Goal: Task Accomplishment & Management: Manage account settings

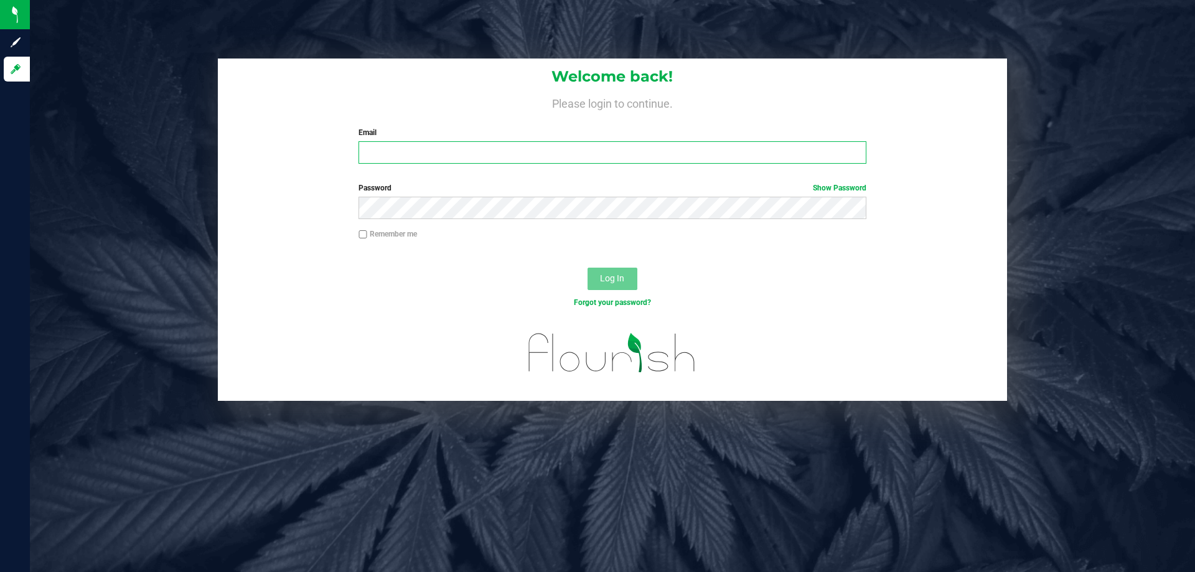
click at [494, 145] on input "Email" at bounding box center [612, 152] width 507 height 22
type input "r"
type input "[EMAIL_ADDRESS][DOMAIN_NAME]"
click at [588, 268] on button "Log In" at bounding box center [613, 279] width 50 height 22
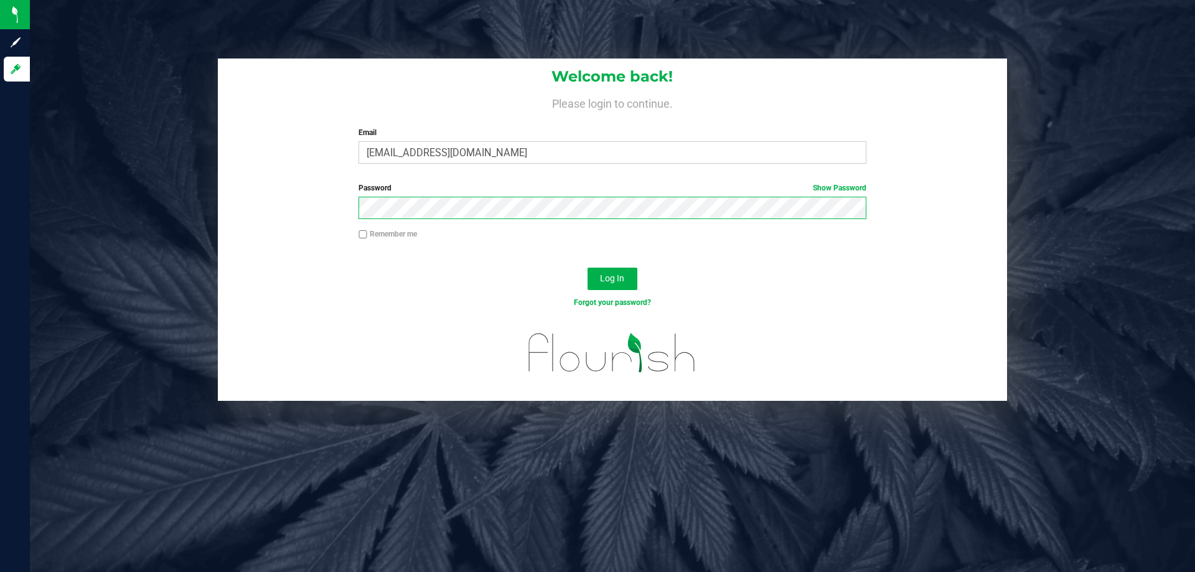
click at [588, 268] on button "Log In" at bounding box center [613, 279] width 50 height 22
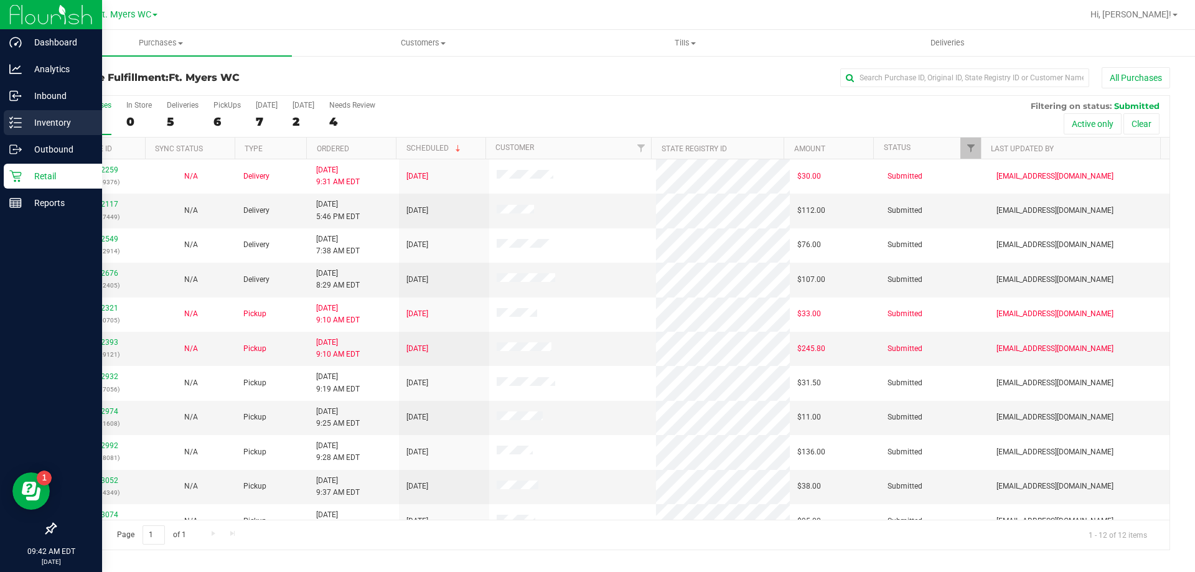
click at [29, 126] on p "Inventory" at bounding box center [59, 122] width 75 height 15
click at [26, 120] on p "Inventory" at bounding box center [59, 122] width 75 height 15
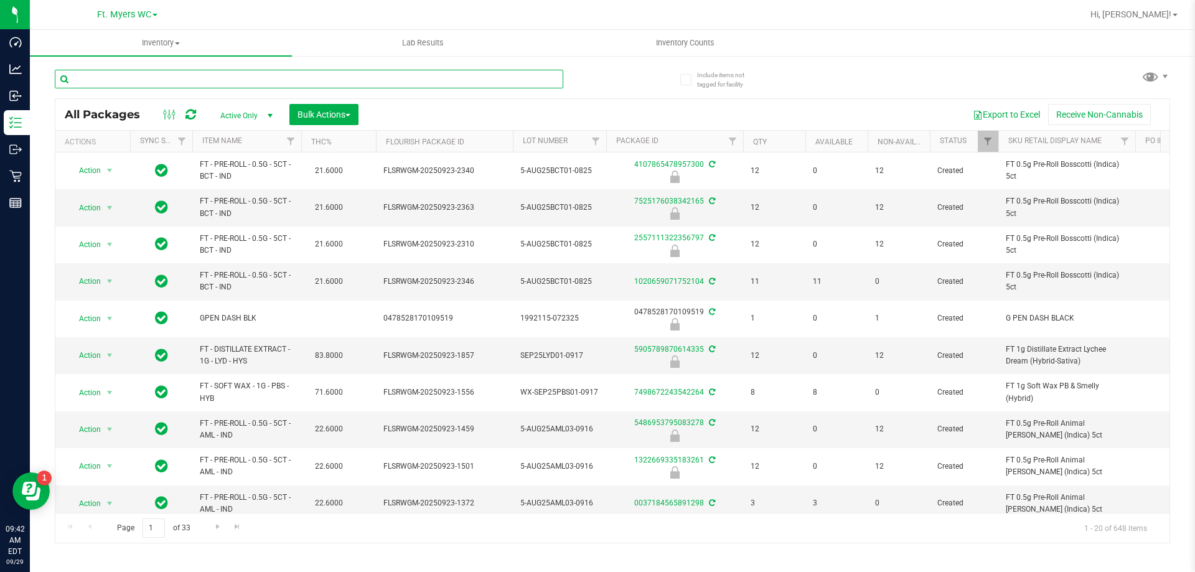
click at [189, 82] on input "text" at bounding box center [309, 79] width 509 height 19
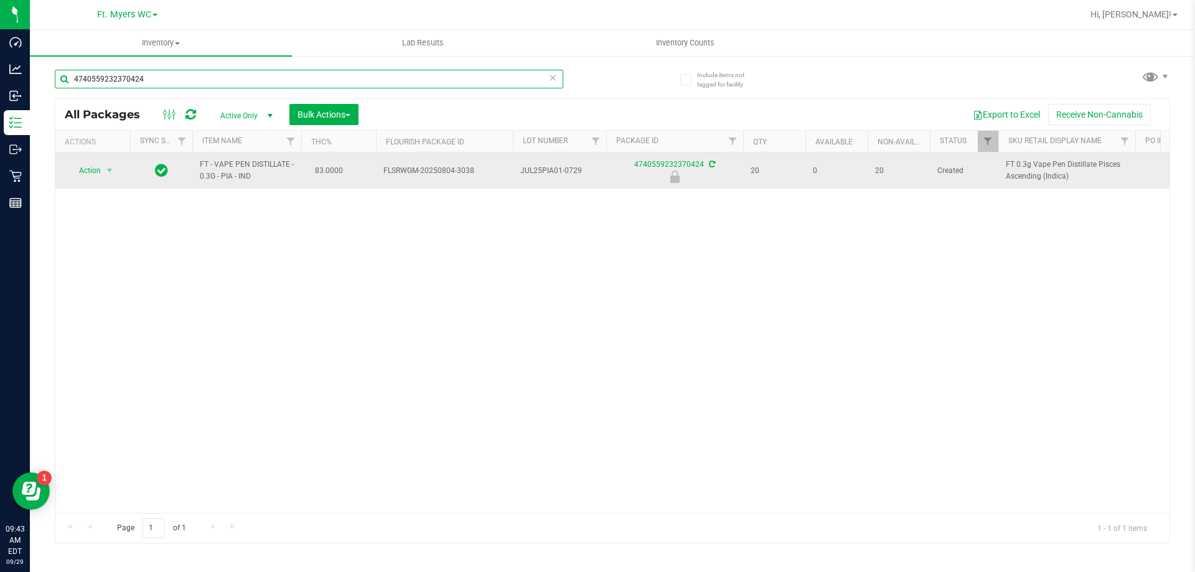
type input "4740559232370424"
click at [80, 167] on span "Action" at bounding box center [85, 170] width 34 height 17
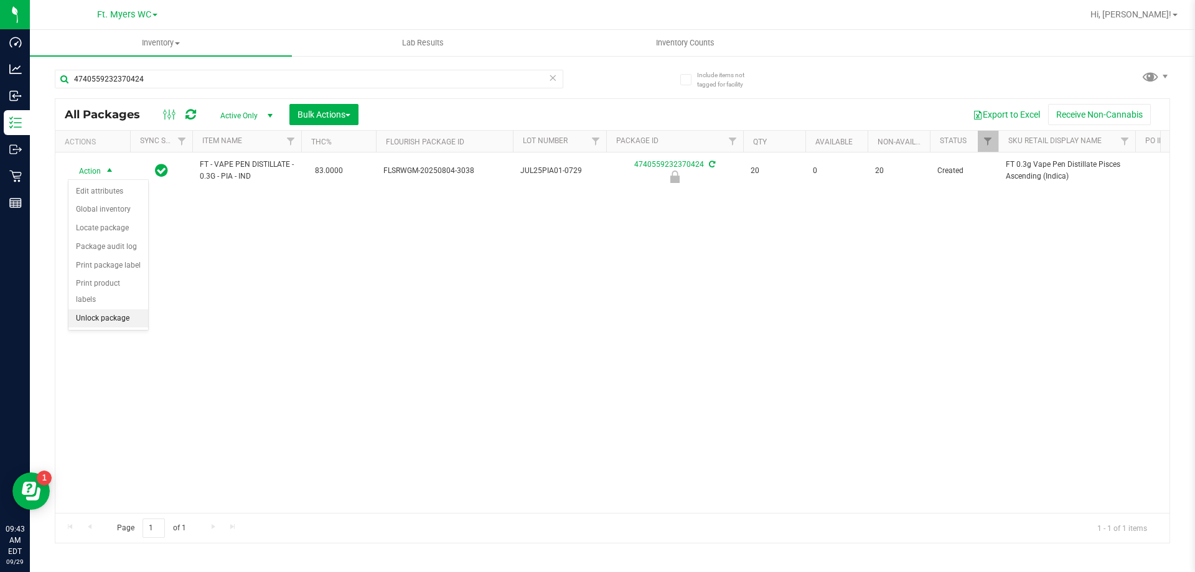
click at [99, 311] on li "Unlock package" at bounding box center [108, 318] width 80 height 19
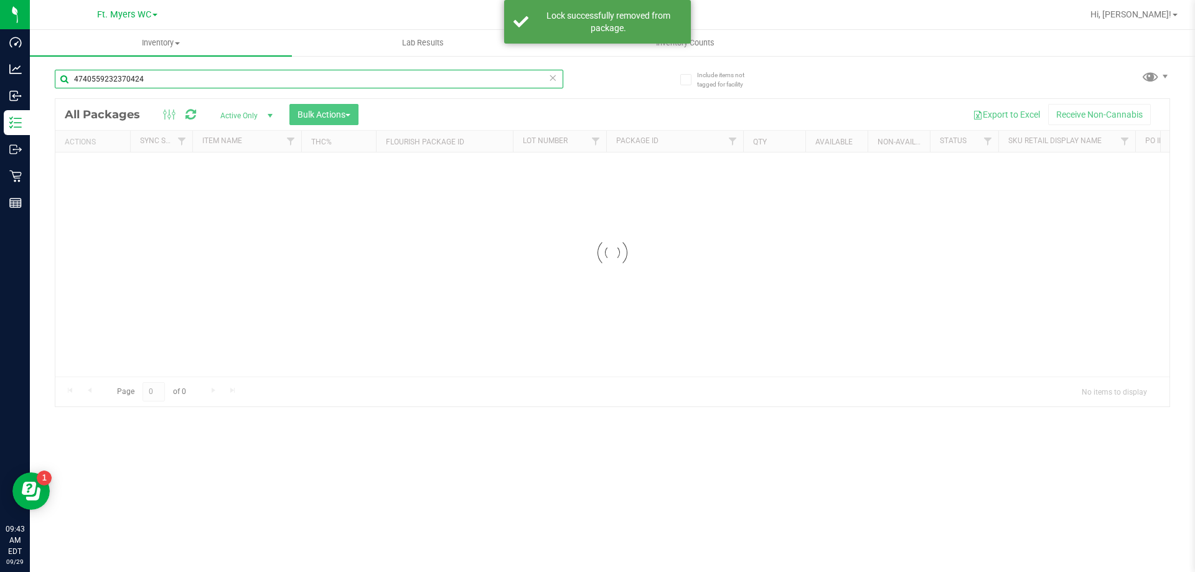
click at [192, 72] on input "4740559232370424" at bounding box center [309, 79] width 509 height 19
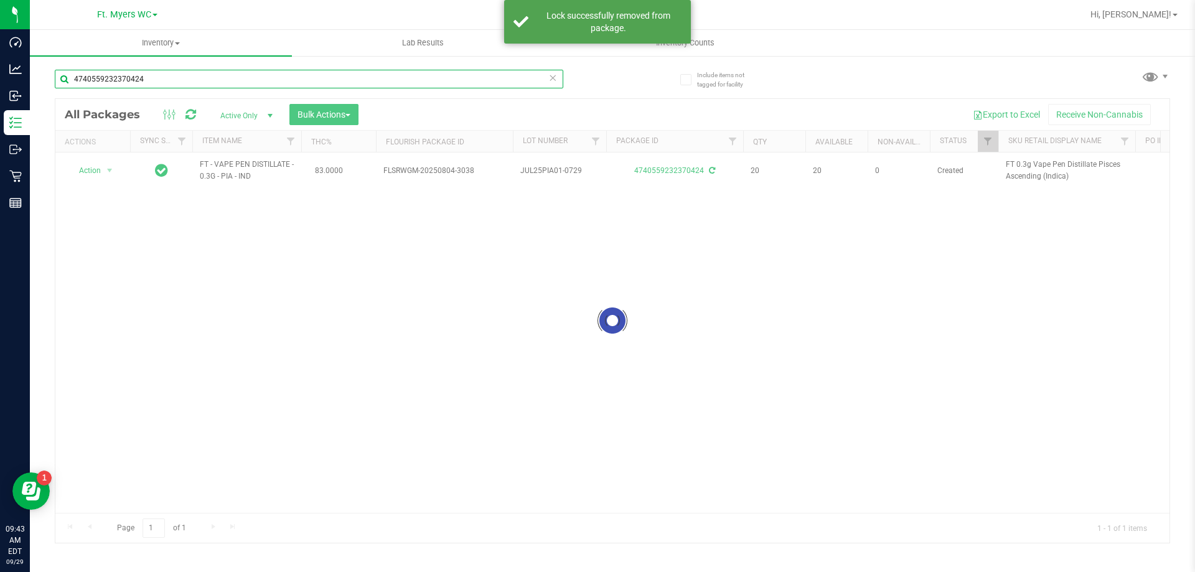
click at [205, 75] on input "4740559232370424" at bounding box center [309, 79] width 509 height 19
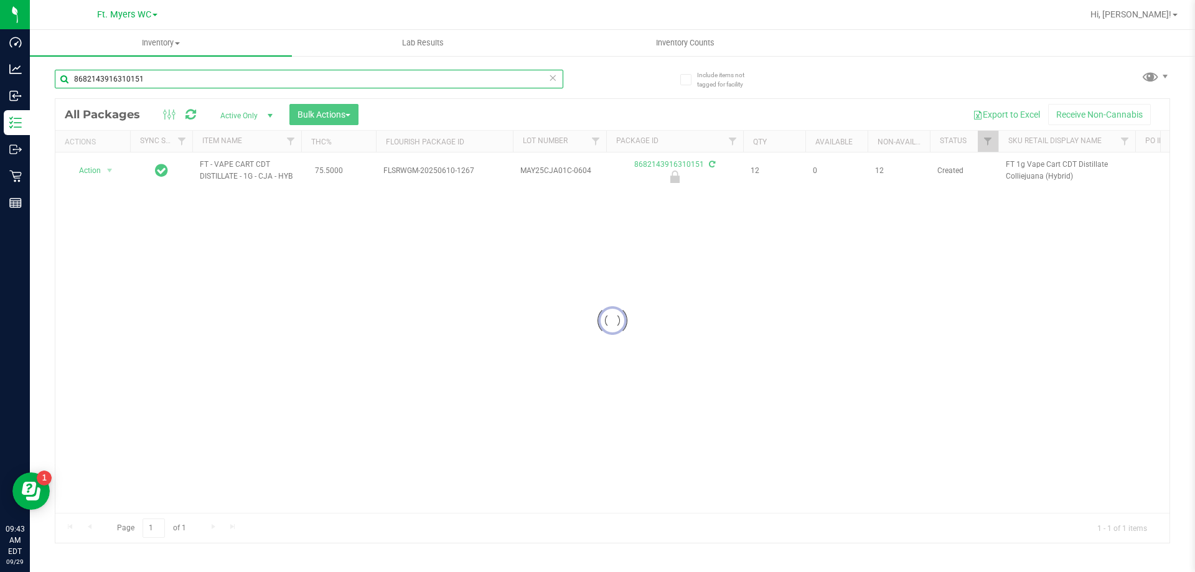
type input "8682143916310151"
click at [103, 173] on div at bounding box center [612, 321] width 1114 height 444
click at [101, 176] on div at bounding box center [612, 321] width 1114 height 444
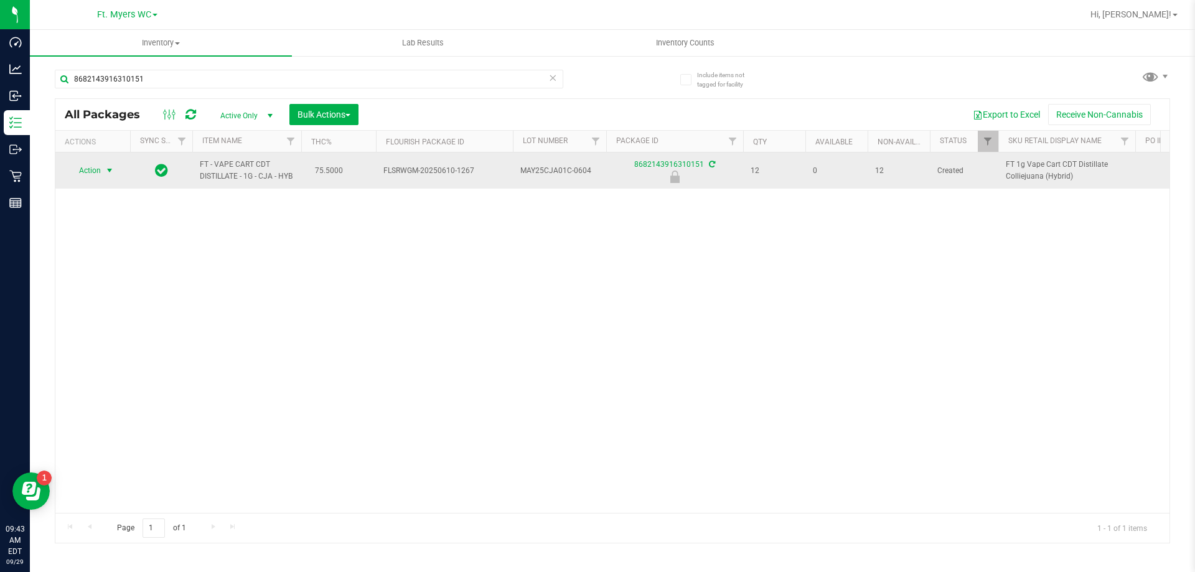
click at [108, 173] on span "select" at bounding box center [110, 171] width 10 height 10
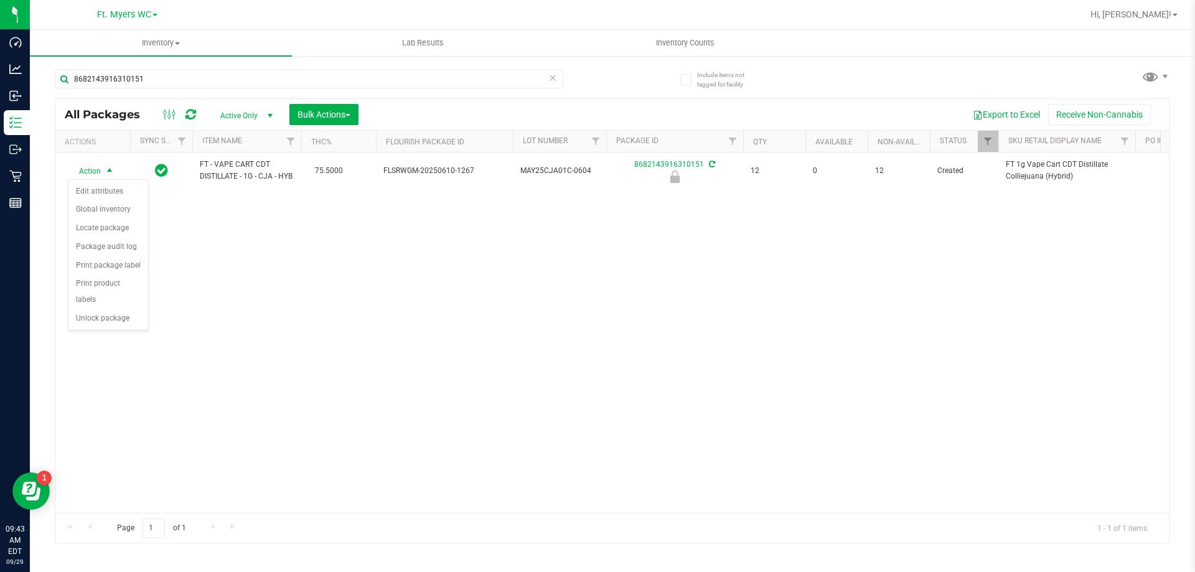
click at [111, 313] on div "Action Edit attributes Global inventory Locate package Package audit log Print …" at bounding box center [108, 254] width 81 height 151
click at [116, 309] on li "Unlock package" at bounding box center [108, 318] width 80 height 19
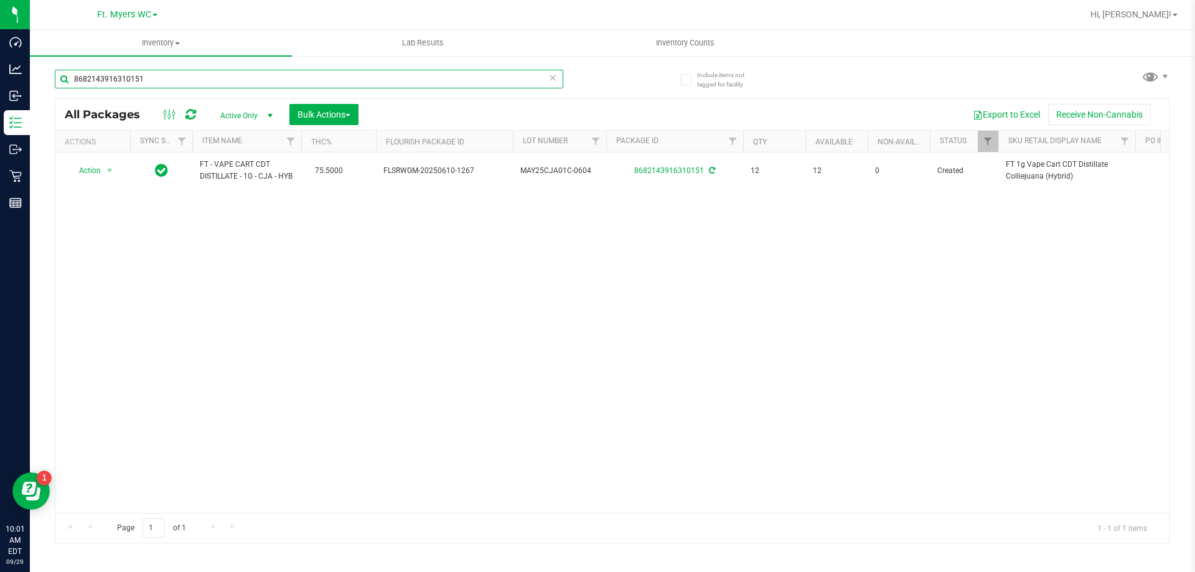
click at [148, 72] on input "8682143916310151" at bounding box center [309, 79] width 509 height 19
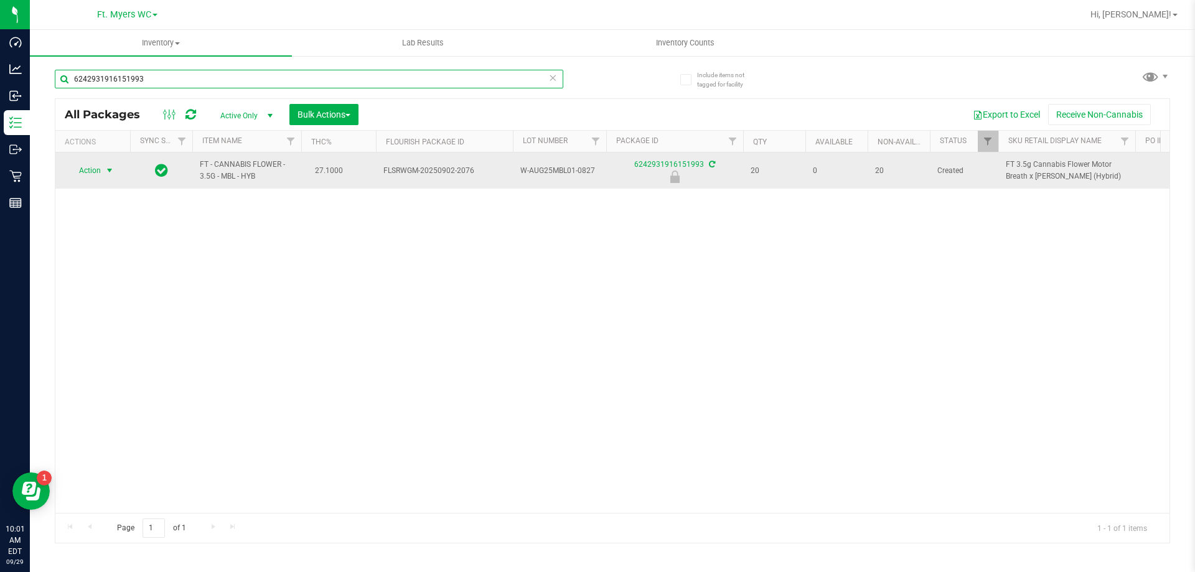
type input "6242931916151993"
click at [106, 166] on span "select" at bounding box center [110, 171] width 10 height 10
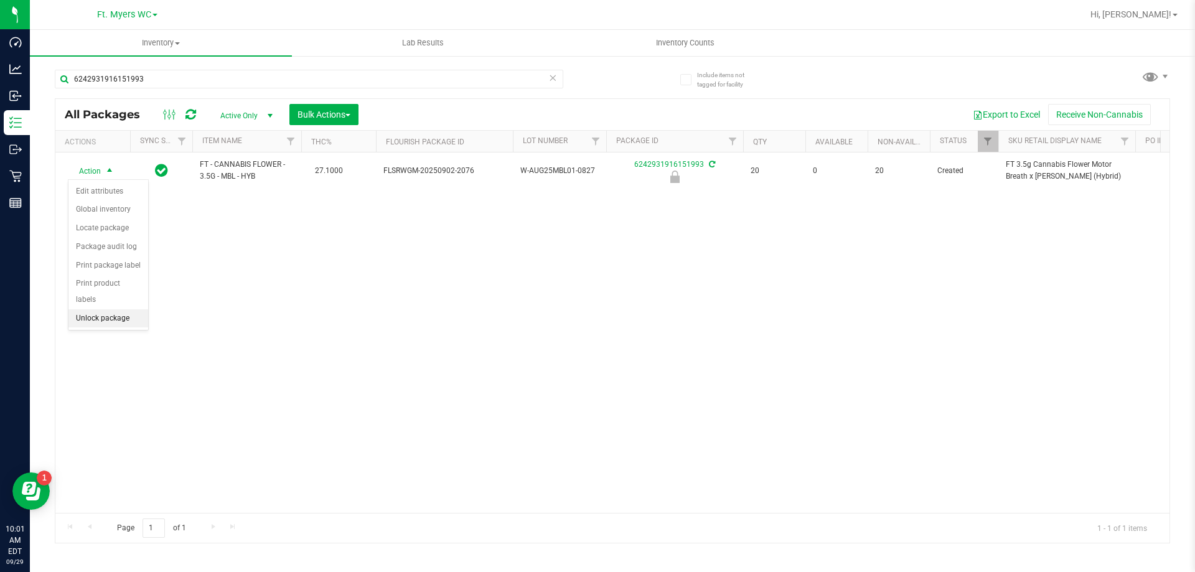
click at [109, 309] on li "Unlock package" at bounding box center [108, 318] width 80 height 19
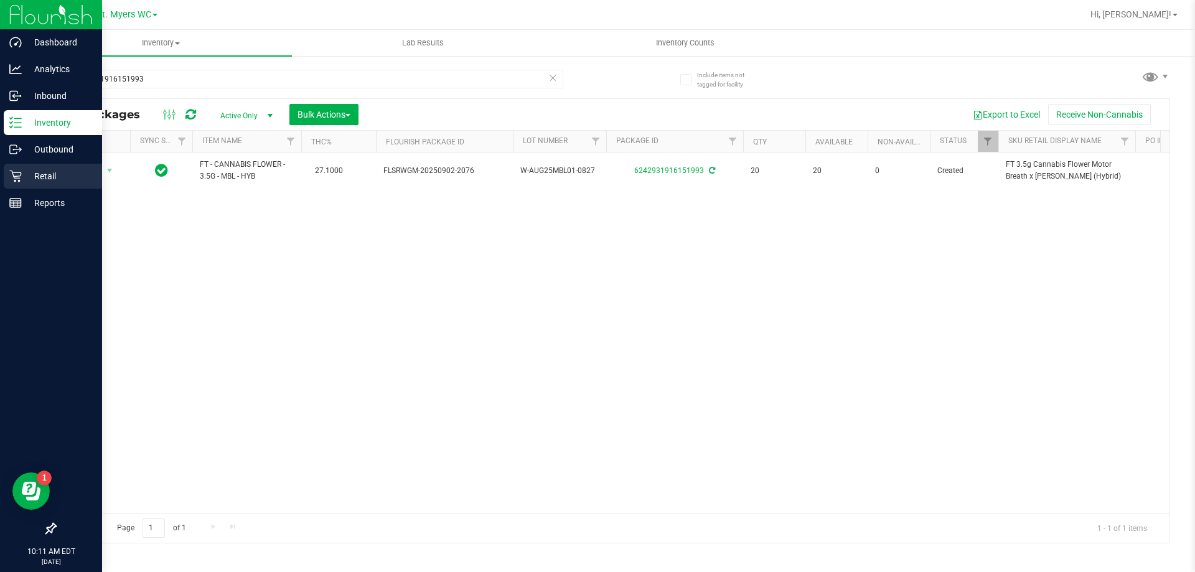
click at [22, 172] on p "Retail" at bounding box center [59, 176] width 75 height 15
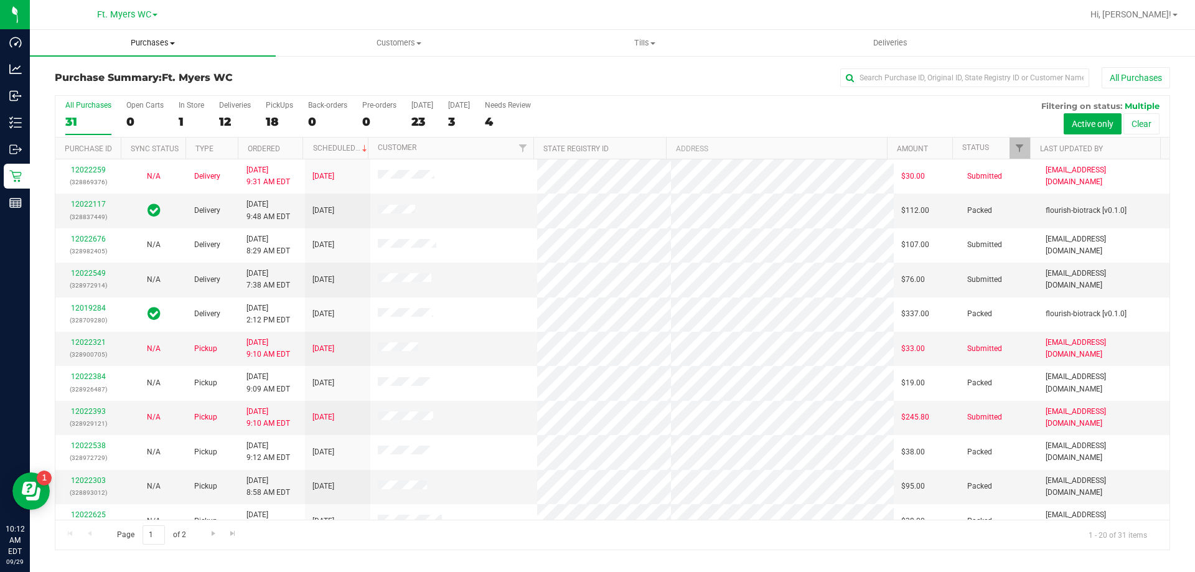
click at [171, 45] on span "Purchases" at bounding box center [153, 42] width 246 height 11
click at [138, 94] on li "Fulfillment" at bounding box center [153, 90] width 246 height 15
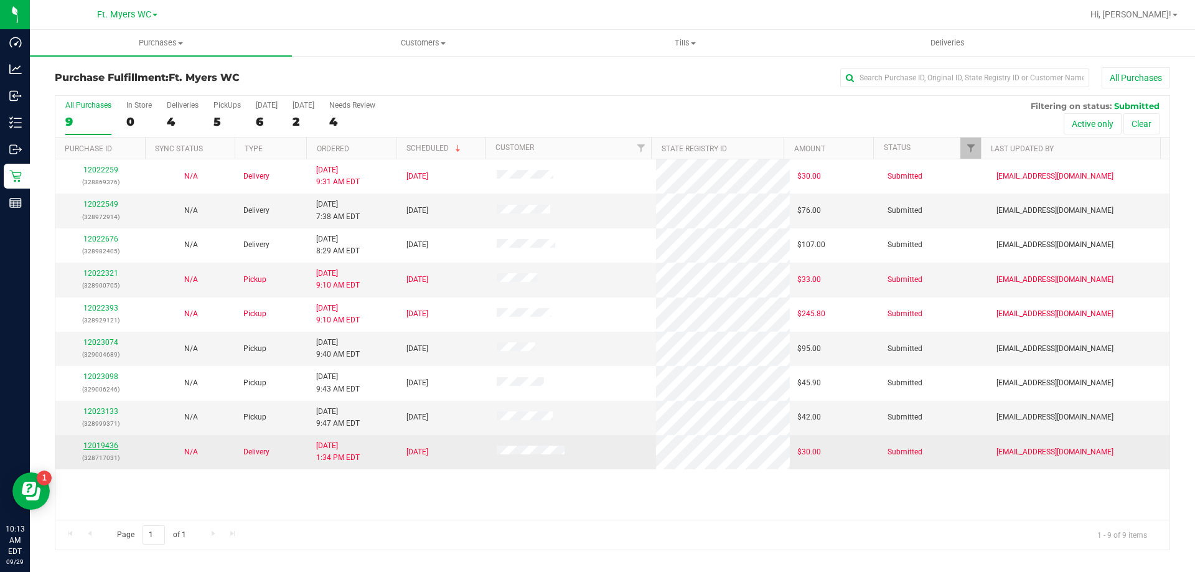
click at [99, 444] on link "12019436" at bounding box center [100, 445] width 35 height 9
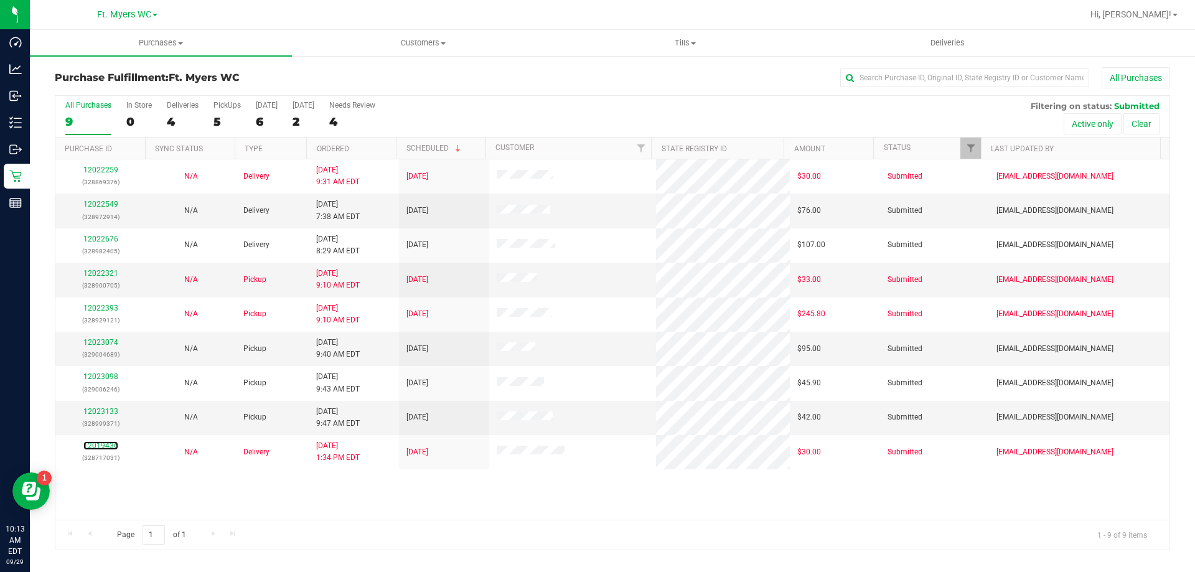
click at [99, 444] on link "12019436" at bounding box center [100, 445] width 35 height 9
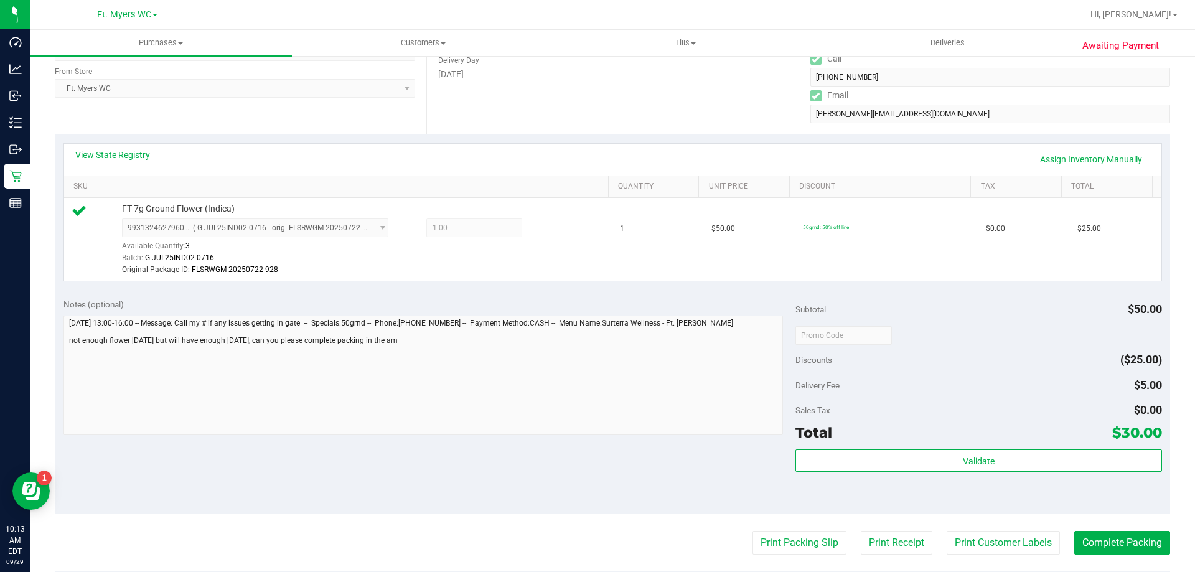
scroll to position [311, 0]
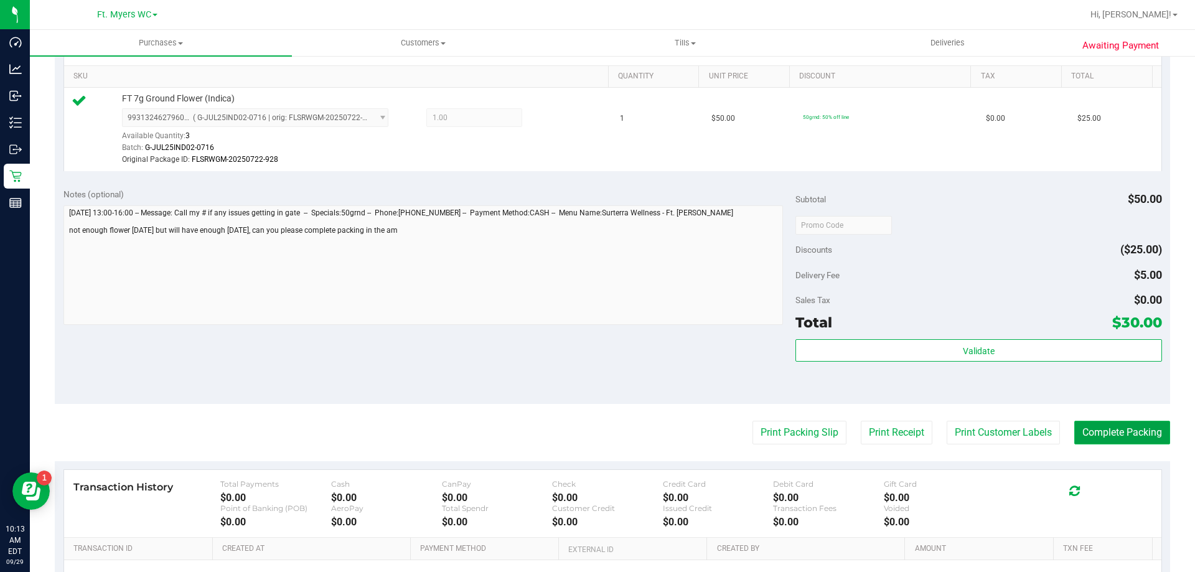
click at [1080, 431] on button "Complete Packing" at bounding box center [1122, 433] width 96 height 24
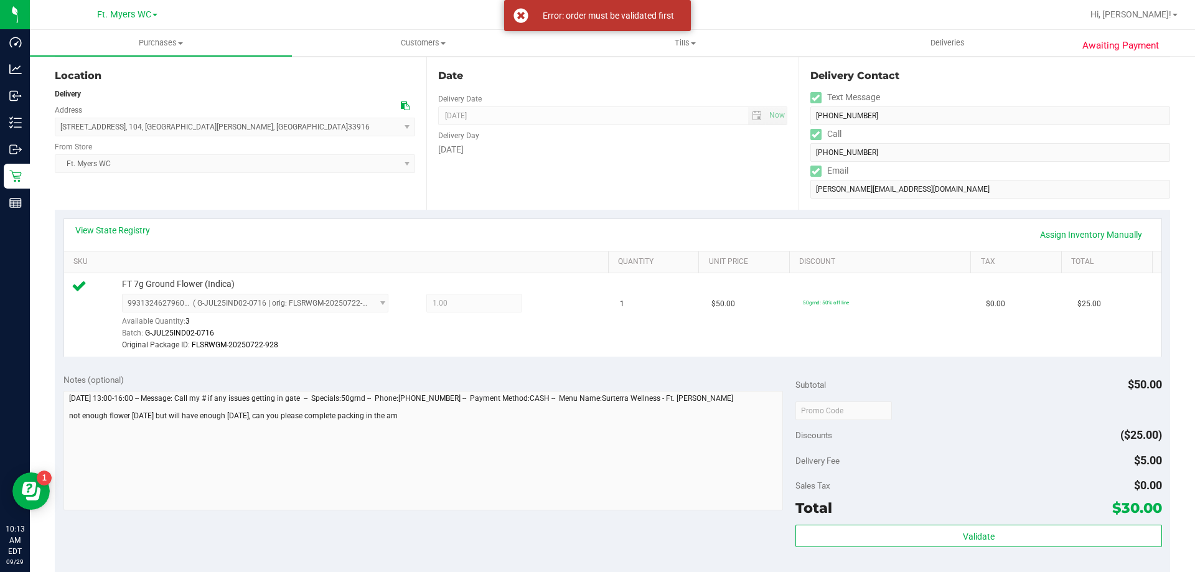
scroll to position [124, 0]
click at [889, 521] on div "Subtotal $50.00 Discounts ($25.00) Delivery Fee $5.00 Sales Tax $0.00 Total $30…" at bounding box center [979, 478] width 366 height 207
click at [888, 525] on div "Subtotal $50.00 Discounts ($25.00) Delivery Fee $5.00 Sales Tax $0.00 Total $30…" at bounding box center [979, 478] width 366 height 207
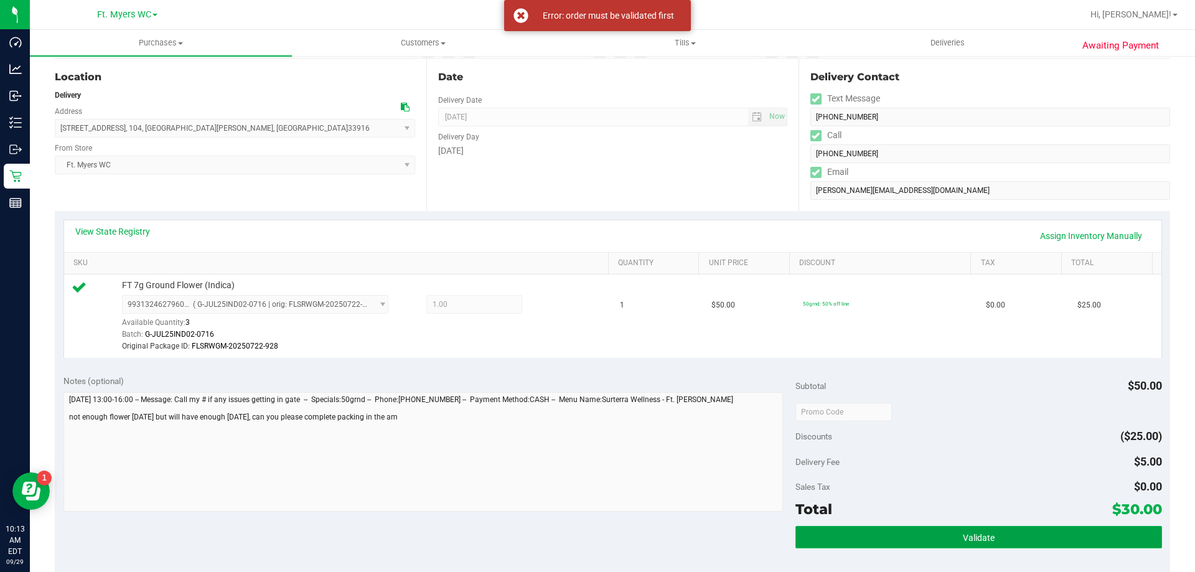
click at [886, 533] on button "Validate" at bounding box center [979, 537] width 366 height 22
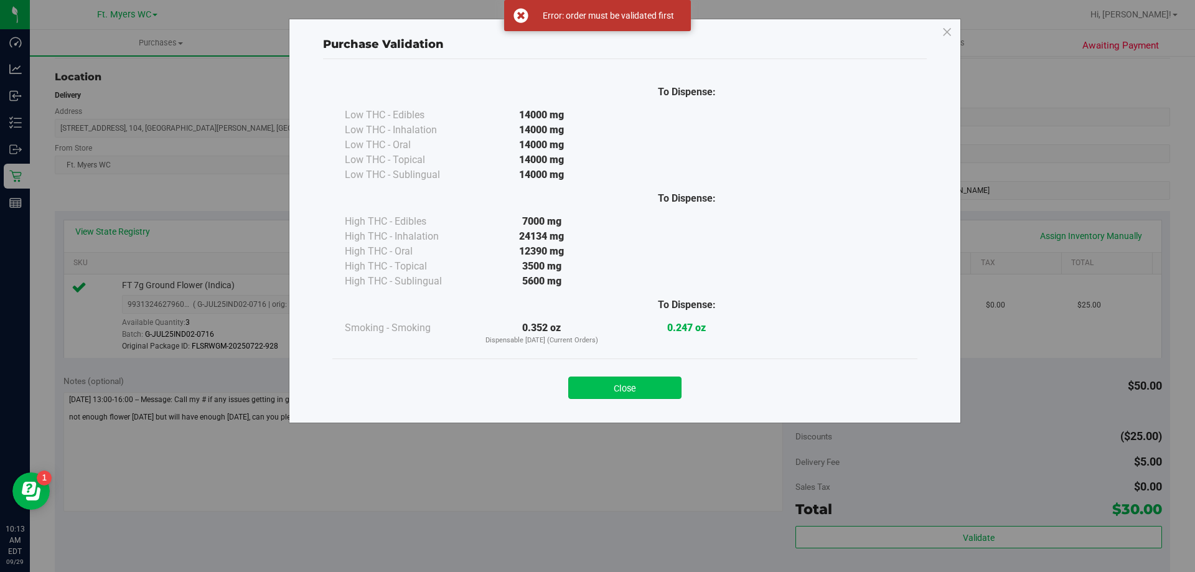
click at [582, 380] on button "Close" at bounding box center [624, 388] width 113 height 22
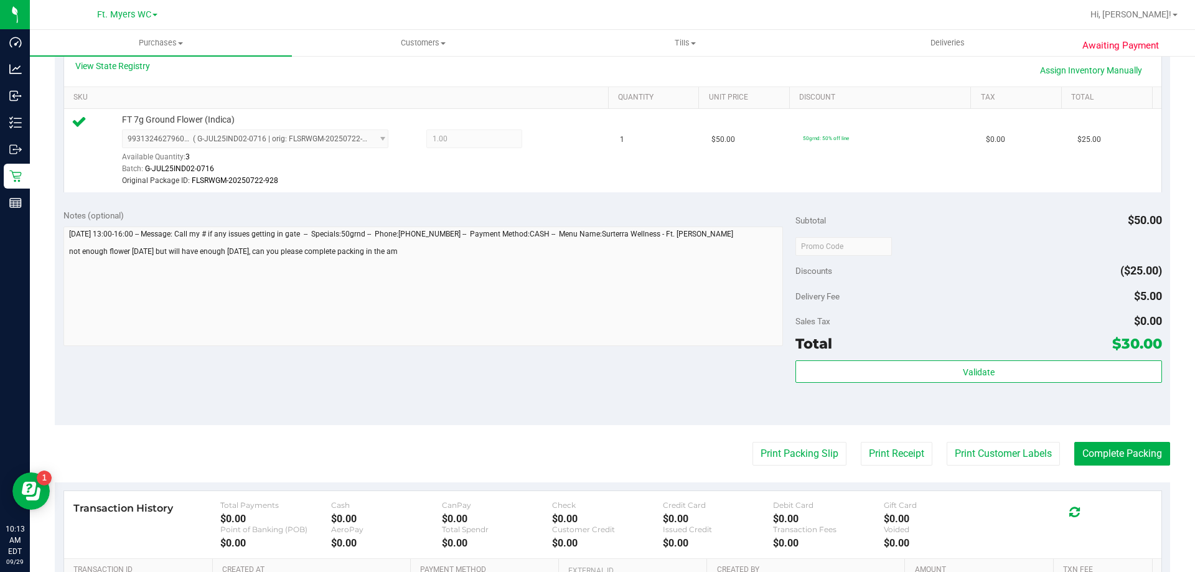
scroll to position [436, 0]
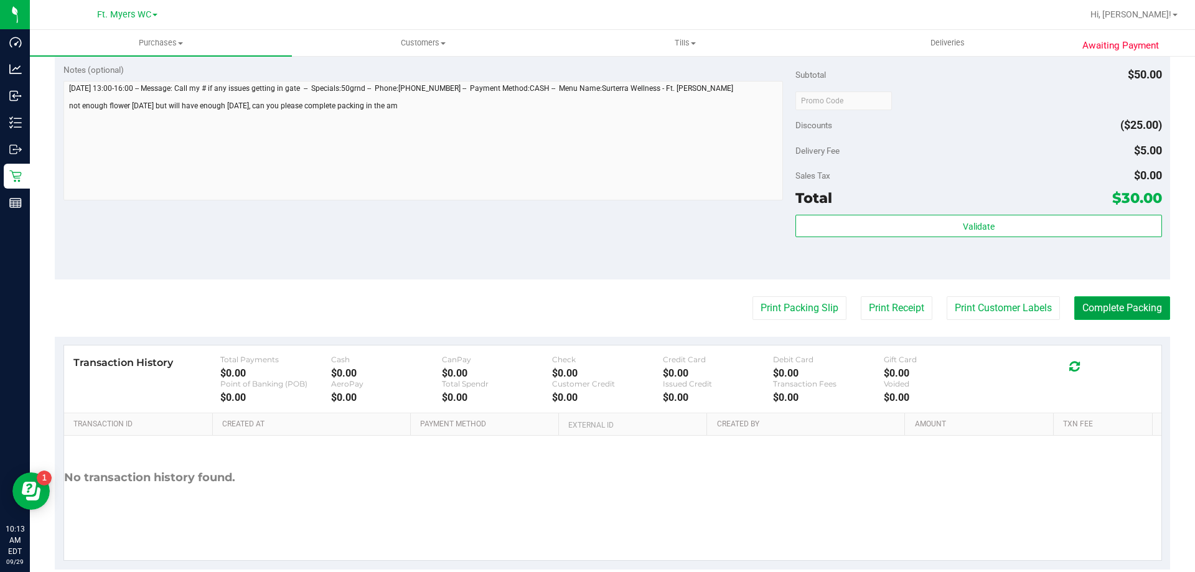
click at [1104, 317] on button "Complete Packing" at bounding box center [1122, 308] width 96 height 24
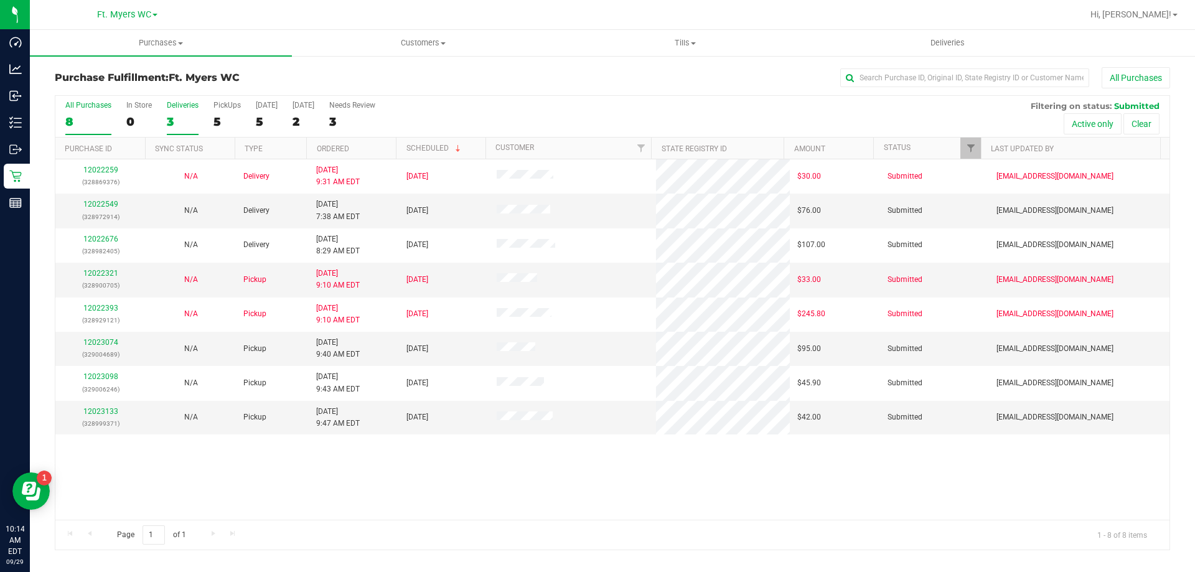
click at [169, 118] on div "3" at bounding box center [183, 122] width 32 height 14
click at [0, 0] on input "Deliveries 3" at bounding box center [0, 0] width 0 height 0
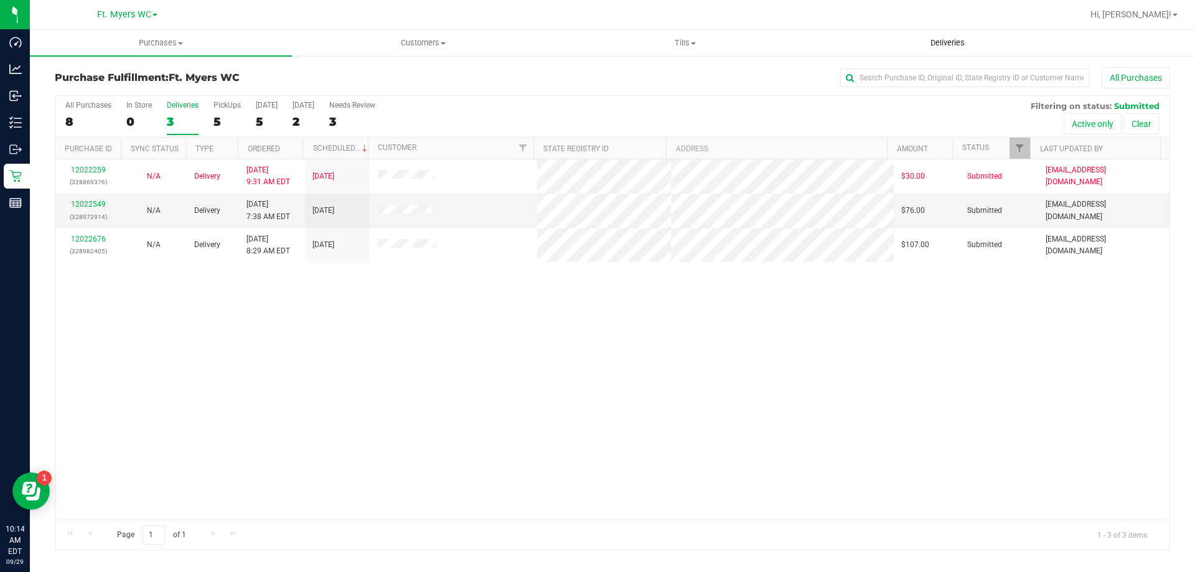
click at [961, 42] on span "Deliveries" at bounding box center [948, 42] width 68 height 11
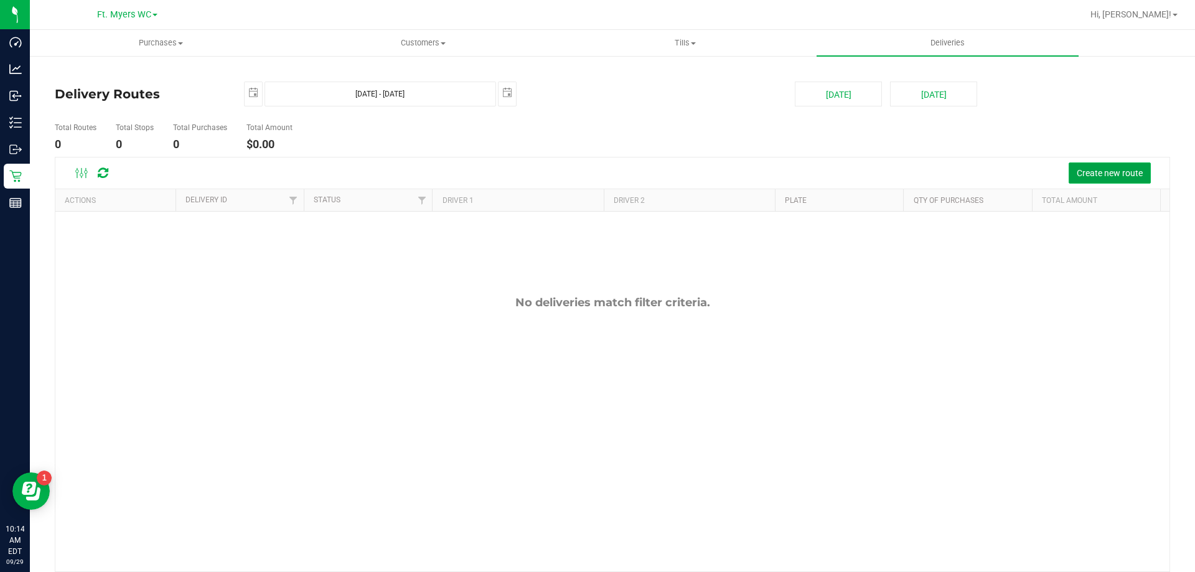
click at [1129, 171] on span "Create new route" at bounding box center [1110, 173] width 66 height 10
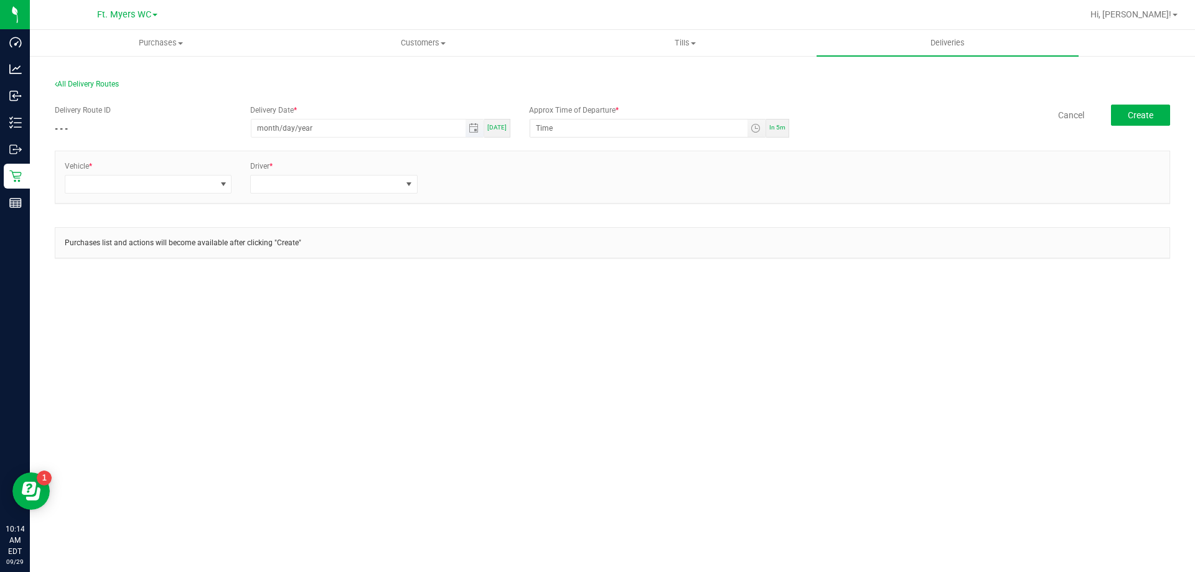
click at [326, 127] on input "month/day/year" at bounding box center [358, 128] width 214 height 17
type input "[DATE]"
type input "12:00 AM"
type input "[DATE]"
click at [542, 127] on input "12:00 AM" at bounding box center [638, 128] width 217 height 17
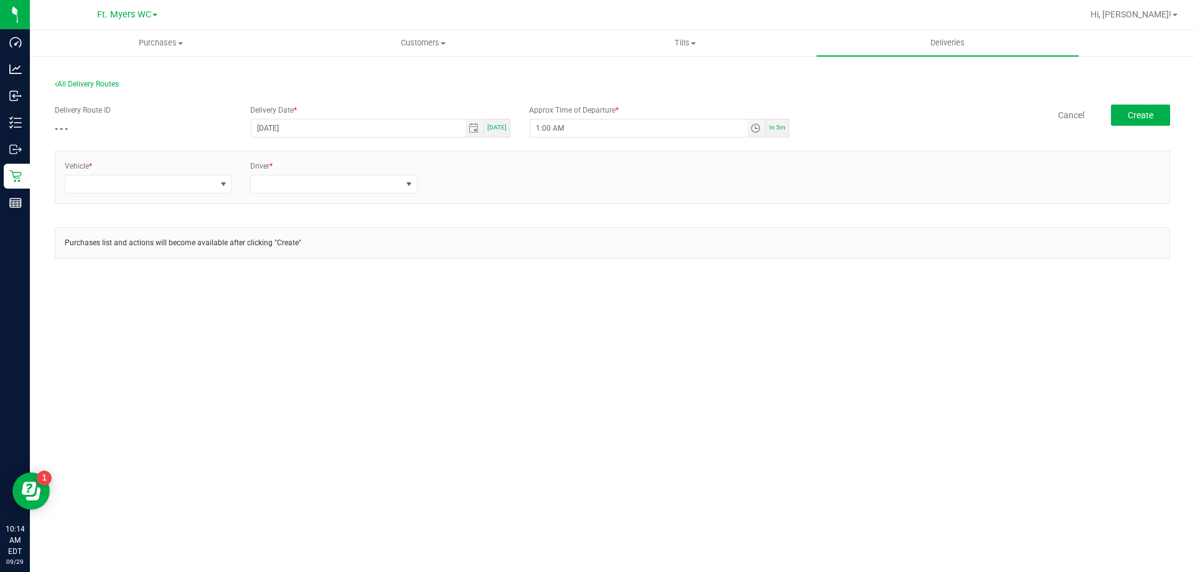
click at [559, 129] on input "1:00 AM" at bounding box center [638, 128] width 217 height 17
type input "1:00 PM"
click at [167, 181] on span at bounding box center [140, 184] width 150 height 17
type input "rogue"
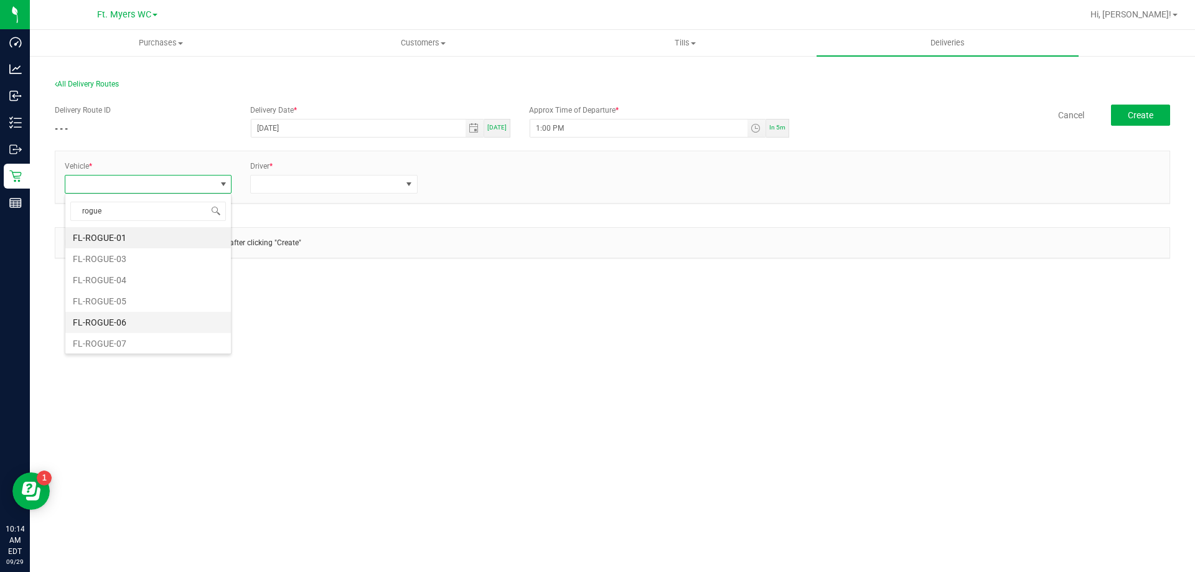
click at [162, 321] on li "FL-ROGUE-06" at bounding box center [148, 322] width 166 height 21
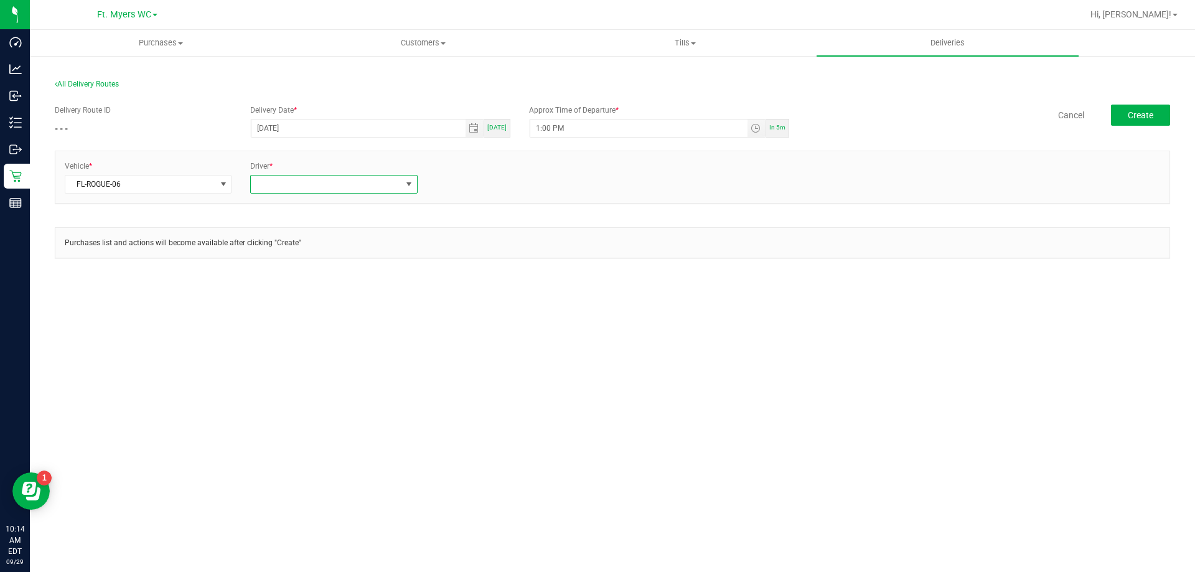
click at [271, 187] on span at bounding box center [326, 184] width 150 height 17
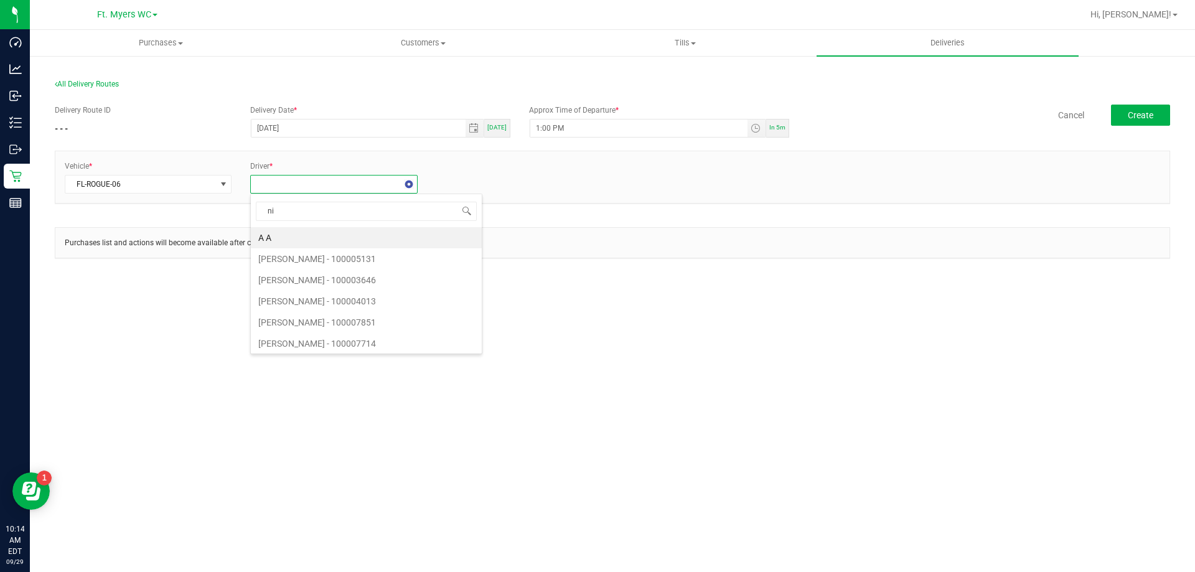
type input "nic"
click at [290, 258] on li "[PERSON_NAME] - 100007988" at bounding box center [334, 258] width 166 height 21
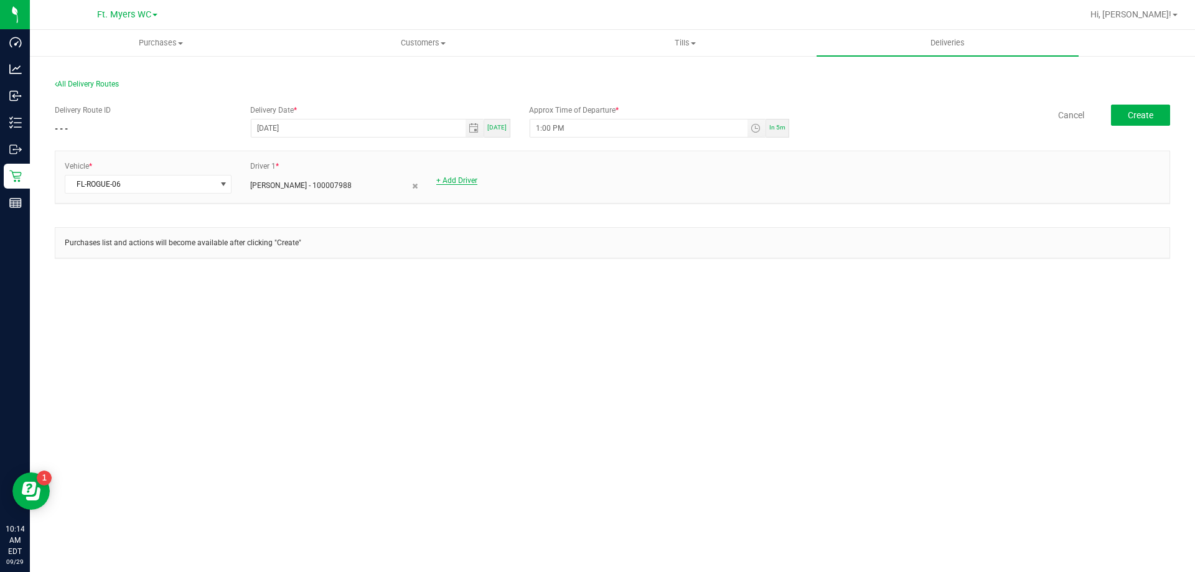
click at [461, 182] on link "+ Add Driver" at bounding box center [456, 180] width 41 height 9
click at [469, 186] on span at bounding box center [512, 184] width 150 height 17
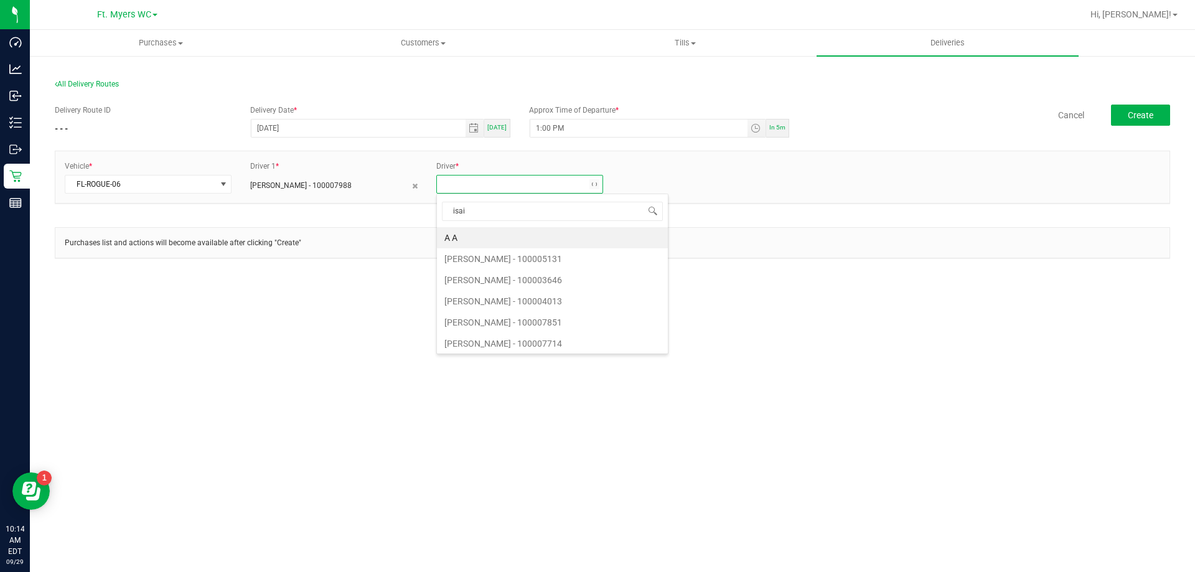
type input "isaia"
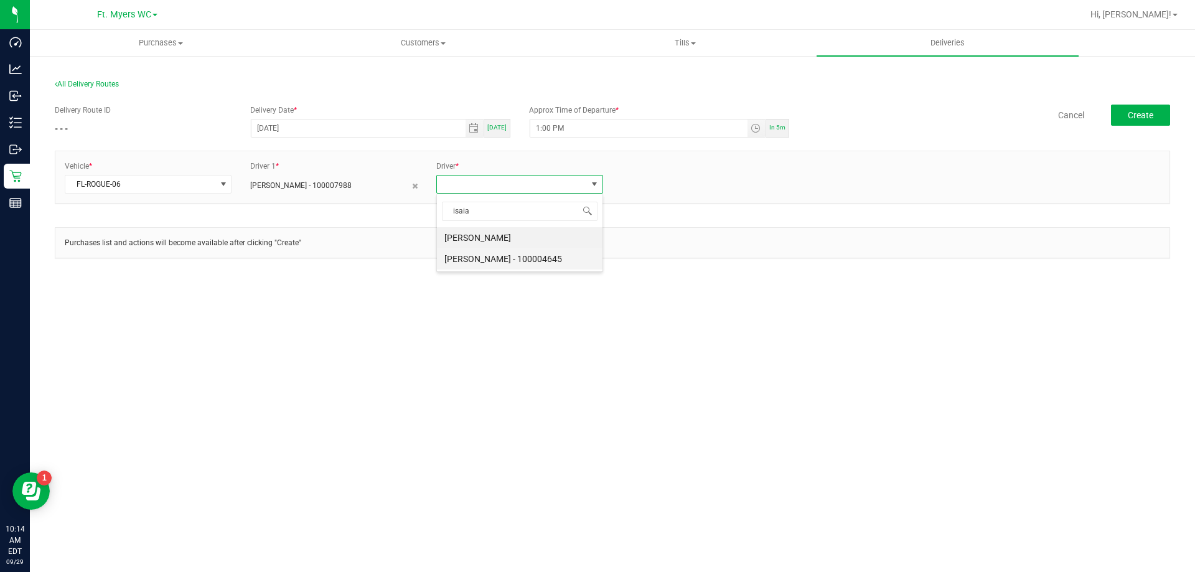
click at [476, 248] on li "[PERSON_NAME] - 100004645" at bounding box center [520, 258] width 166 height 21
click at [598, 185] on icon at bounding box center [601, 185] width 6 height 7
click at [464, 177] on link "+ Add Driver" at bounding box center [456, 180] width 41 height 9
click at [467, 181] on span at bounding box center [512, 184] width 150 height 17
type input "[DEMOGRAPHIC_DATA]"
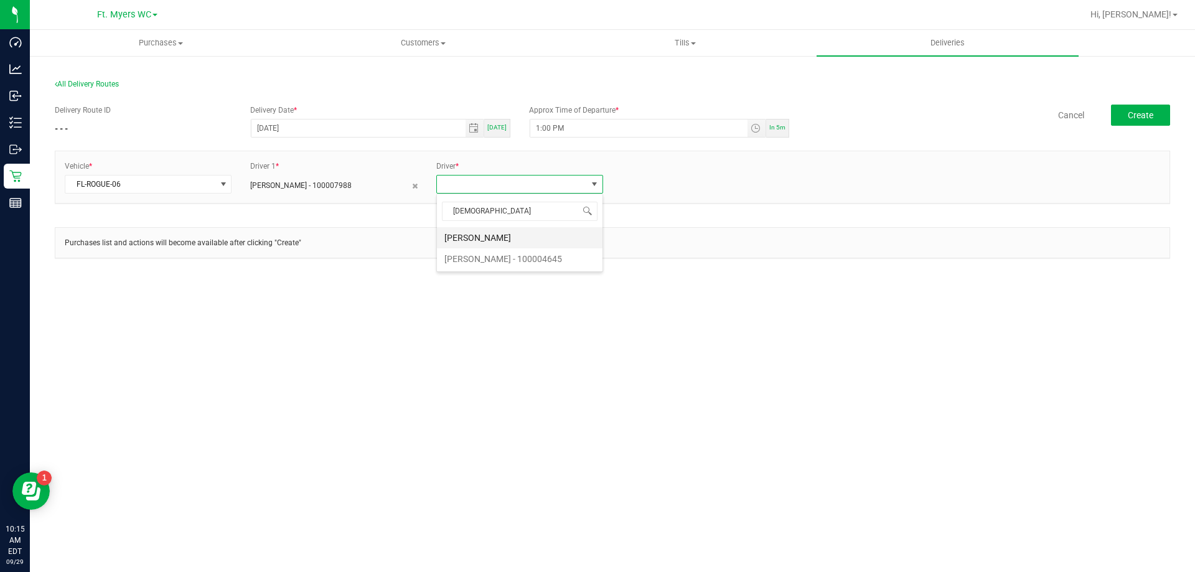
click at [473, 247] on li "[PERSON_NAME]" at bounding box center [520, 237] width 166 height 21
click at [1131, 111] on span "Create" at bounding box center [1141, 115] width 26 height 10
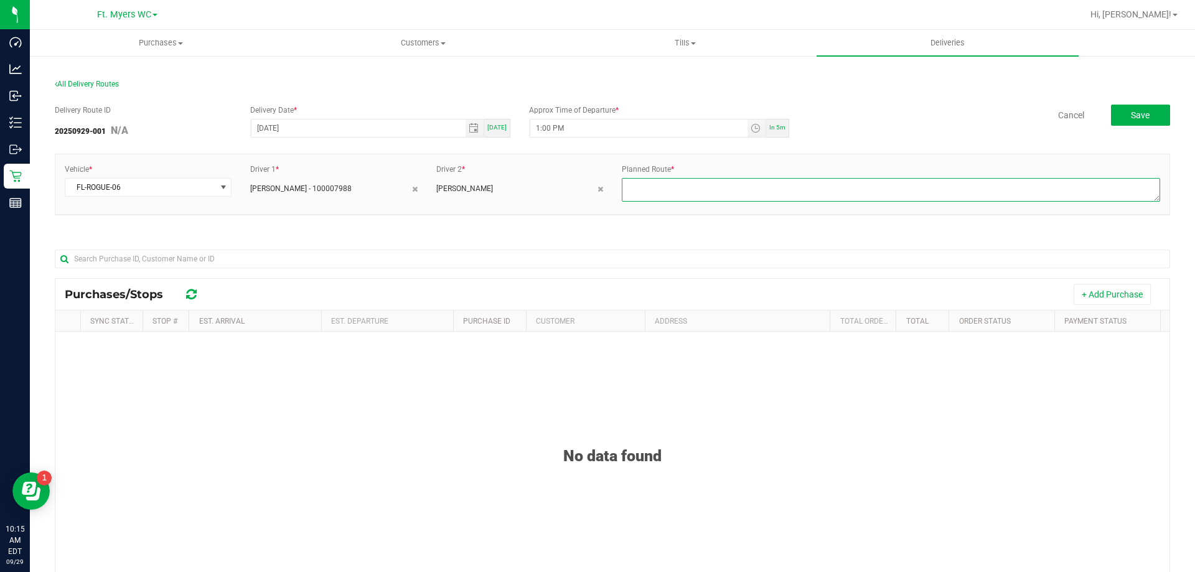
click at [672, 190] on textarea at bounding box center [891, 190] width 538 height 24
type textarea "1 of 1"
click at [1124, 288] on button "+ Add Purchase" at bounding box center [1112, 294] width 77 height 21
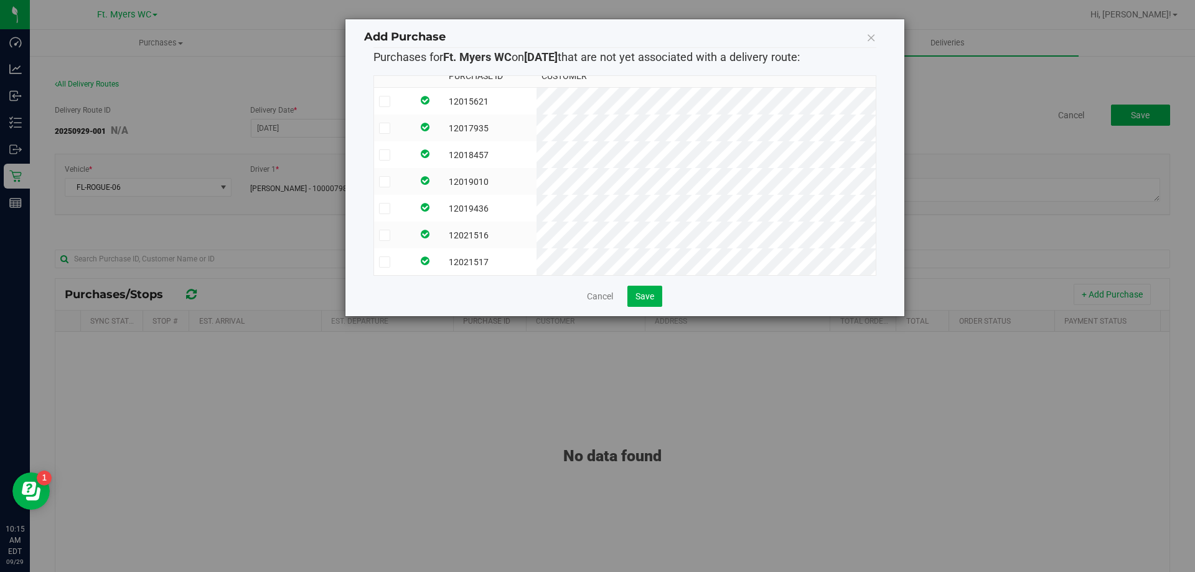
scroll to position [21, 0]
click at [651, 299] on span "Save" at bounding box center [645, 296] width 19 height 10
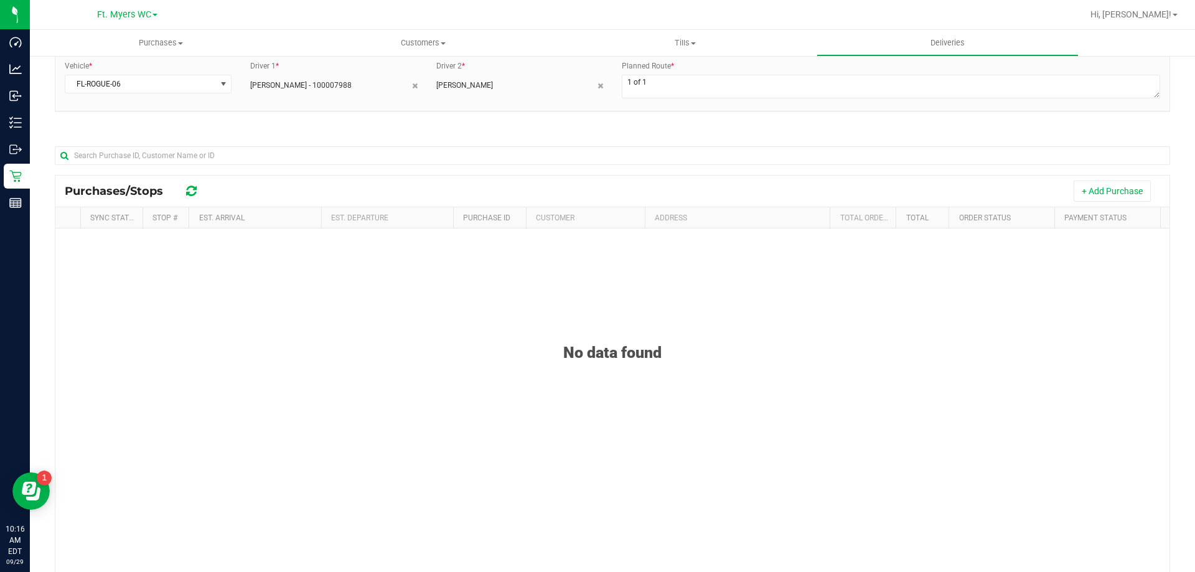
scroll to position [0, 0]
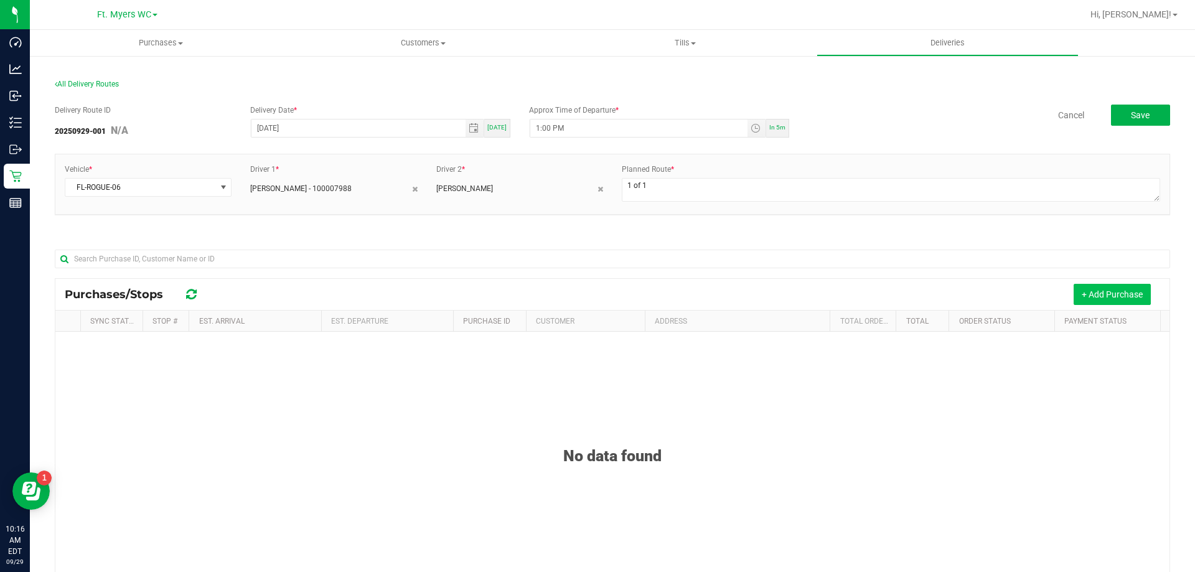
click at [1086, 293] on button "+ Add Purchase" at bounding box center [1112, 294] width 77 height 21
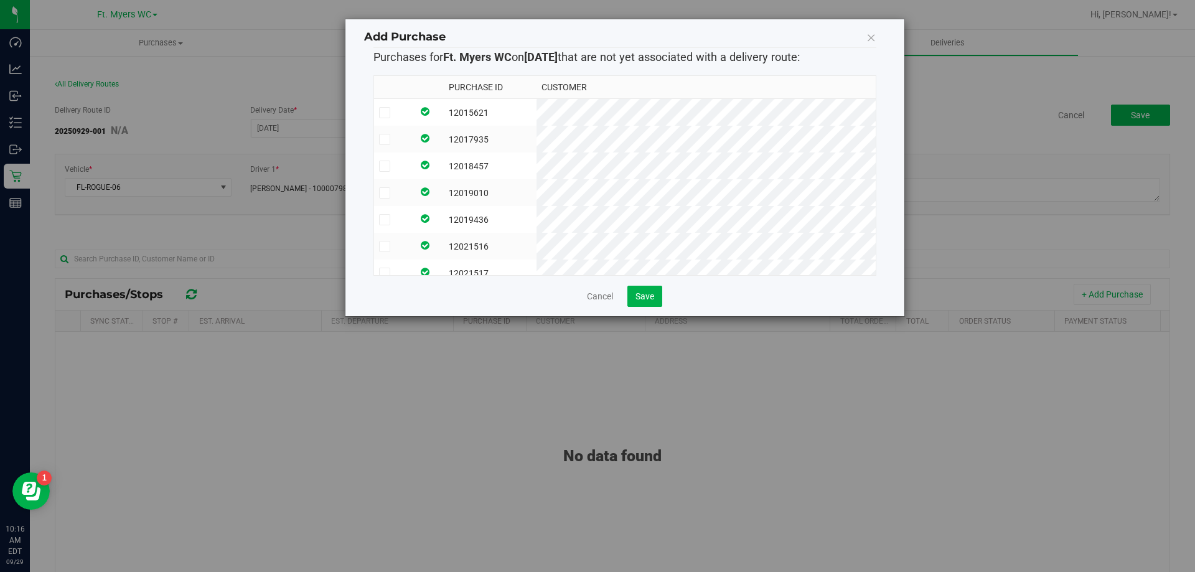
click at [388, 107] on span at bounding box center [384, 112] width 11 height 11
click at [0, 0] on input "checkbox" at bounding box center [0, 0] width 0 height 0
click at [382, 133] on td at bounding box center [393, 139] width 39 height 27
click at [380, 167] on span at bounding box center [384, 166] width 11 height 11
click at [0, 0] on input "checkbox" at bounding box center [0, 0] width 0 height 0
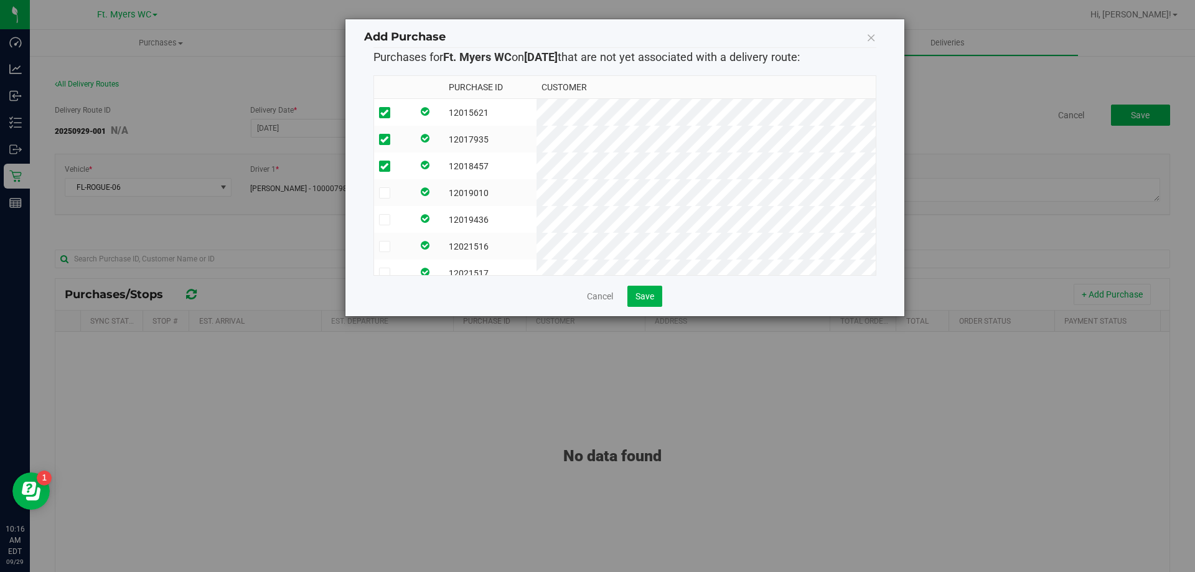
click at [380, 197] on span at bounding box center [384, 192] width 11 height 11
click at [0, 0] on input "checkbox" at bounding box center [0, 0] width 0 height 0
click at [375, 217] on td at bounding box center [393, 219] width 39 height 27
click at [380, 240] on td at bounding box center [393, 246] width 39 height 27
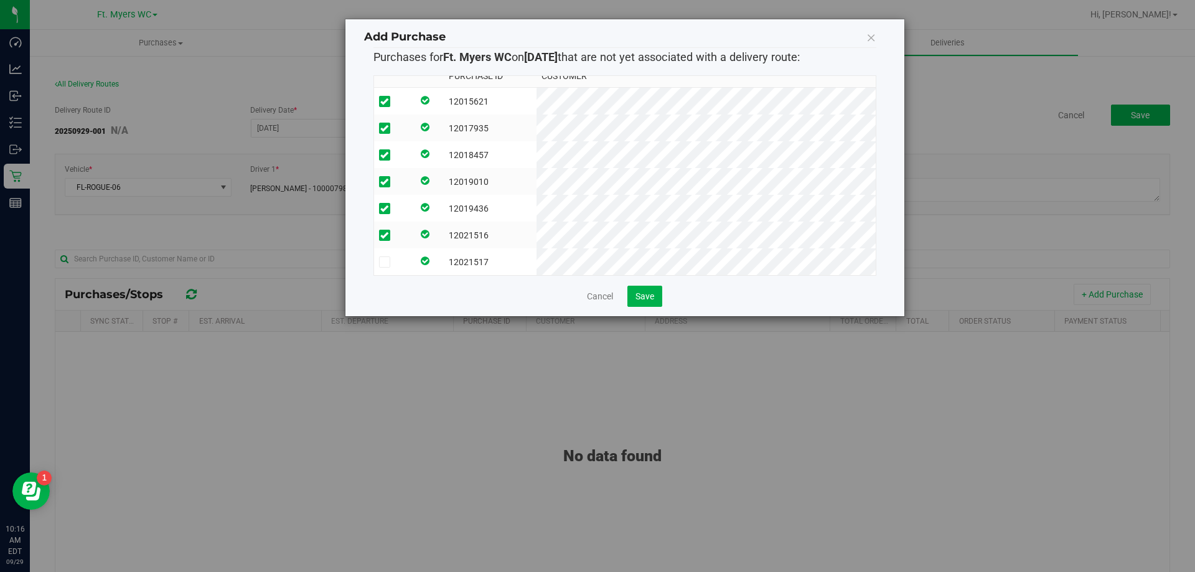
click at [392, 256] on label at bounding box center [393, 261] width 29 height 11
click at [0, 0] on input "checkbox" at bounding box center [0, 0] width 0 height 0
click at [651, 301] on span "Save" at bounding box center [645, 296] width 19 height 10
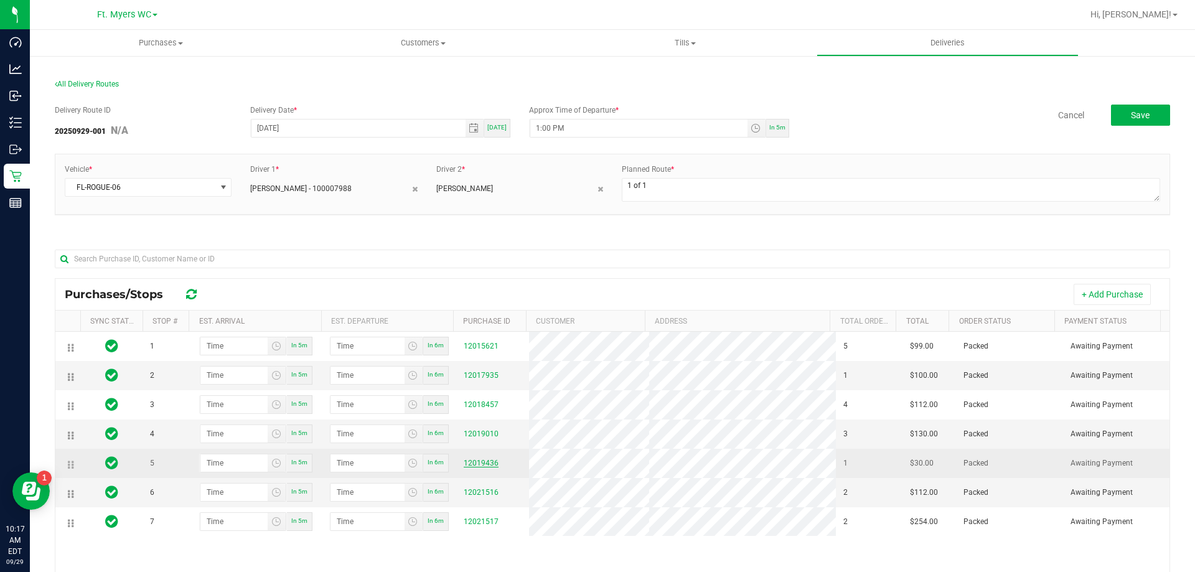
click at [482, 467] on link "12019436" at bounding box center [481, 463] width 35 height 9
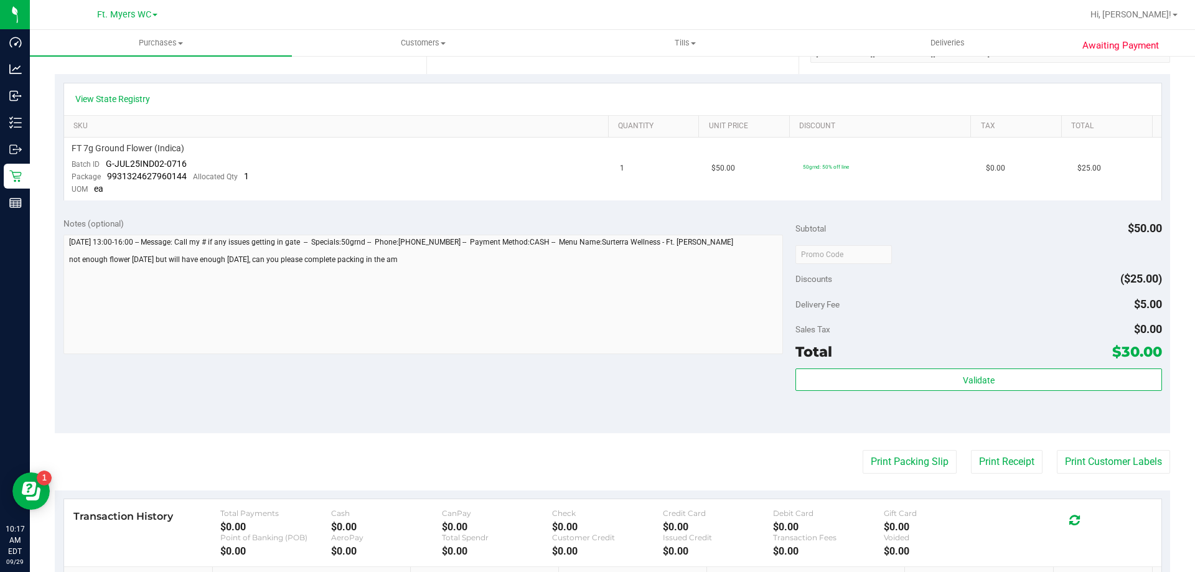
scroll to position [373, 0]
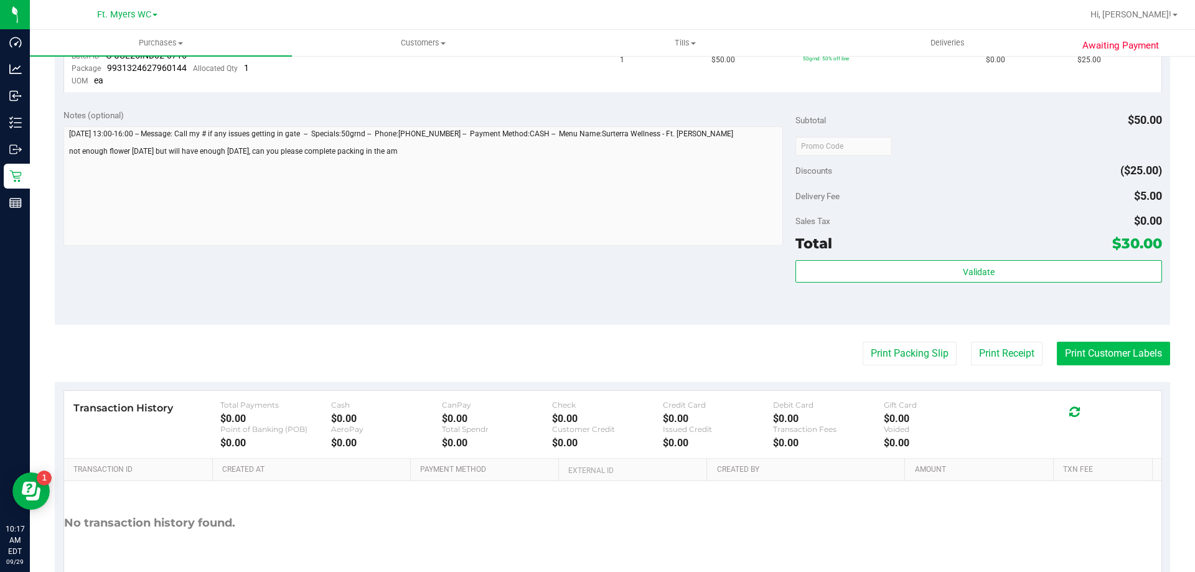
click at [1076, 361] on button "Print Customer Labels" at bounding box center [1113, 354] width 113 height 24
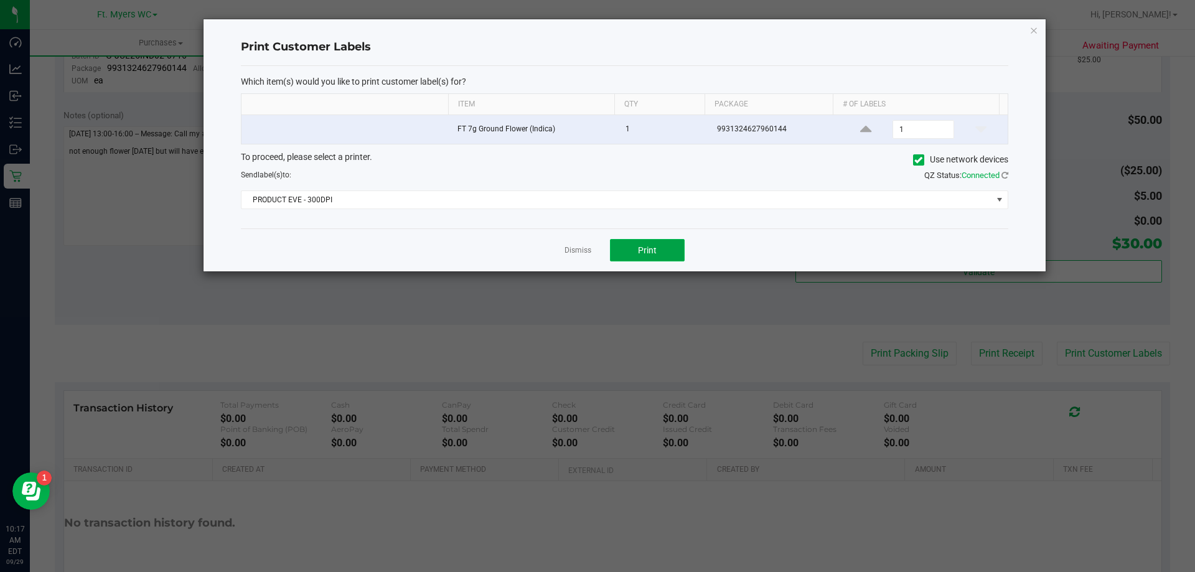
click at [627, 257] on button "Print" at bounding box center [647, 250] width 75 height 22
click at [576, 257] on div "Dismiss Print" at bounding box center [625, 249] width 768 height 43
click at [576, 250] on link "Dismiss" at bounding box center [578, 250] width 27 height 11
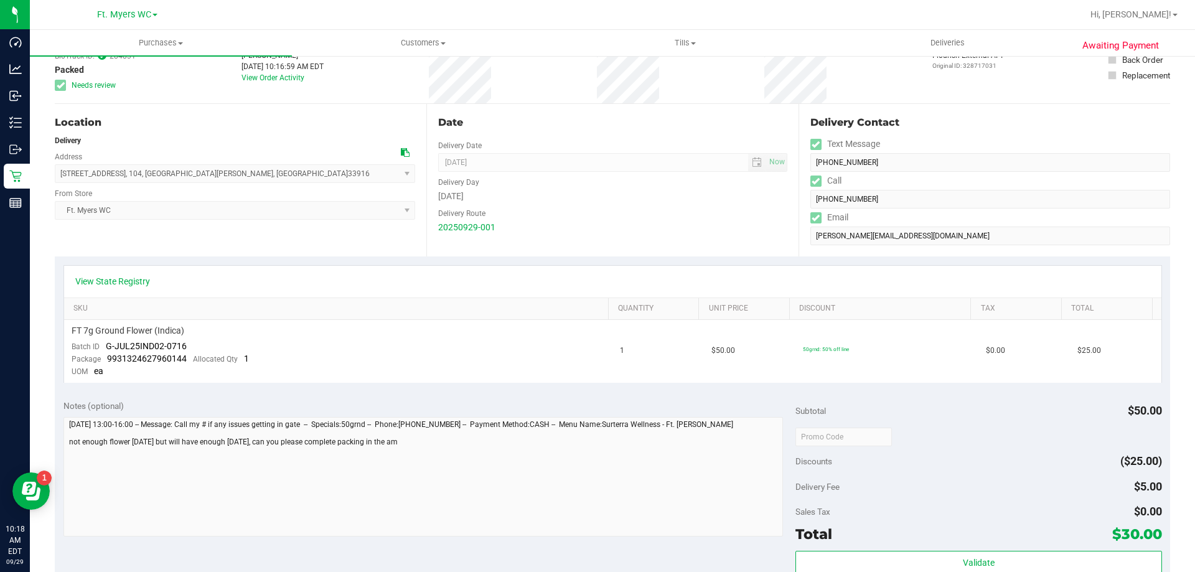
scroll to position [0, 0]
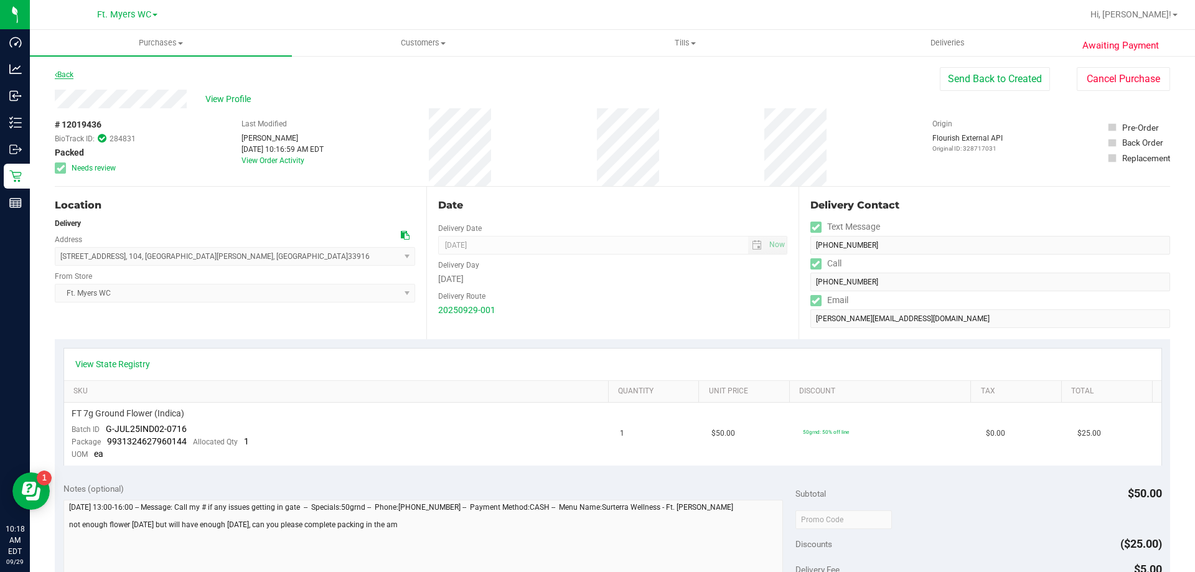
click at [63, 78] on link "Back" at bounding box center [64, 74] width 19 height 9
click at [66, 80] on div "Back" at bounding box center [64, 74] width 19 height 15
click at [67, 78] on link "Back" at bounding box center [64, 74] width 19 height 9
click at [67, 77] on link "Back" at bounding box center [64, 74] width 19 height 9
click at [67, 72] on link "Back" at bounding box center [64, 74] width 19 height 9
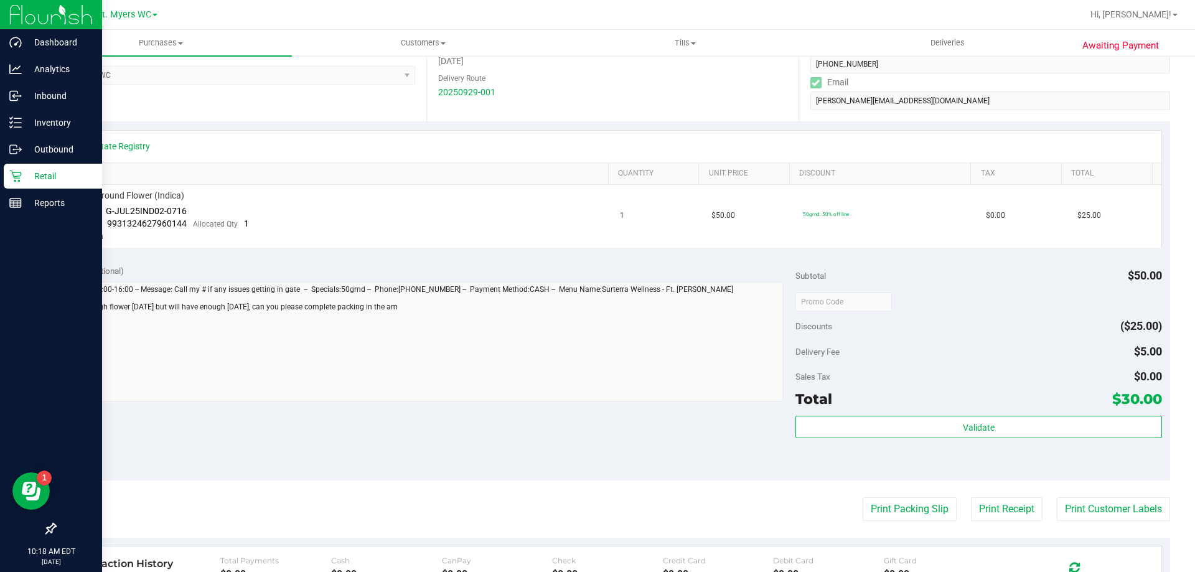
scroll to position [249, 0]
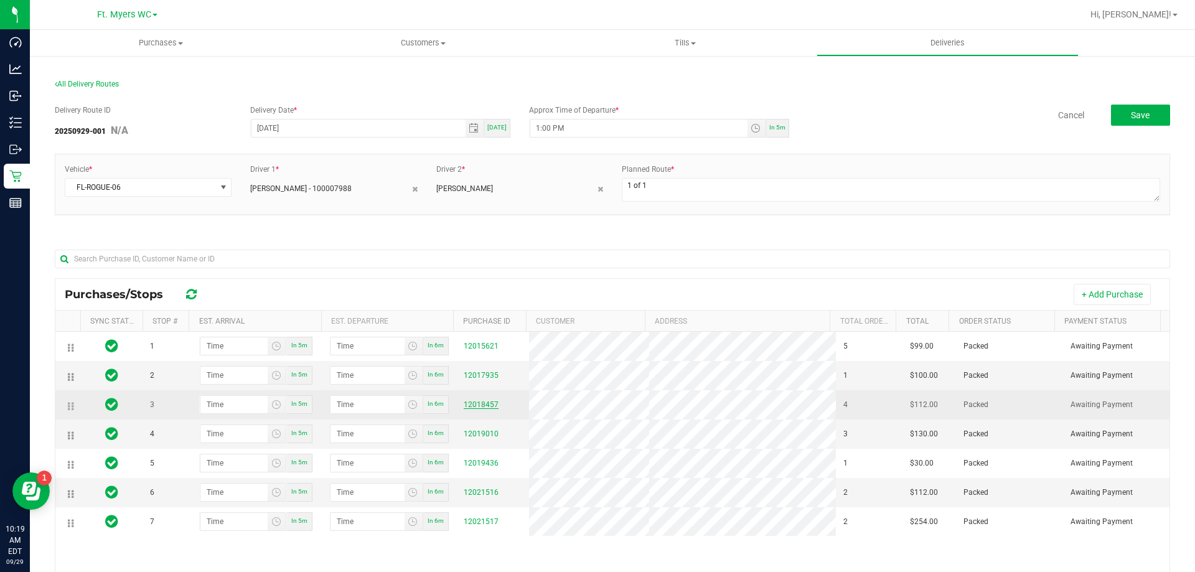
click at [472, 406] on link "12018457" at bounding box center [481, 404] width 35 height 9
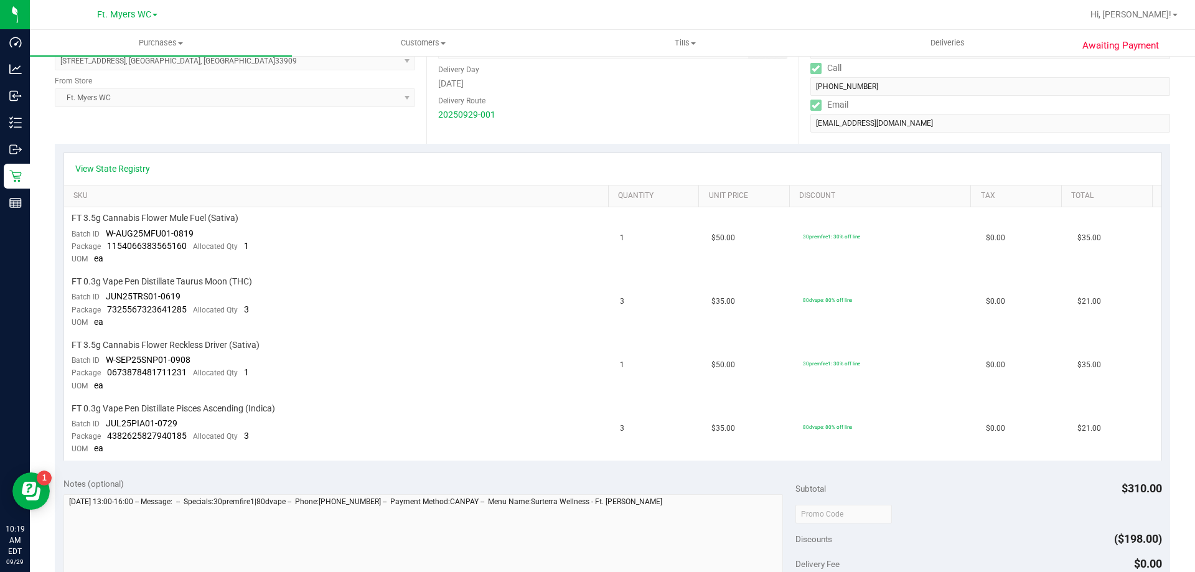
scroll to position [436, 0]
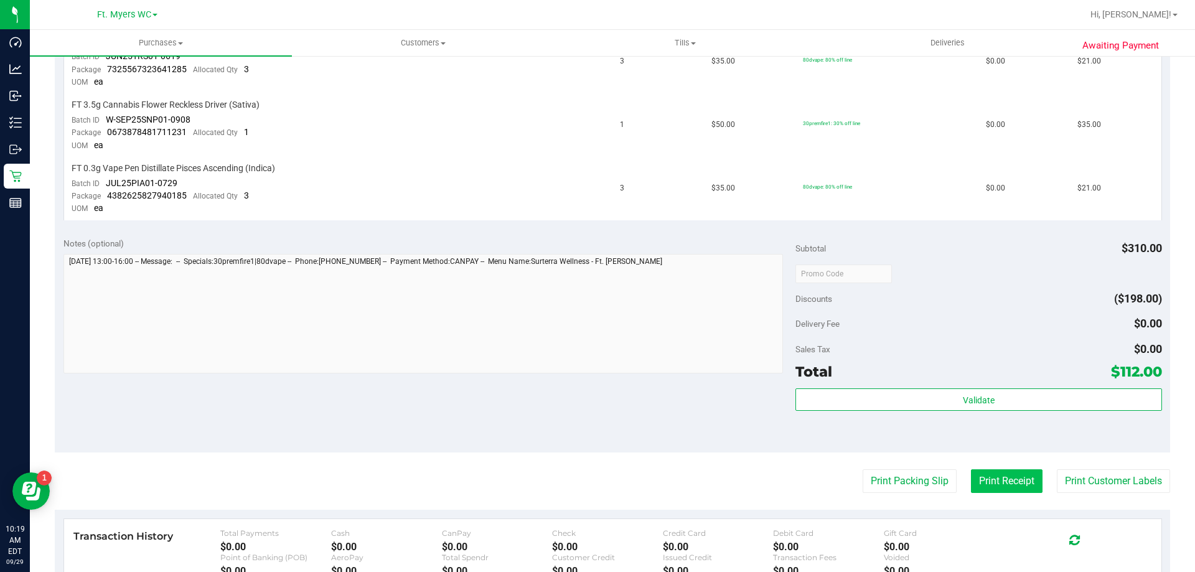
click at [1007, 484] on button "Print Receipt" at bounding box center [1007, 481] width 72 height 24
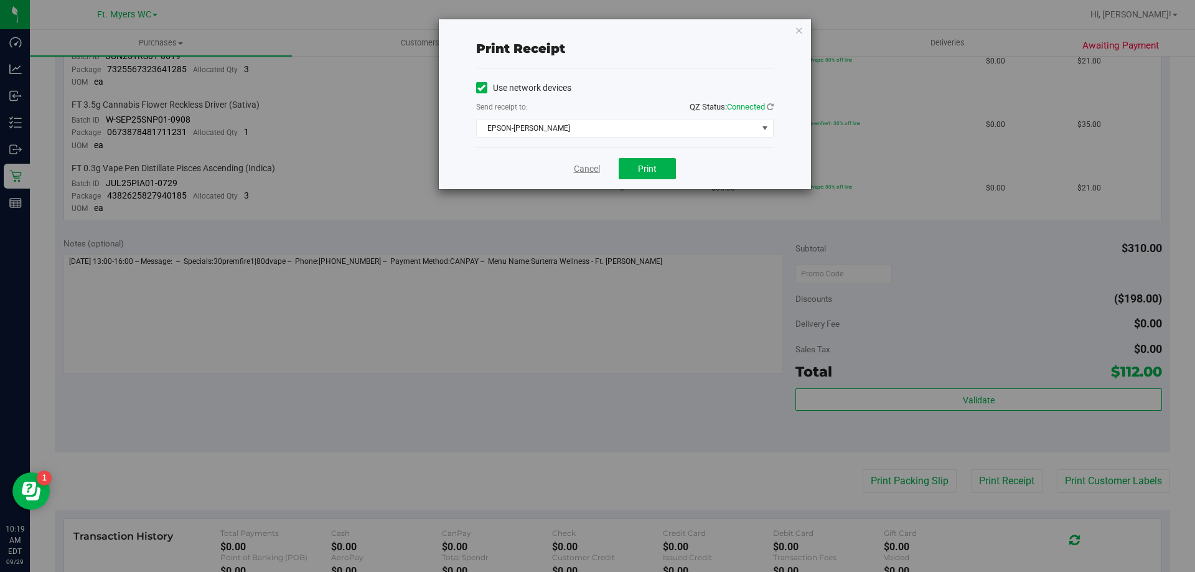
click at [599, 165] on link "Cancel" at bounding box center [587, 168] width 26 height 13
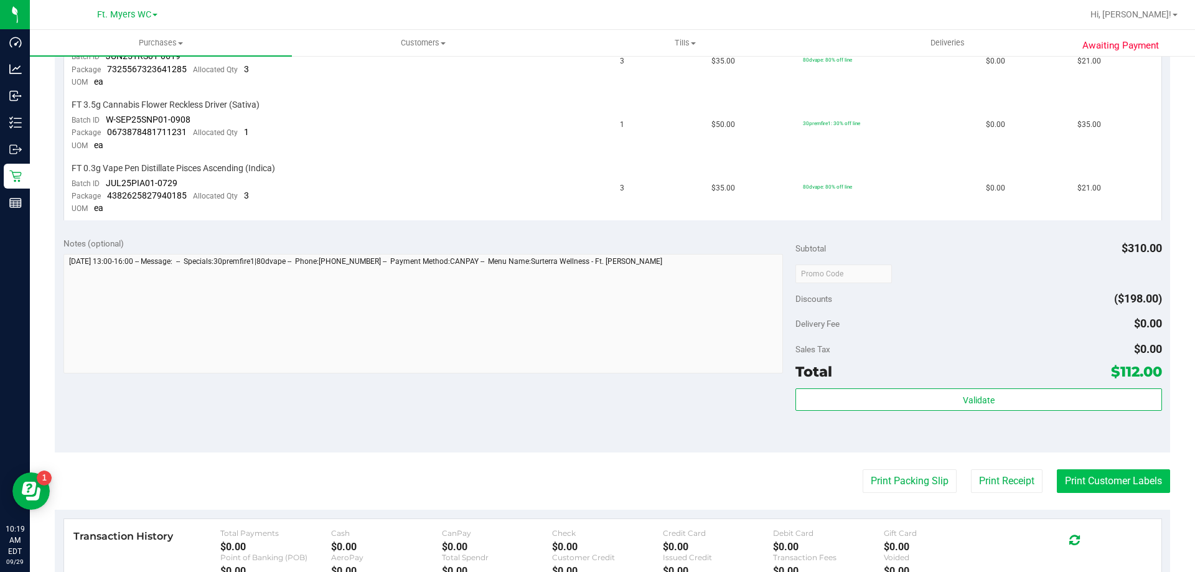
click at [1081, 487] on button "Print Customer Labels" at bounding box center [1113, 481] width 113 height 24
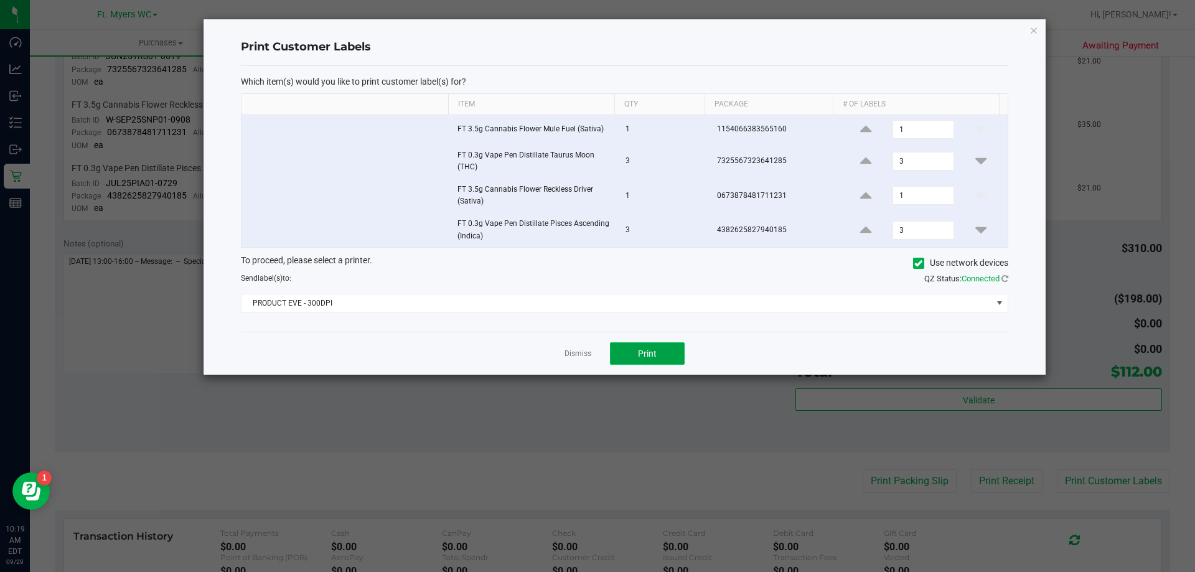
click at [638, 350] on span "Print" at bounding box center [647, 354] width 19 height 10
click at [1032, 27] on icon "button" at bounding box center [1034, 29] width 9 height 15
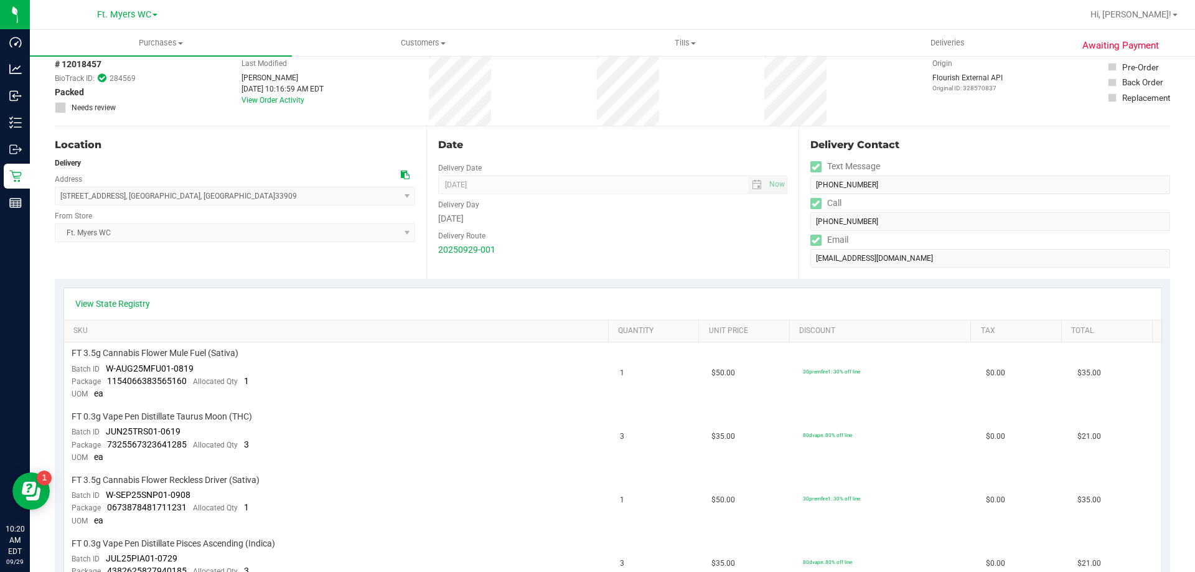
scroll to position [0, 0]
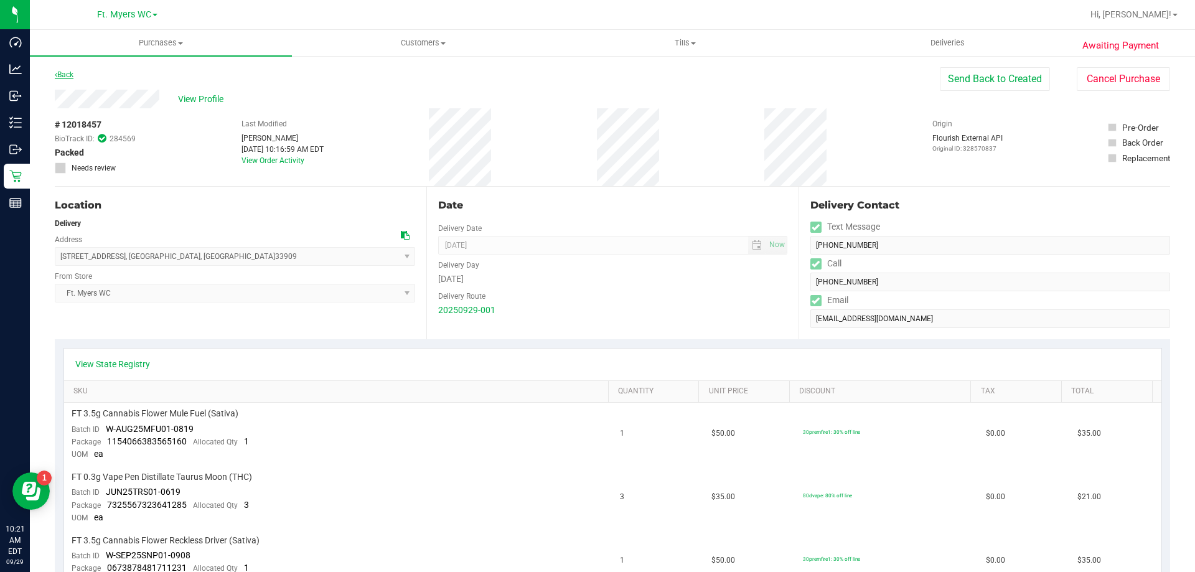
click at [65, 77] on link "Back" at bounding box center [64, 74] width 19 height 9
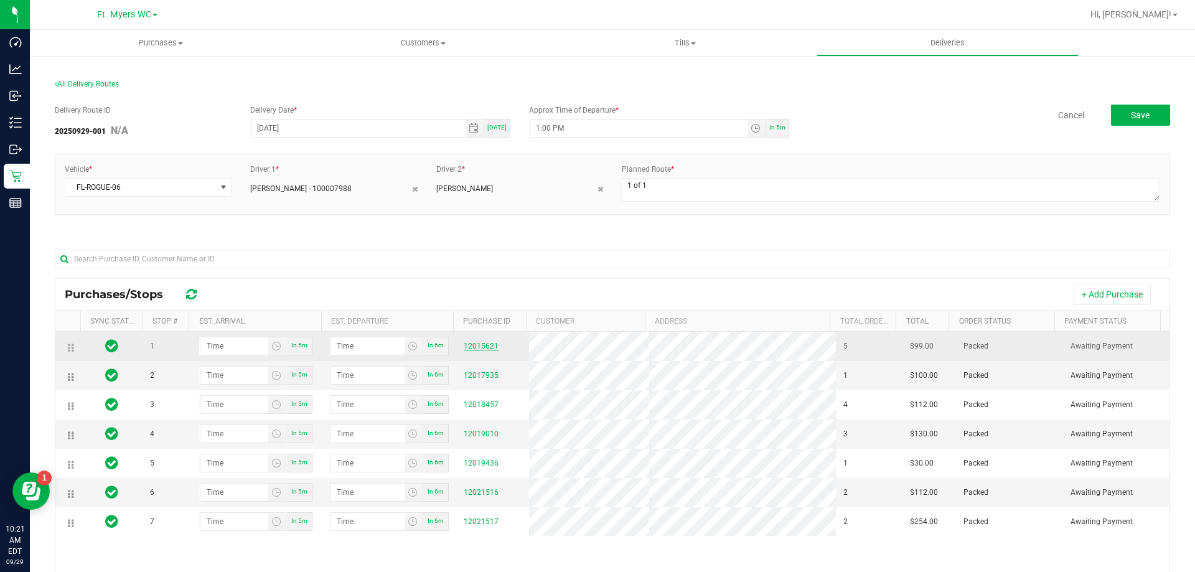
click at [482, 346] on link "12015621" at bounding box center [481, 346] width 35 height 9
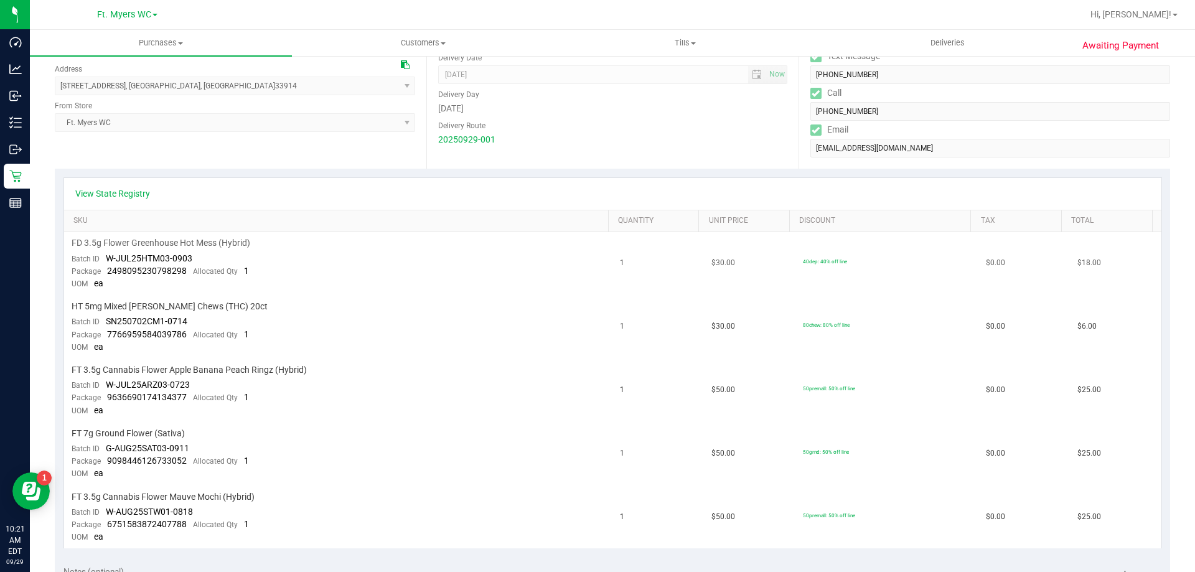
scroll to position [436, 0]
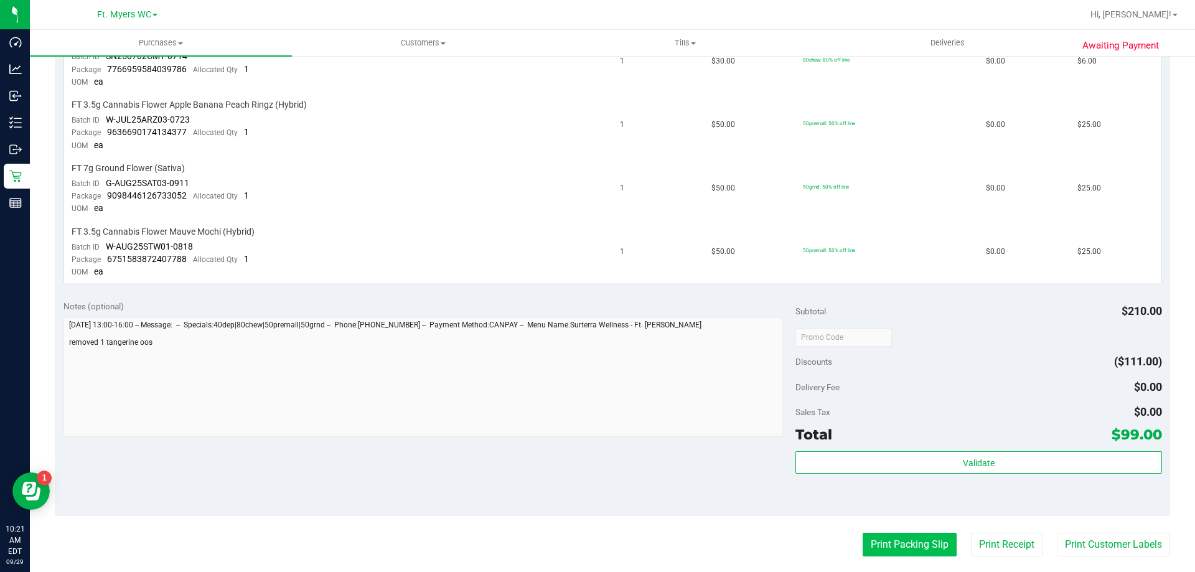
click at [921, 537] on button "Print Packing Slip" at bounding box center [910, 545] width 94 height 24
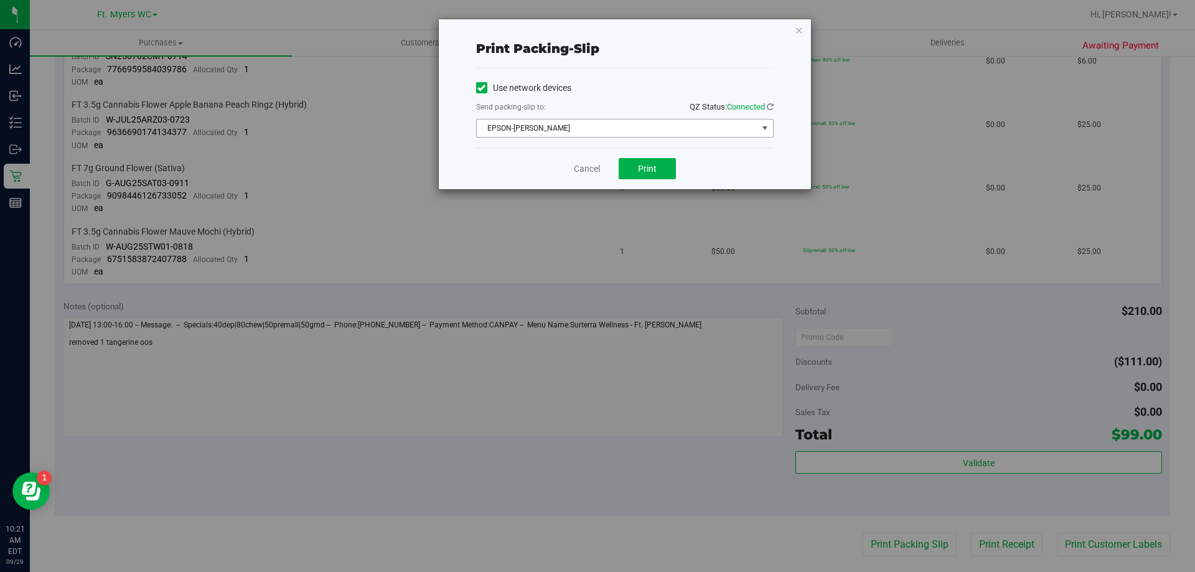
click at [667, 129] on span "EPSON-[PERSON_NAME]" at bounding box center [617, 128] width 281 height 17
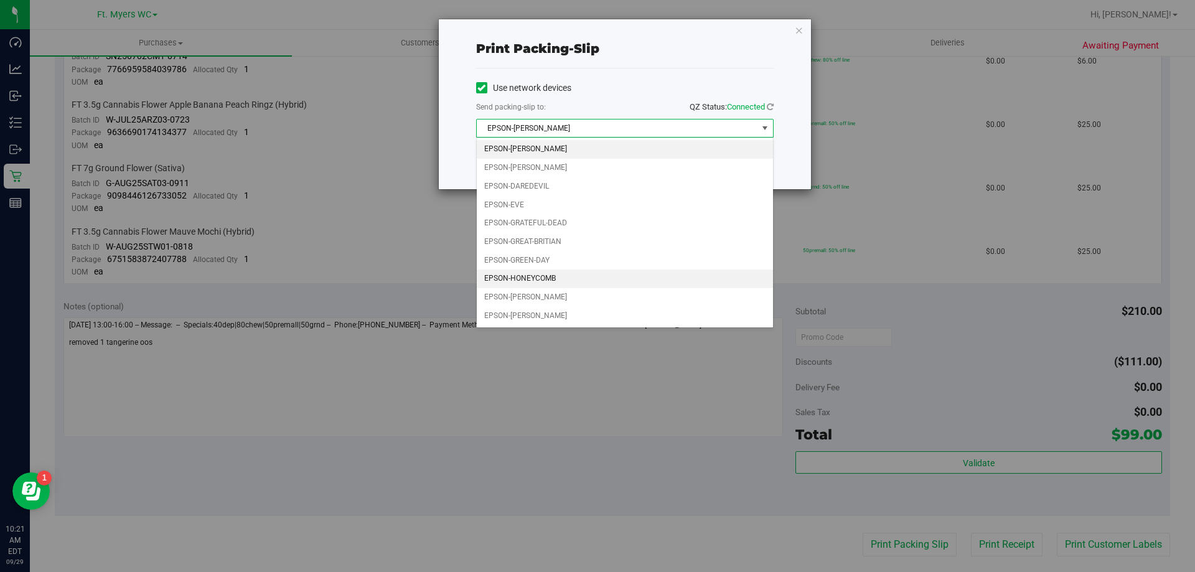
click at [580, 280] on li "EPSON-HONEYCOMB" at bounding box center [625, 279] width 296 height 19
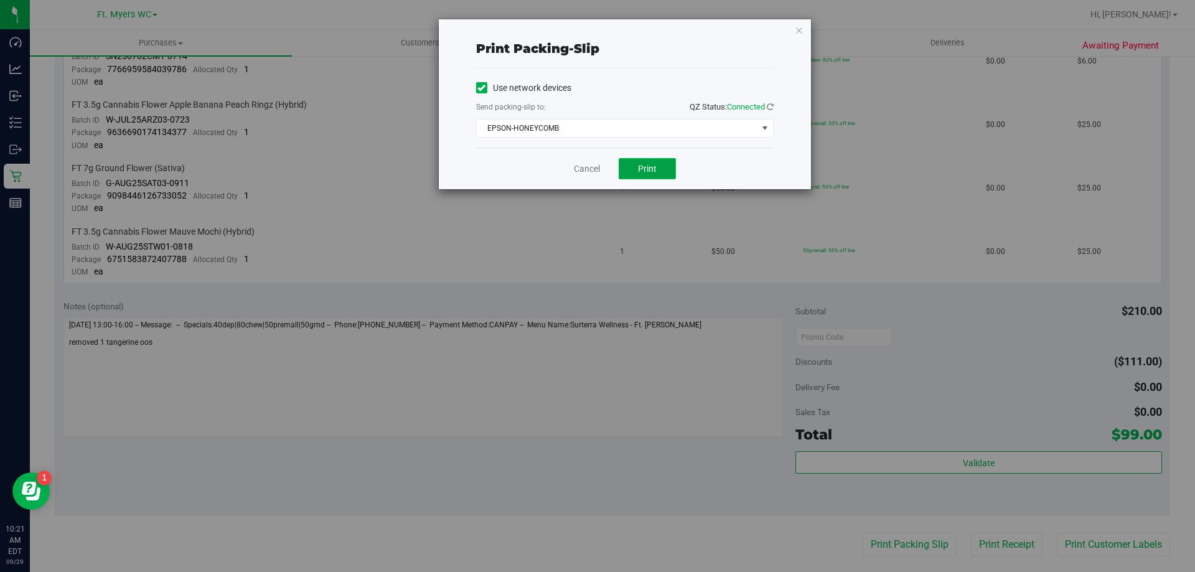
click at [623, 169] on button "Print" at bounding box center [647, 168] width 57 height 21
click at [580, 167] on link "Cancel" at bounding box center [587, 168] width 26 height 13
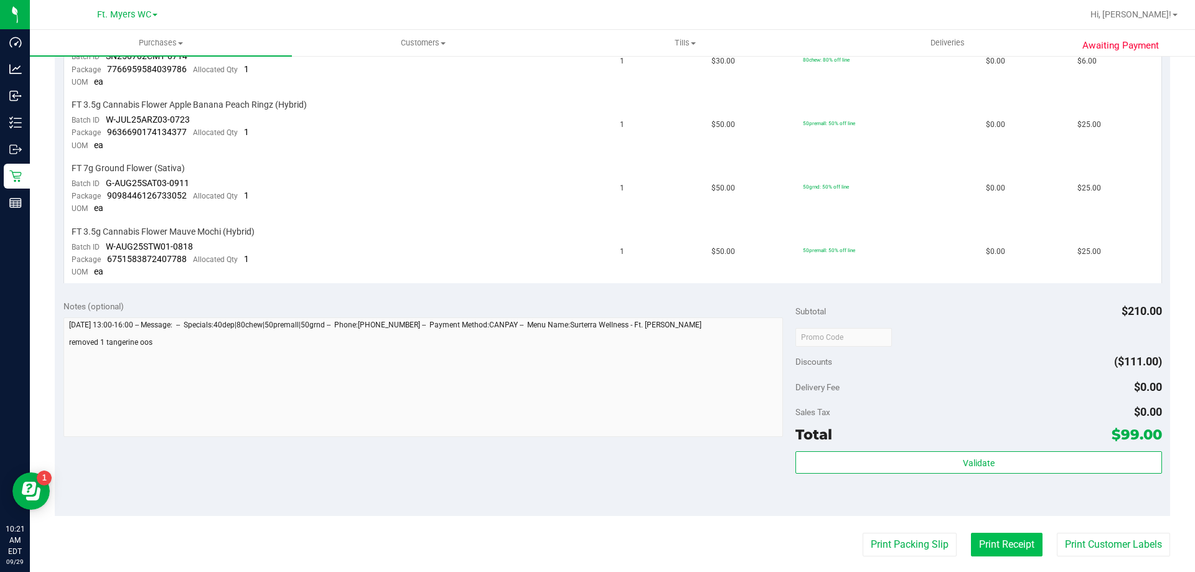
click at [1017, 548] on button "Print Receipt" at bounding box center [1007, 545] width 72 height 24
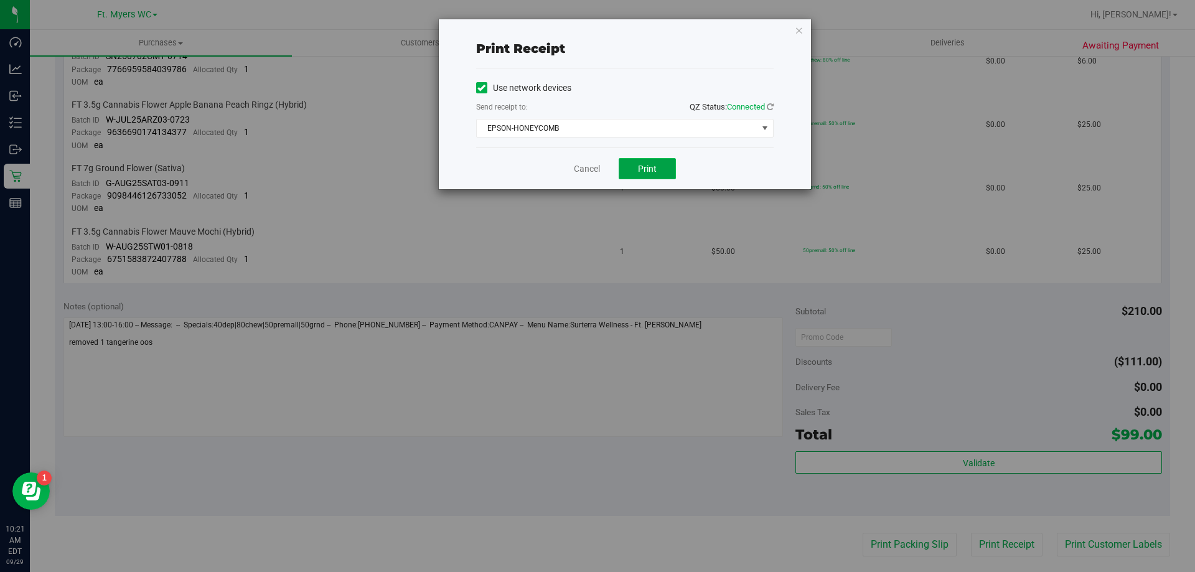
click at [649, 171] on span "Print" at bounding box center [647, 169] width 19 height 10
click at [591, 170] on link "Cancel" at bounding box center [587, 168] width 26 height 13
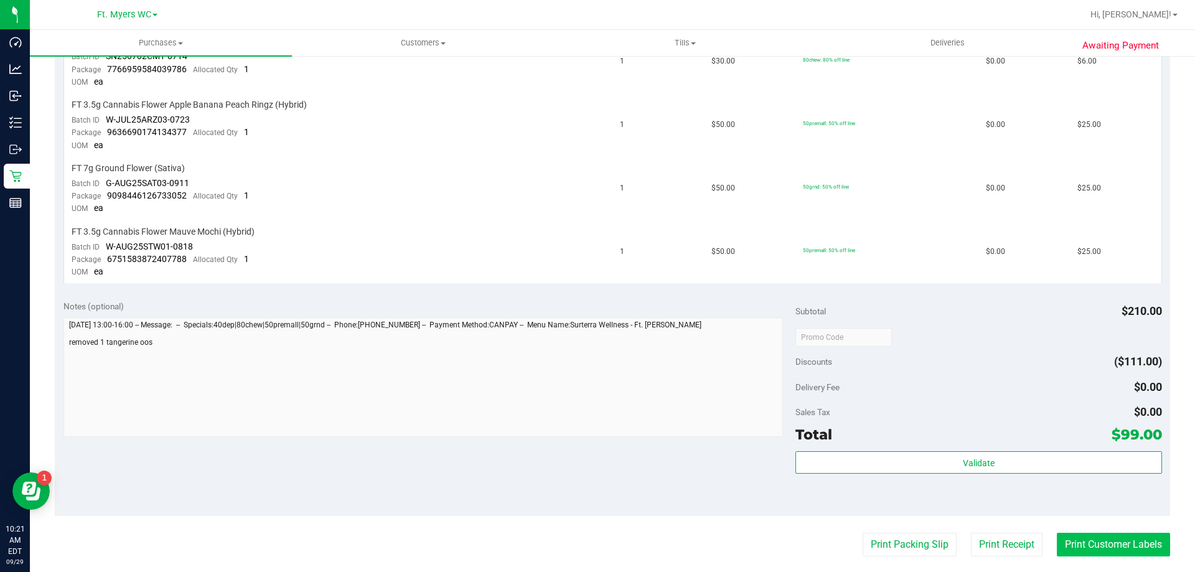
click at [1083, 538] on button "Print Customer Labels" at bounding box center [1113, 545] width 113 height 24
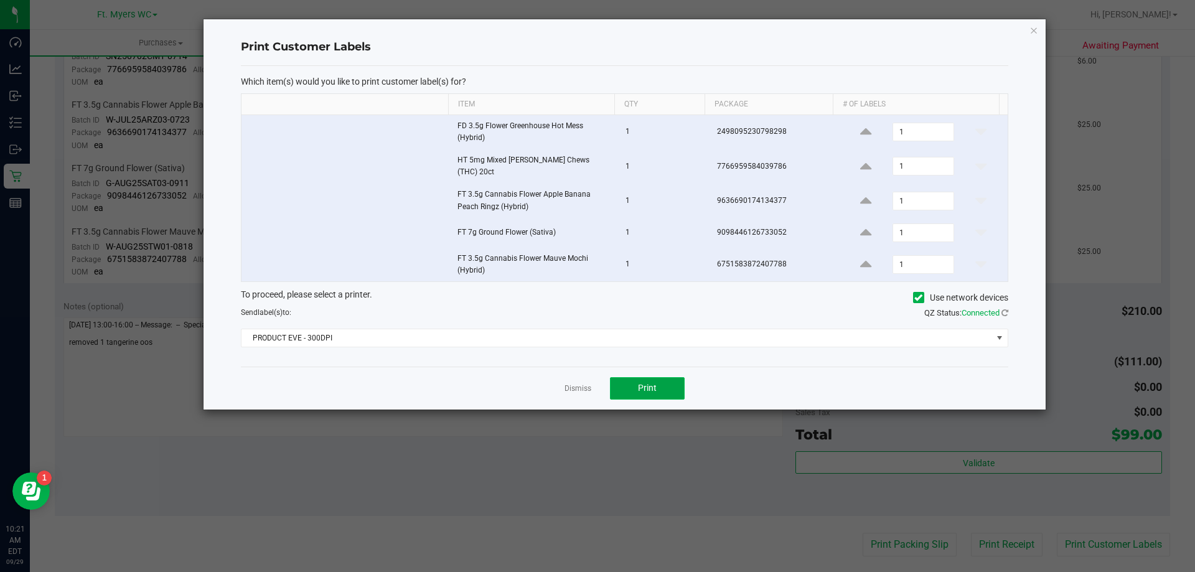
click at [634, 383] on button "Print" at bounding box center [647, 388] width 75 height 22
click at [563, 381] on div "Dismiss Print" at bounding box center [625, 388] width 768 height 43
click at [573, 385] on link "Dismiss" at bounding box center [578, 388] width 27 height 11
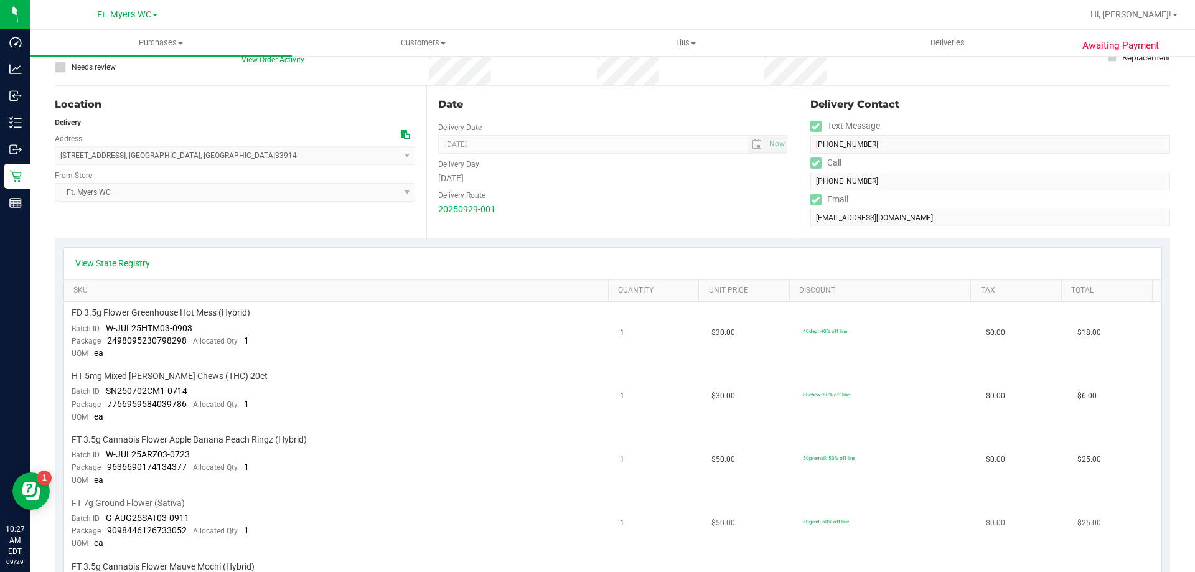
scroll to position [0, 0]
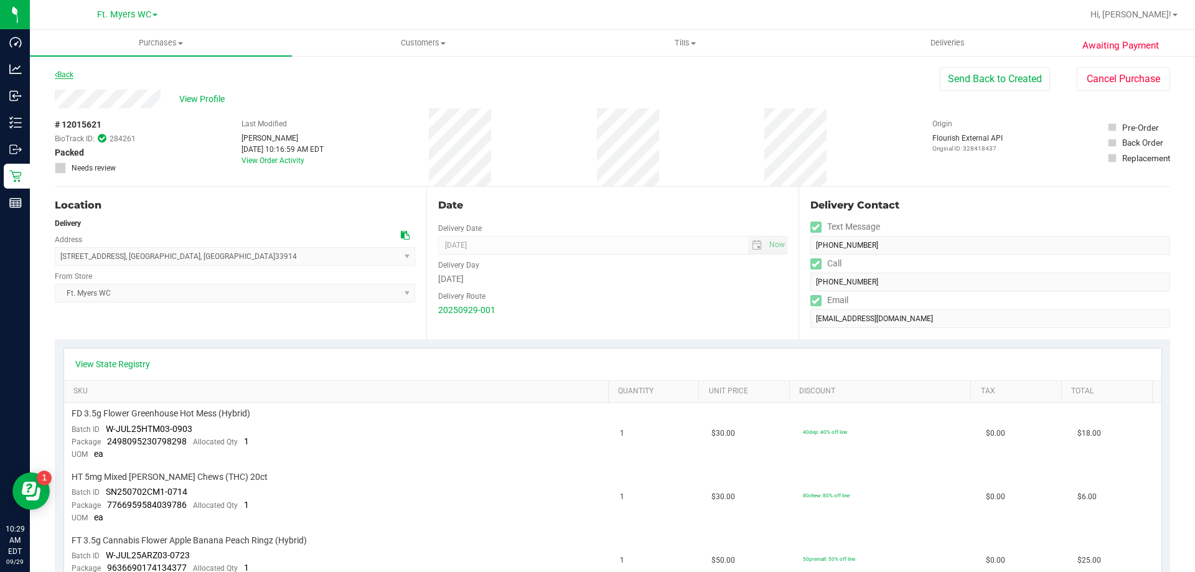
click at [72, 72] on link "Back" at bounding box center [64, 74] width 19 height 9
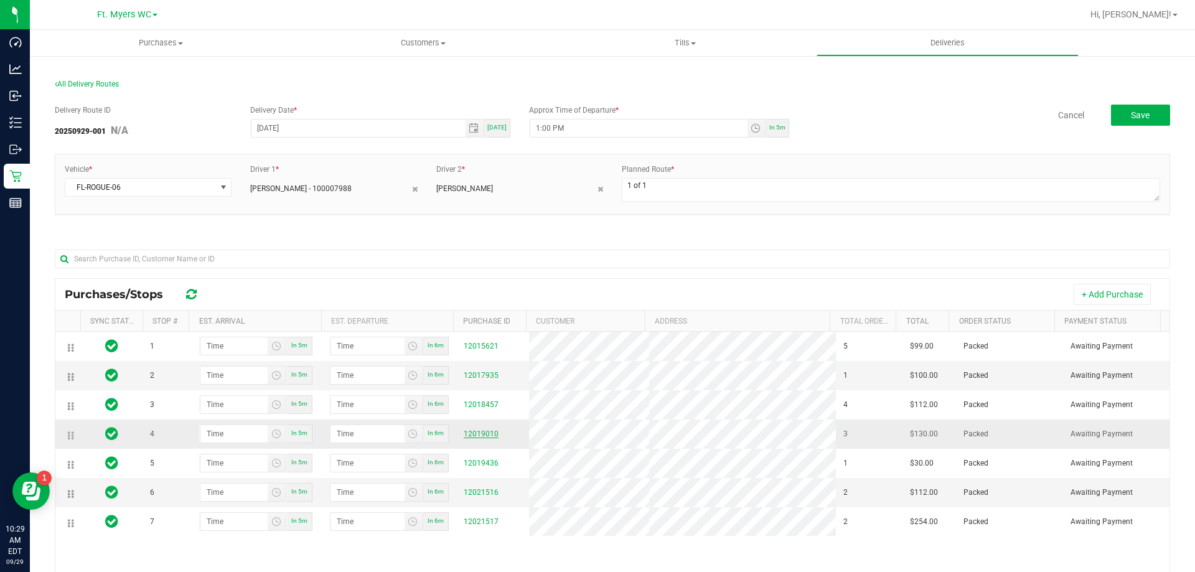
click at [467, 438] on link "12019010" at bounding box center [481, 434] width 35 height 9
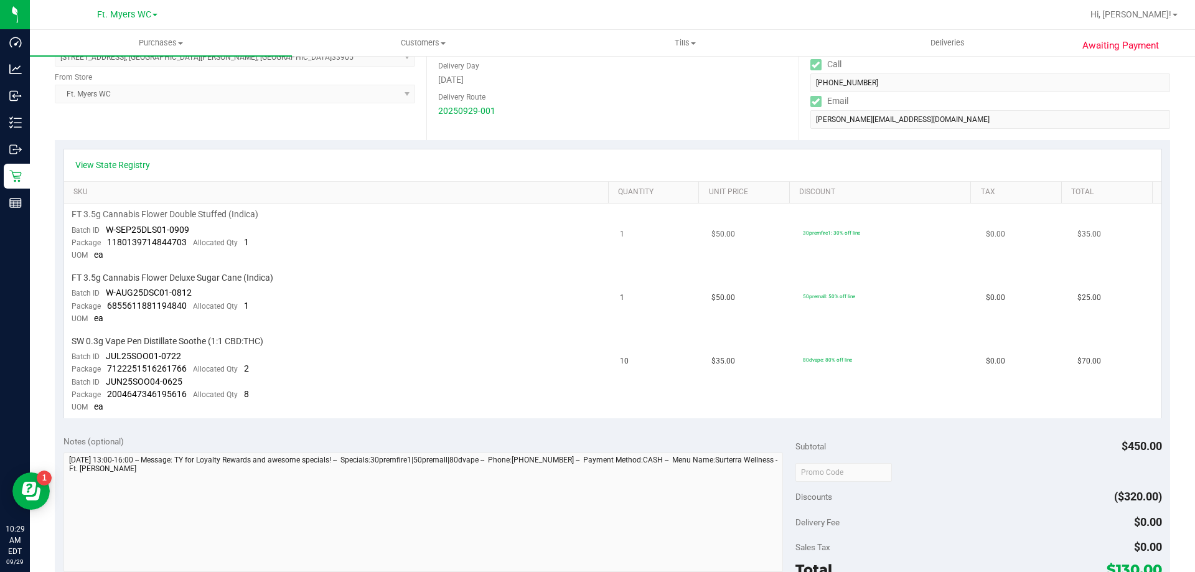
scroll to position [373, 0]
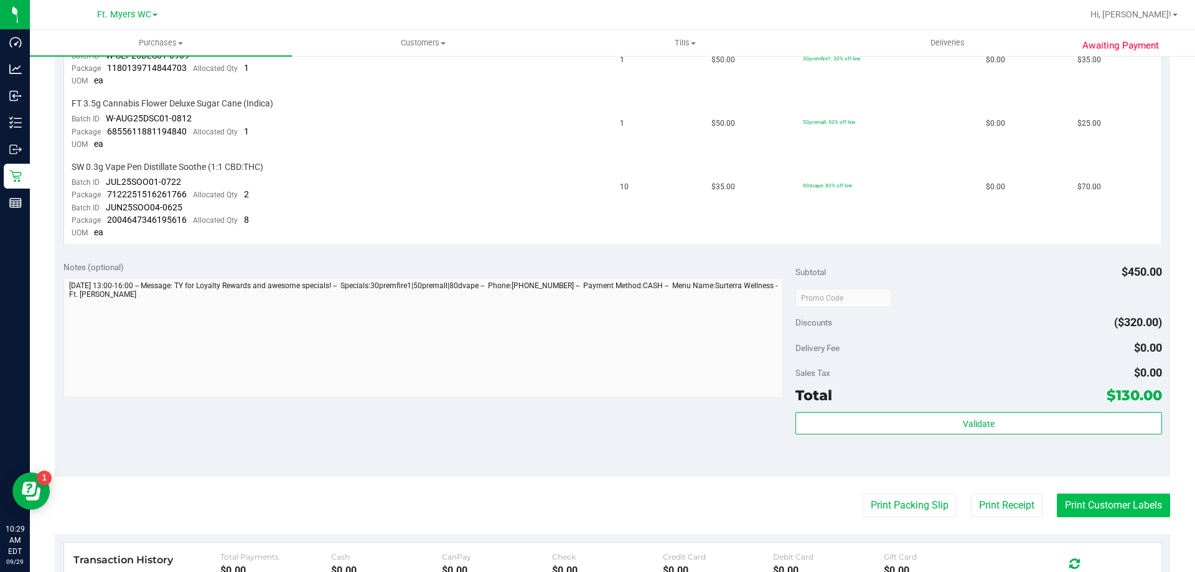
click at [1066, 500] on button "Print Customer Labels" at bounding box center [1113, 506] width 113 height 24
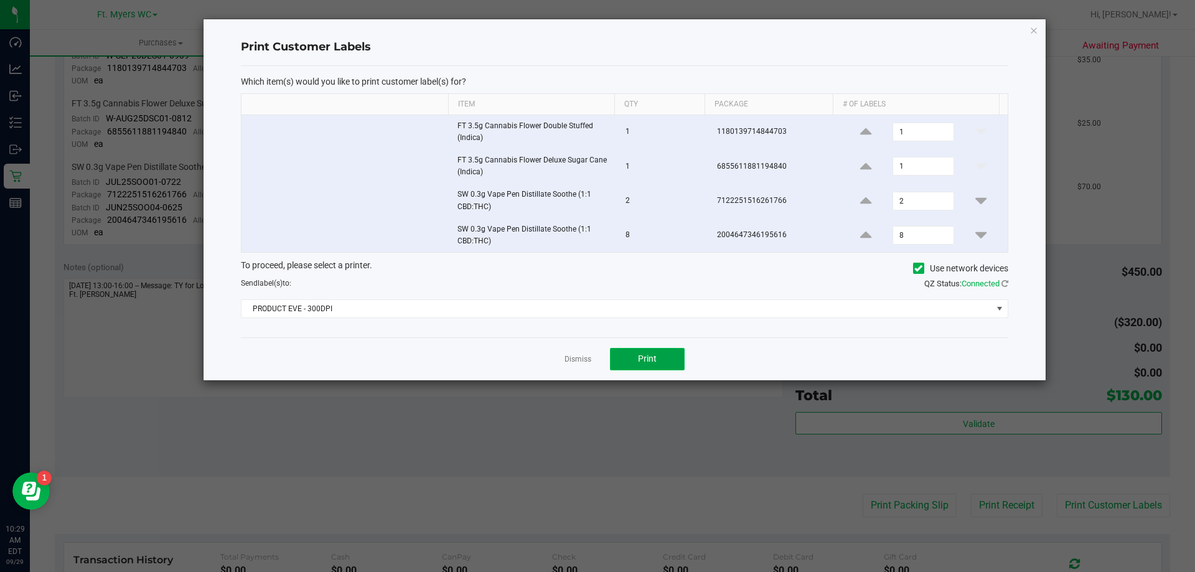
click at [652, 355] on span "Print" at bounding box center [647, 359] width 19 height 10
click at [578, 360] on link "Dismiss" at bounding box center [578, 359] width 27 height 11
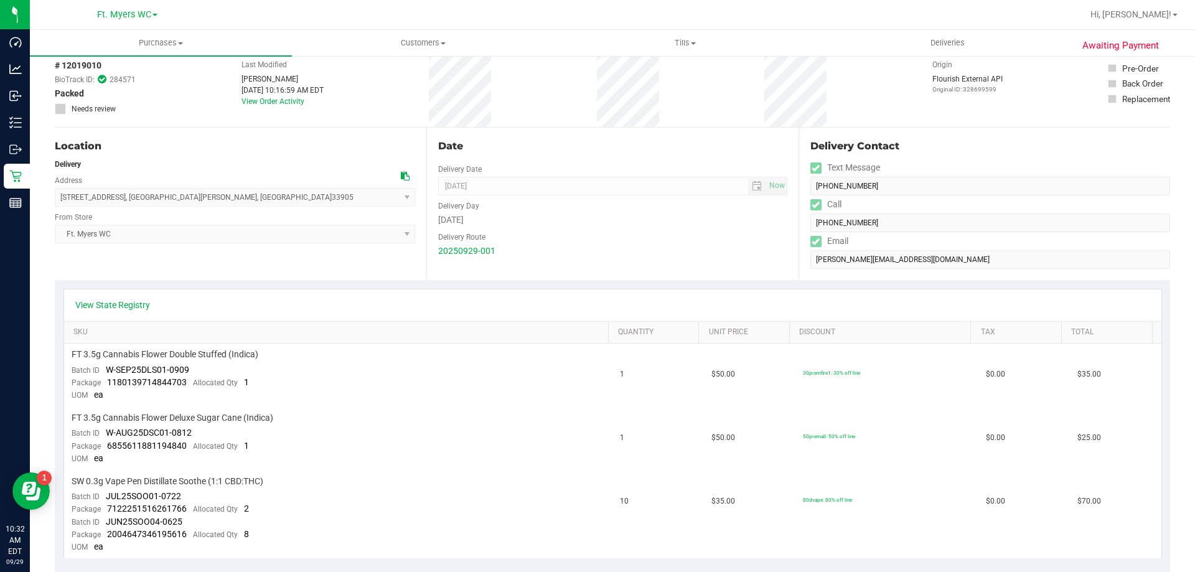
scroll to position [0, 0]
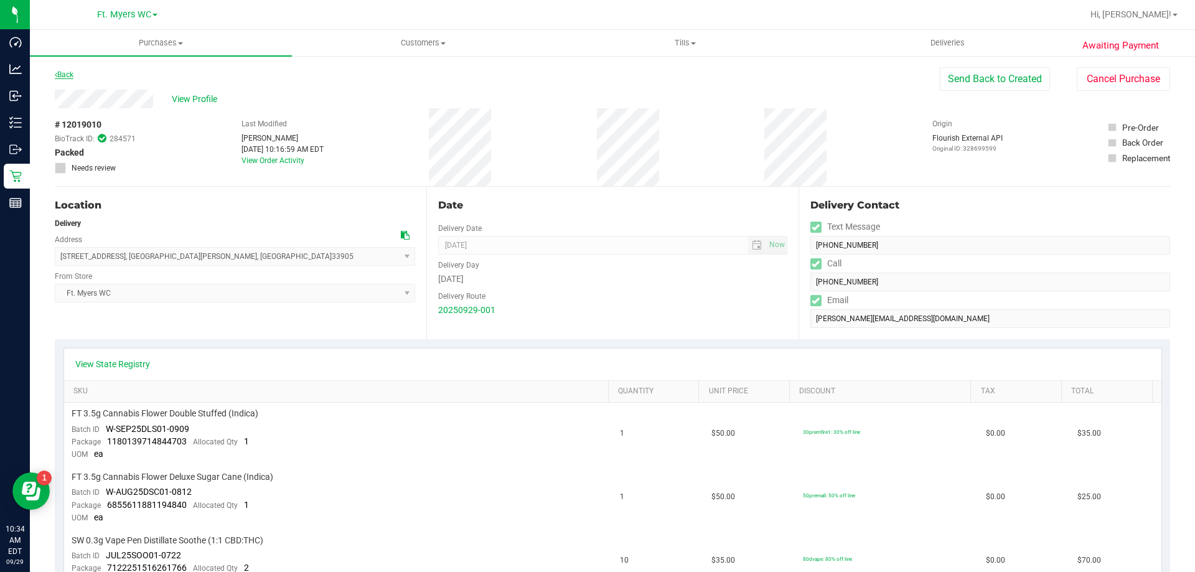
click at [61, 76] on link "Back" at bounding box center [64, 74] width 19 height 9
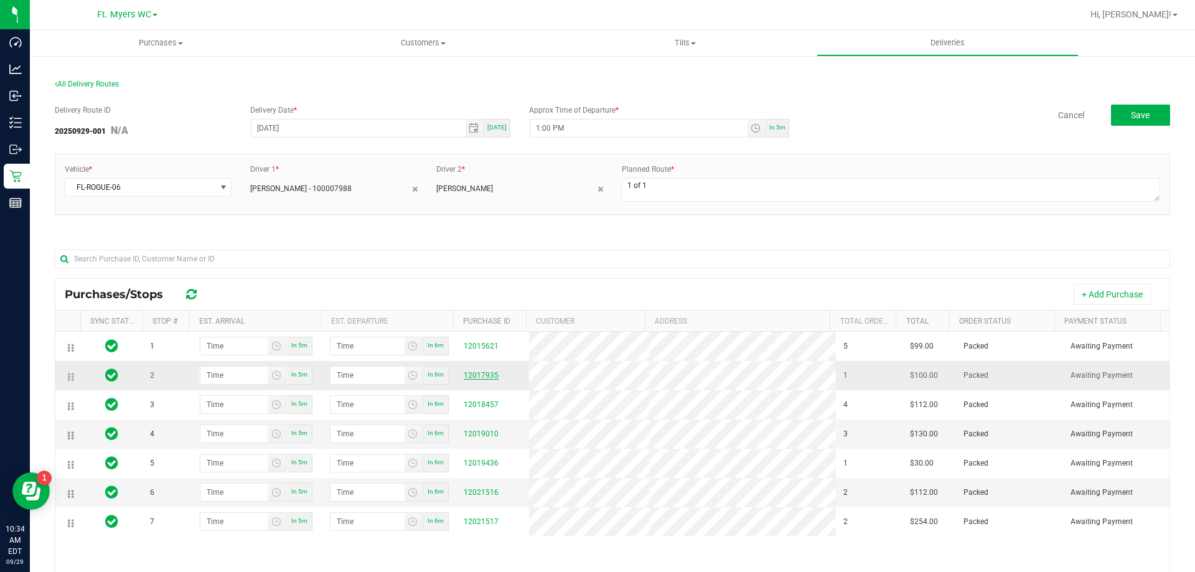
click at [484, 374] on link "12017935" at bounding box center [481, 375] width 35 height 9
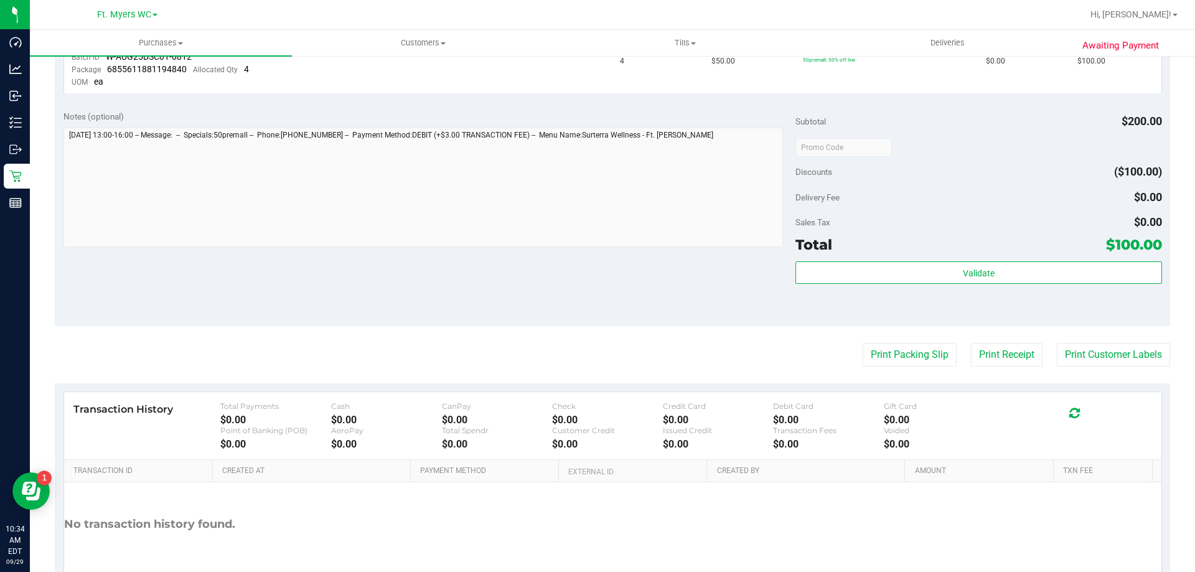
scroll to position [373, 0]
click at [1084, 362] on button "Print Customer Labels" at bounding box center [1113, 354] width 113 height 24
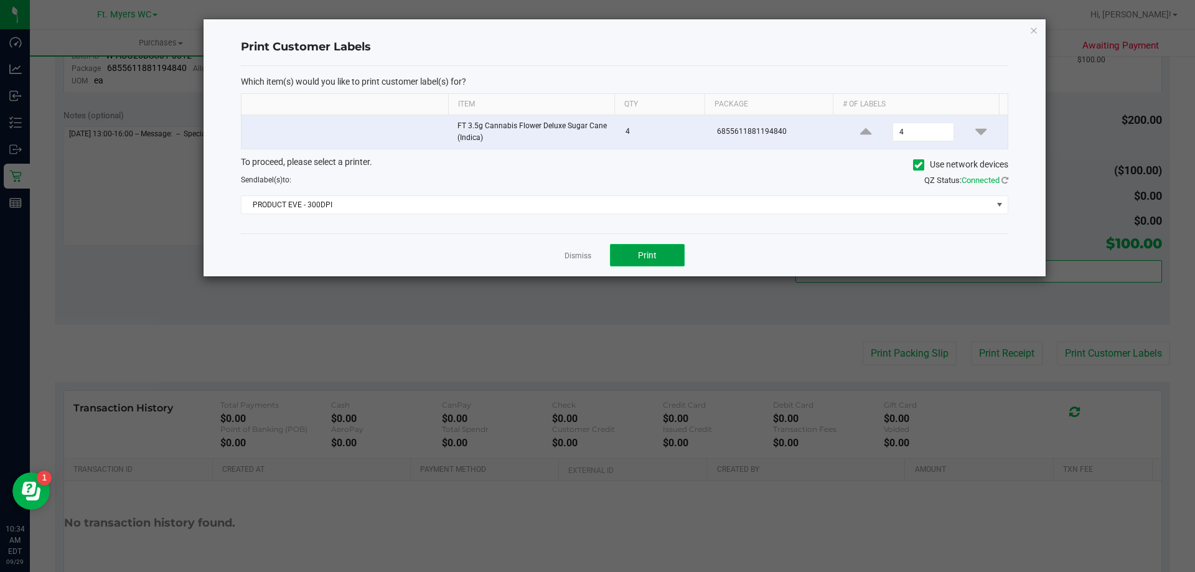
click at [631, 249] on button "Print" at bounding box center [647, 255] width 75 height 22
click at [580, 249] on app-cancel-button "Dismiss" at bounding box center [578, 255] width 27 height 13
click at [574, 258] on link "Dismiss" at bounding box center [578, 256] width 27 height 11
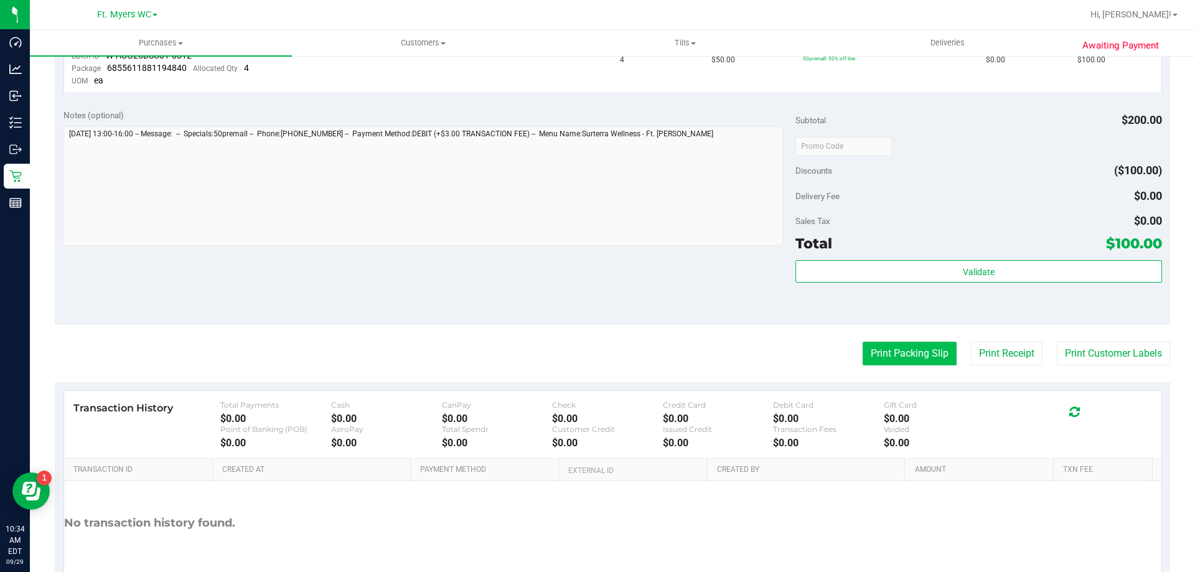
click at [863, 348] on button "Print Packing Slip" at bounding box center [910, 354] width 94 height 24
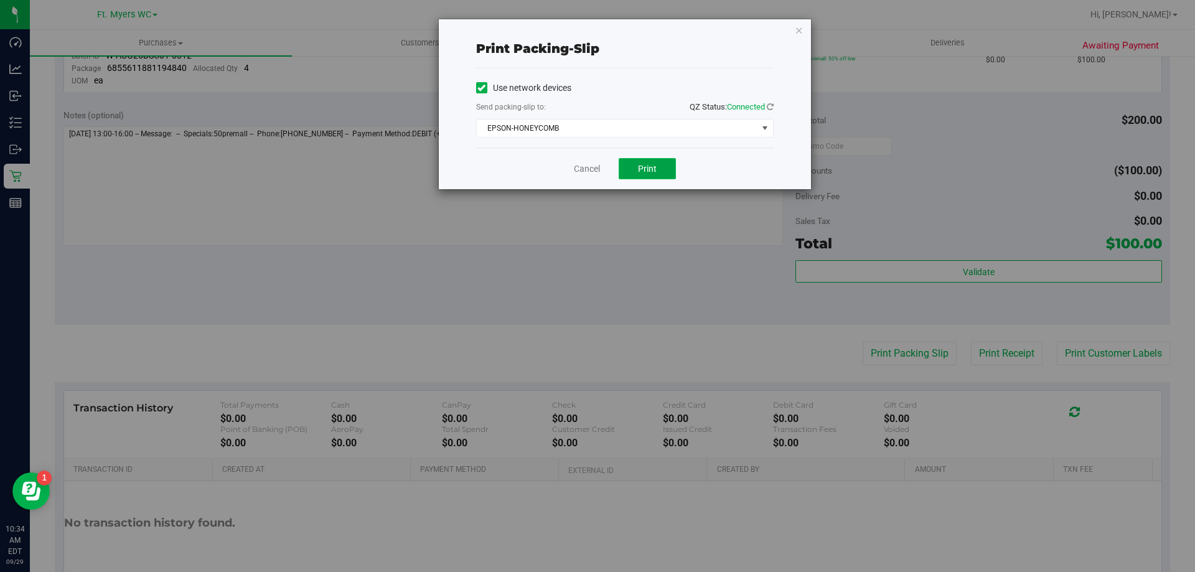
click at [651, 164] on span "Print" at bounding box center [647, 169] width 19 height 10
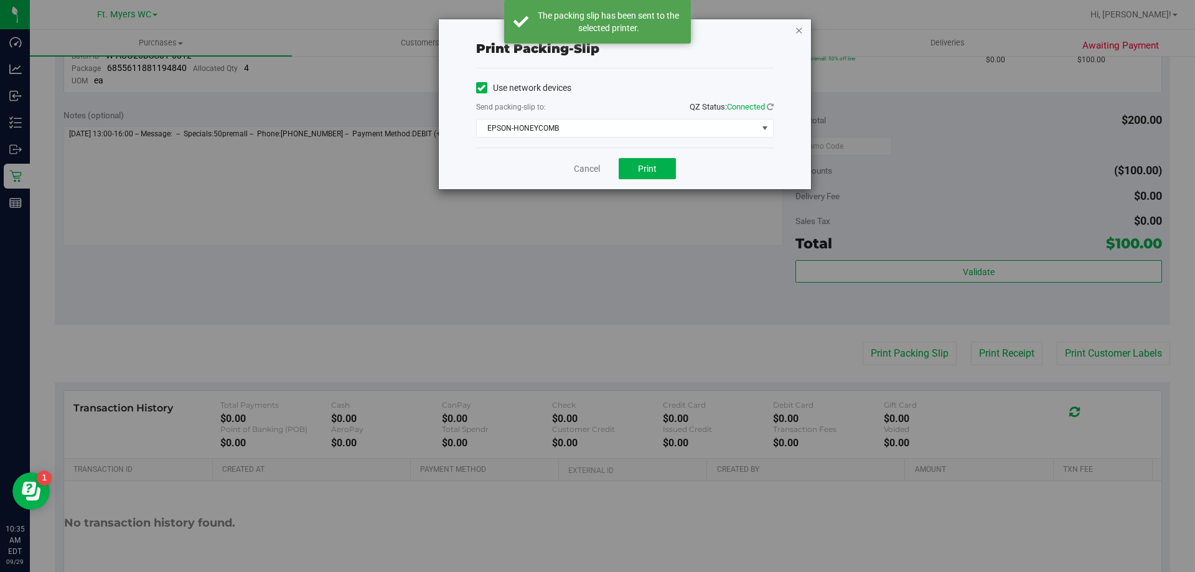
click at [799, 26] on icon "button" at bounding box center [799, 29] width 9 height 15
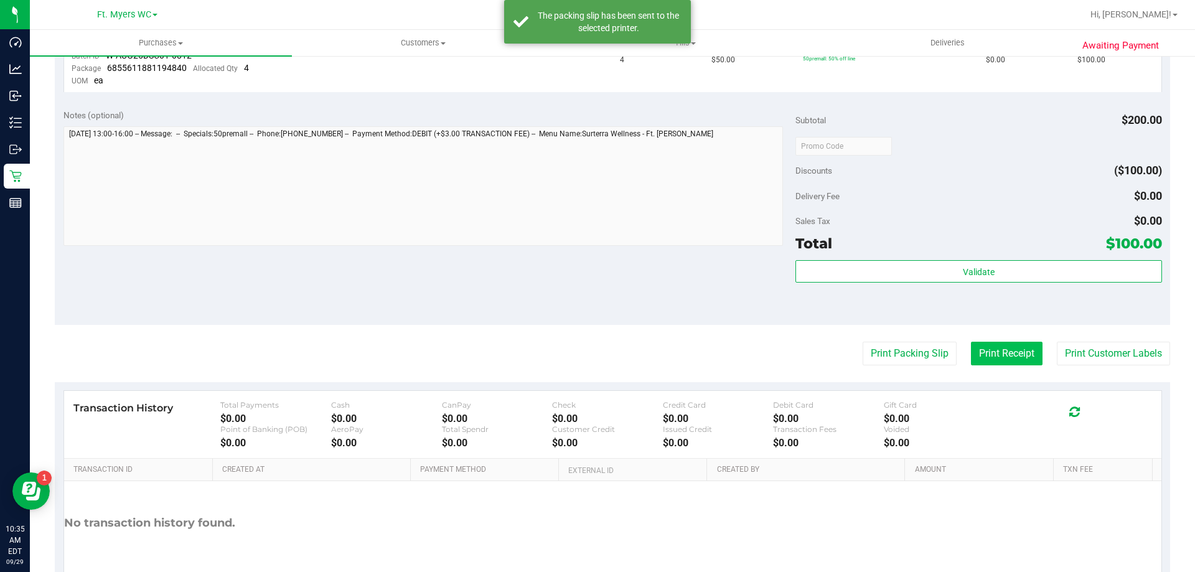
click at [971, 349] on button "Print Receipt" at bounding box center [1007, 354] width 72 height 24
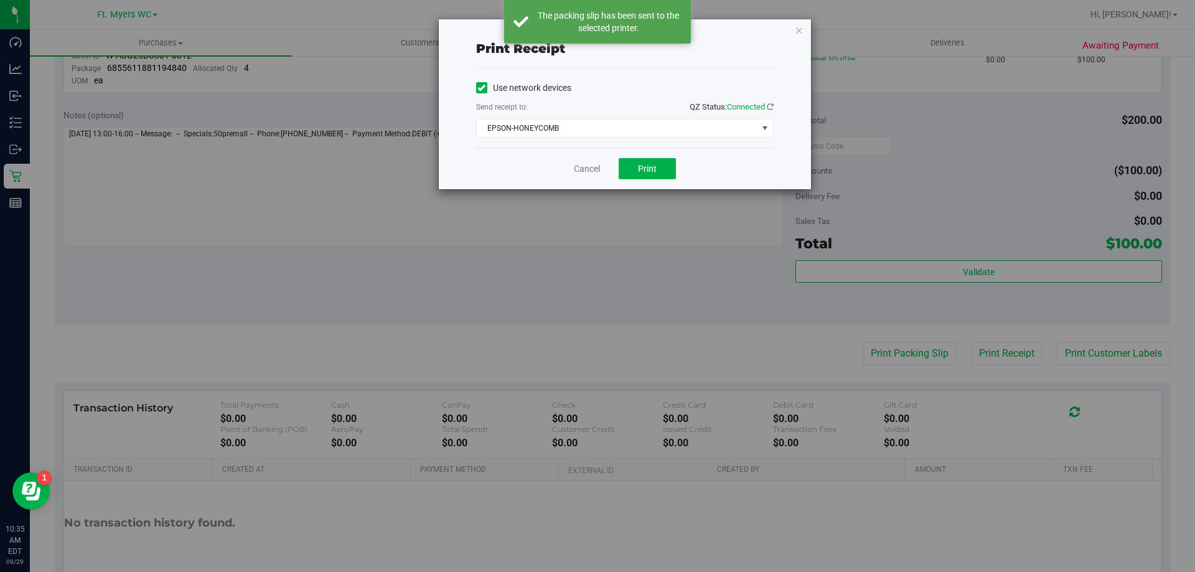
drag, startPoint x: 652, startPoint y: 154, endPoint x: 647, endPoint y: 170, distance: 16.9
click at [651, 160] on div "Cancel Print" at bounding box center [625, 169] width 298 height 42
click at [647, 170] on span "Print" at bounding box center [647, 169] width 19 height 10
click at [588, 173] on link "Cancel" at bounding box center [587, 168] width 26 height 13
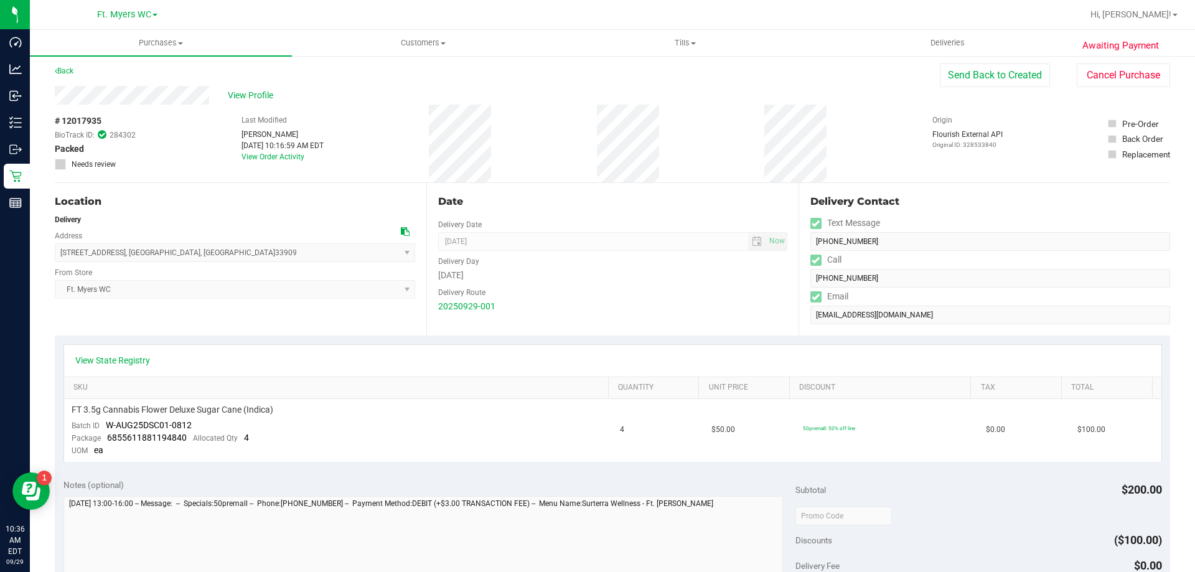
scroll to position [0, 0]
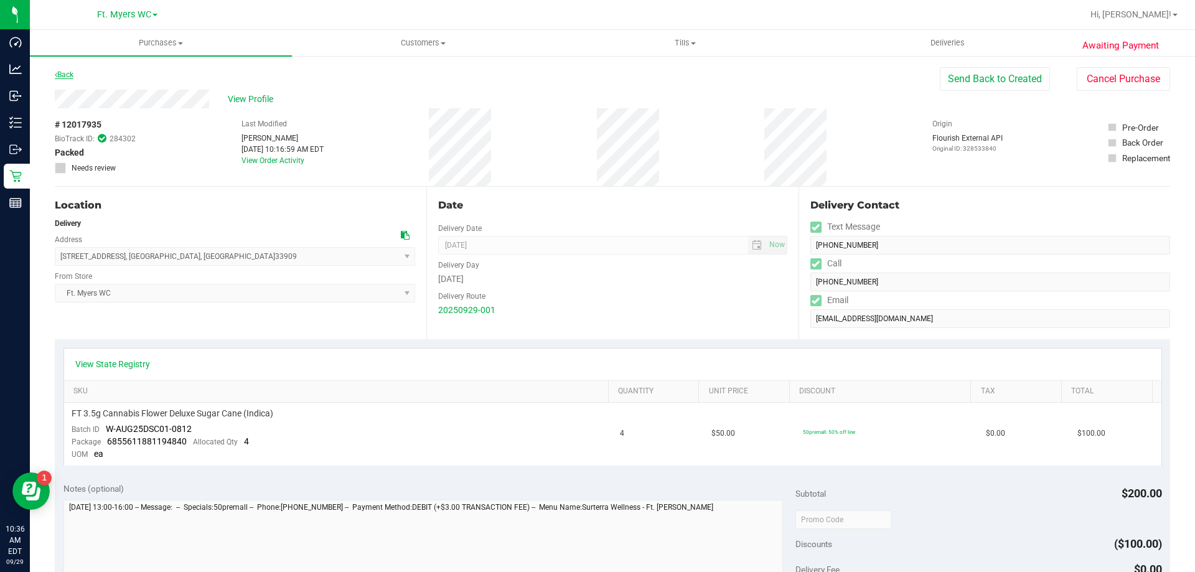
click at [63, 77] on link "Back" at bounding box center [64, 74] width 19 height 9
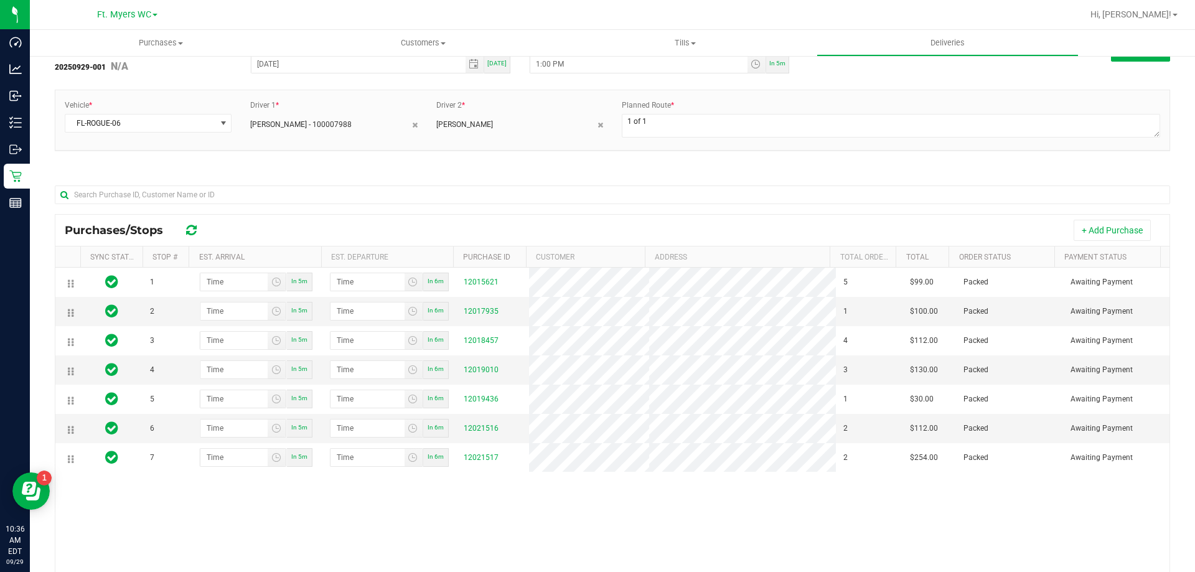
scroll to position [184, 0]
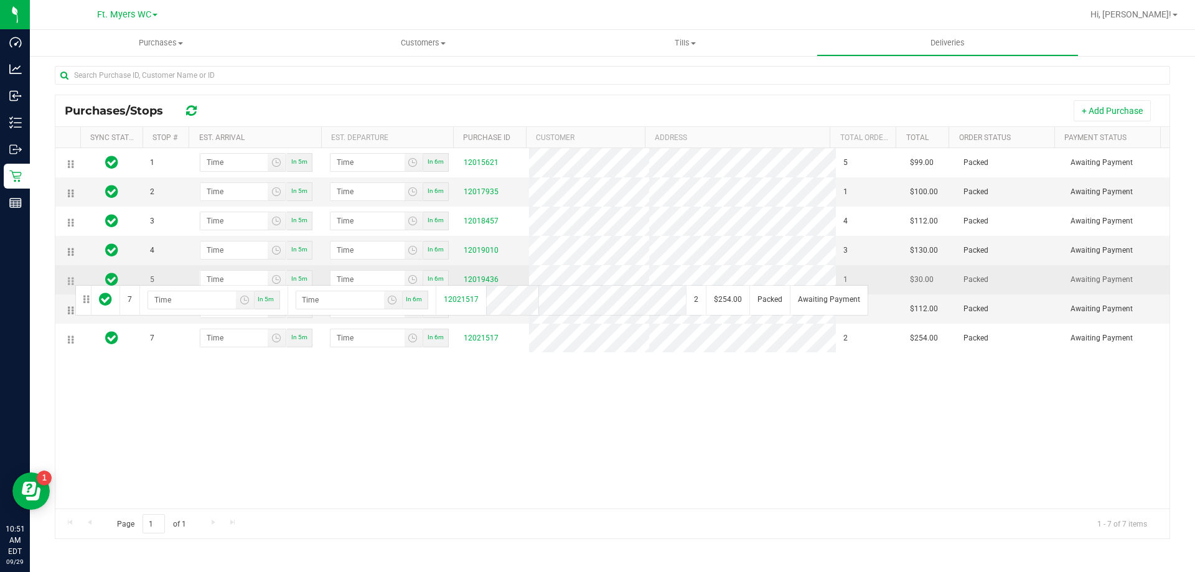
drag, startPoint x: 71, startPoint y: 345, endPoint x: 73, endPoint y: 284, distance: 61.1
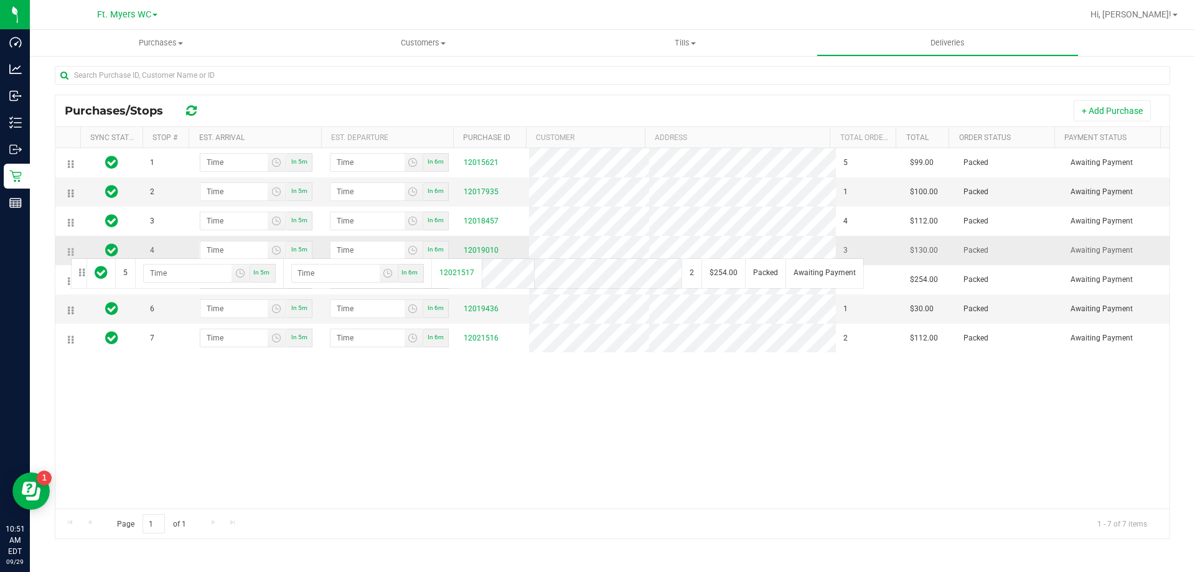
drag, startPoint x: 70, startPoint y: 282, endPoint x: 69, endPoint y: 254, distance: 28.0
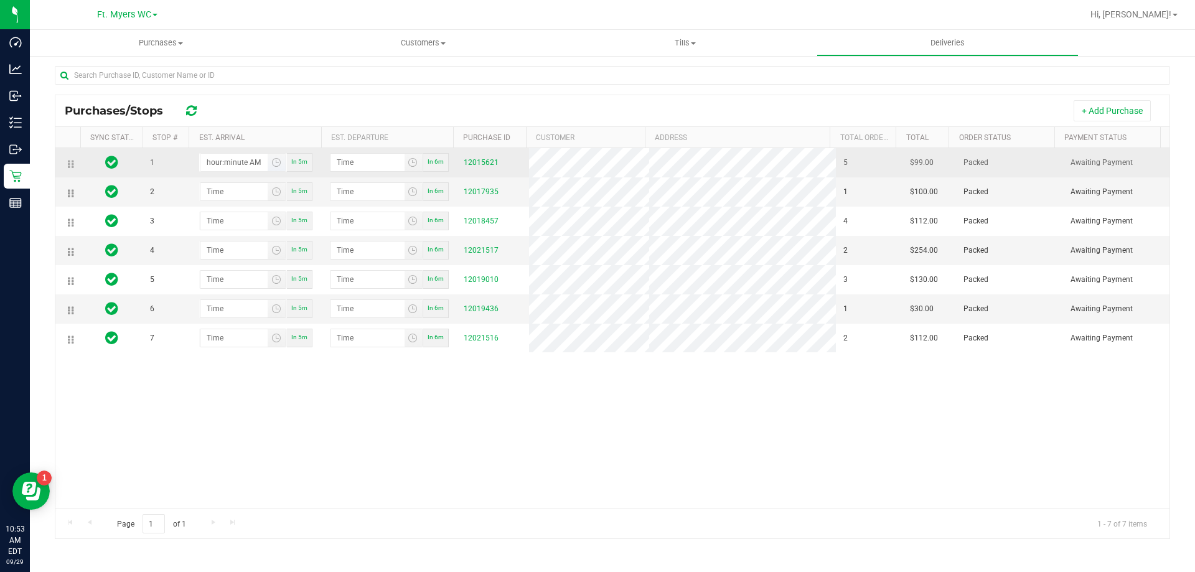
click at [219, 169] on input "hour:minute AM" at bounding box center [234, 162] width 68 height 17
click at [220, 170] on input "1:minute AM" at bounding box center [234, 162] width 68 height 17
type input "1:01 AM"
type input "1:02 AM"
type input "1:15 AM"
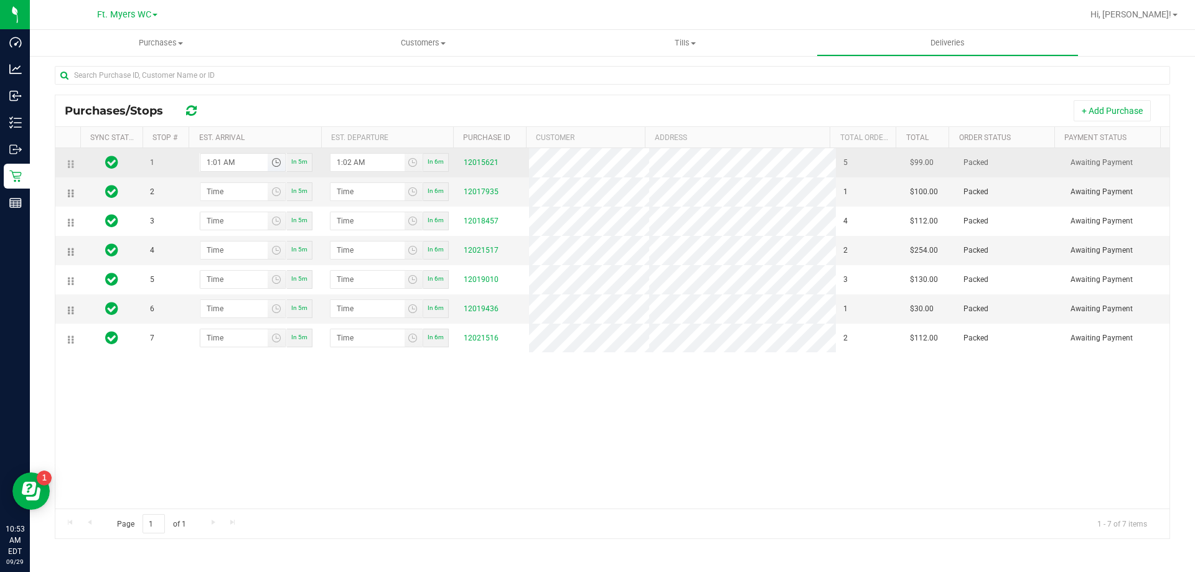
type input "1:16 AM"
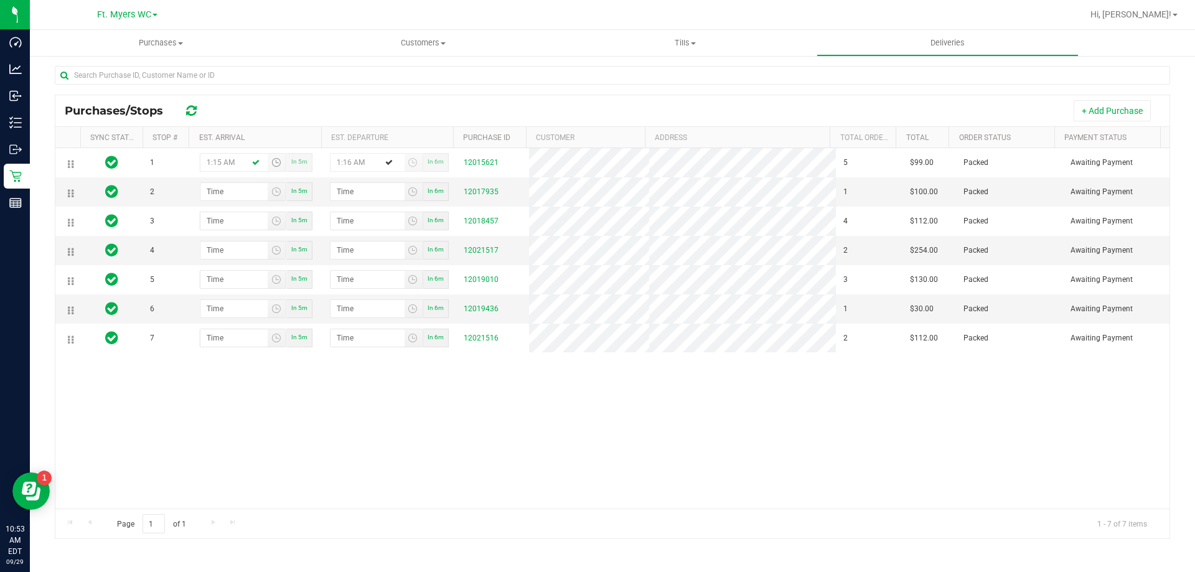
type input "1:15 PM"
type input "1:16 PM"
type input "1:15 PM"
click at [228, 184] on input "hour:minute AM" at bounding box center [234, 191] width 68 height 17
type input "1:03 AM"
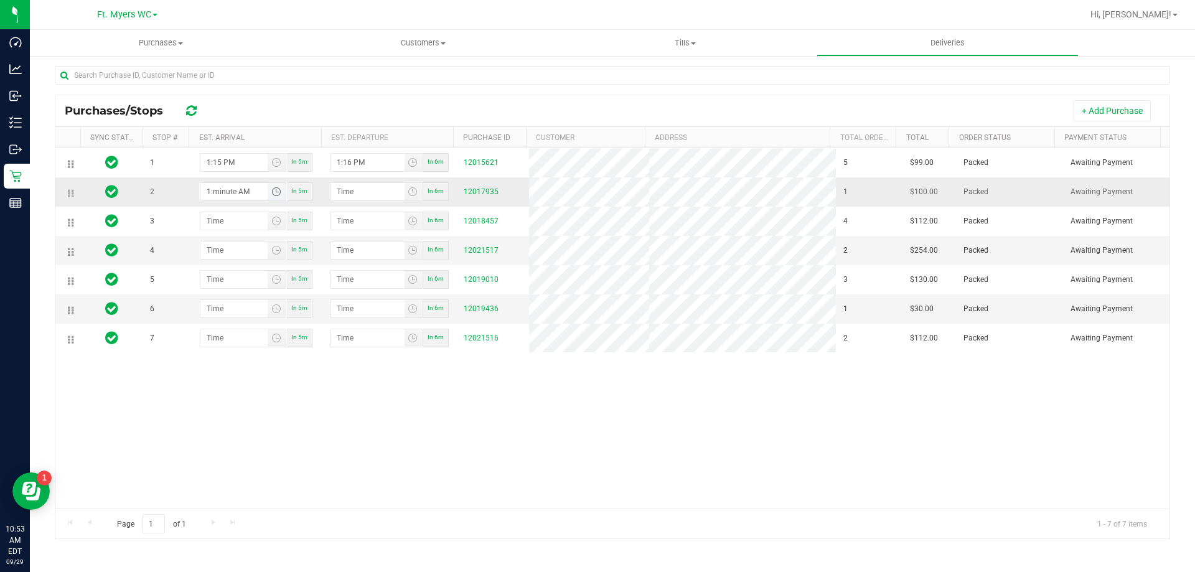
type input "1:04 AM"
type input "1:30 AM"
type input "1:31 AM"
type input "1:30 PM"
type input "1:31 PM"
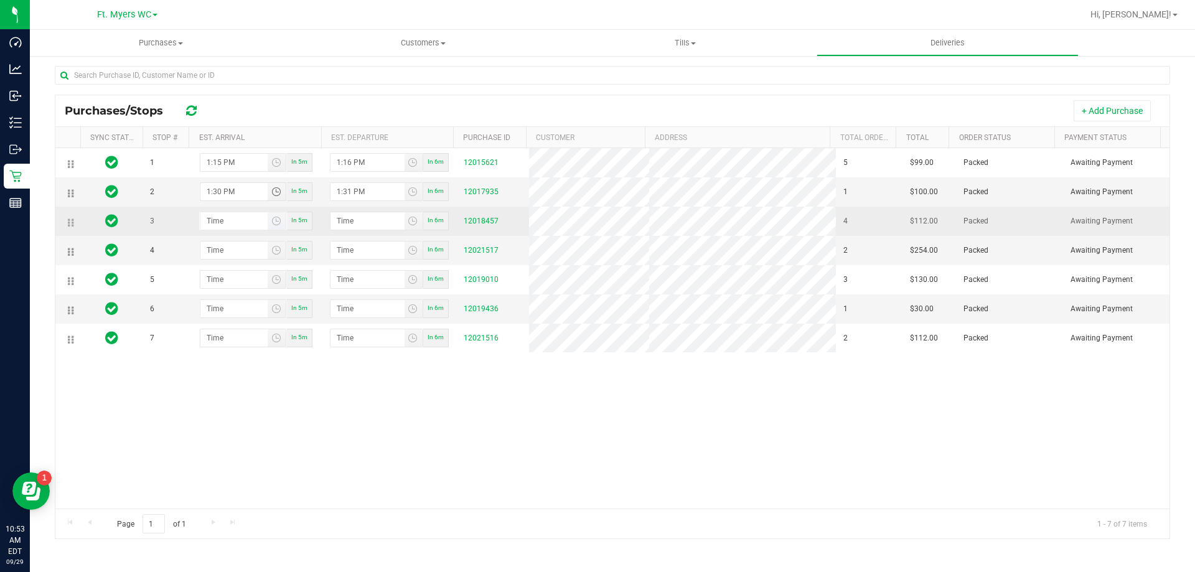
type input "1:30 PM"
click at [247, 223] on input "hour:minute AM" at bounding box center [234, 220] width 68 height 17
type input "1:01 AM"
type input "1:02 AM"
type input "1:04 AM"
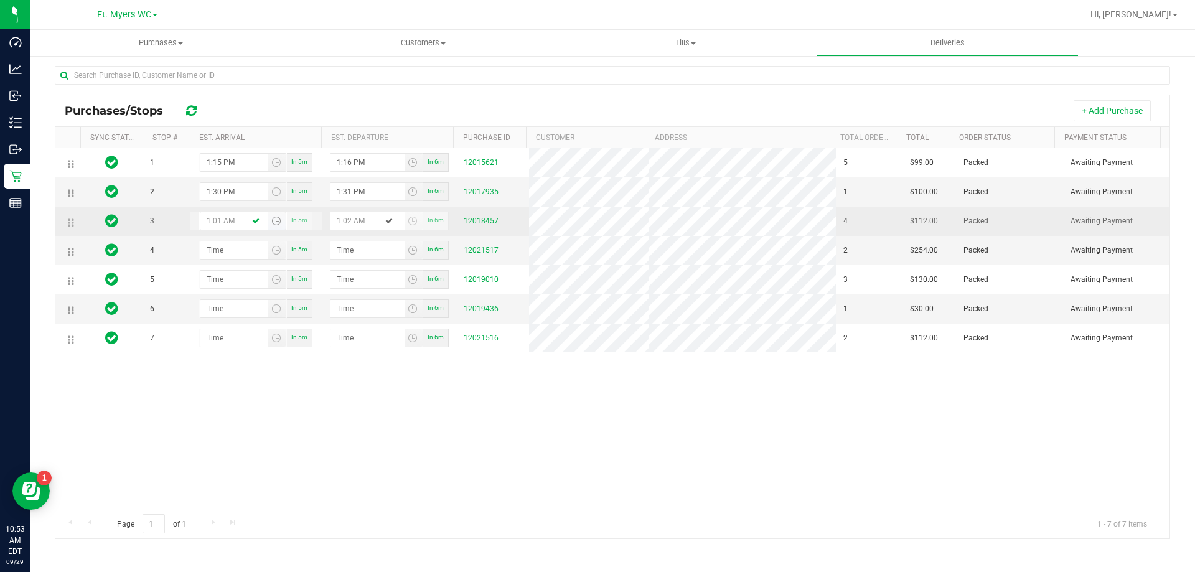
type input "1:05 AM"
type input "1:45 AM"
type input "1:46 AM"
type input "1:45 PM"
type input "1:46 PM"
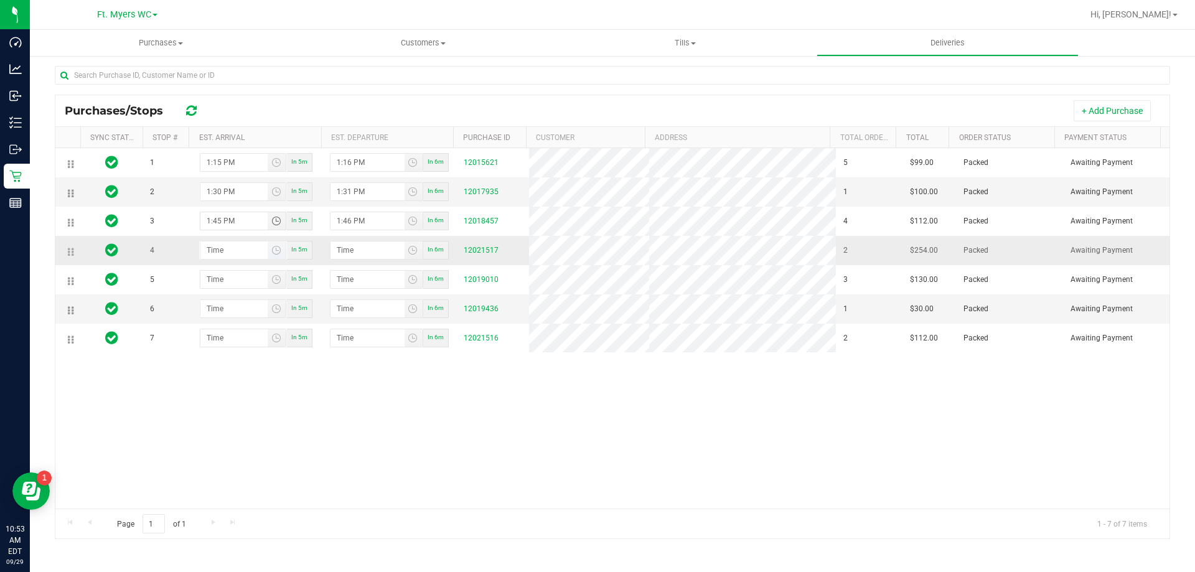
type input "1:45 PM"
click at [207, 249] on input "hour:minute AM" at bounding box center [234, 250] width 68 height 17
click at [207, 249] on input "3:minute AM" at bounding box center [234, 250] width 68 height 17
type input "2:03 AM"
type input "2:04 AM"
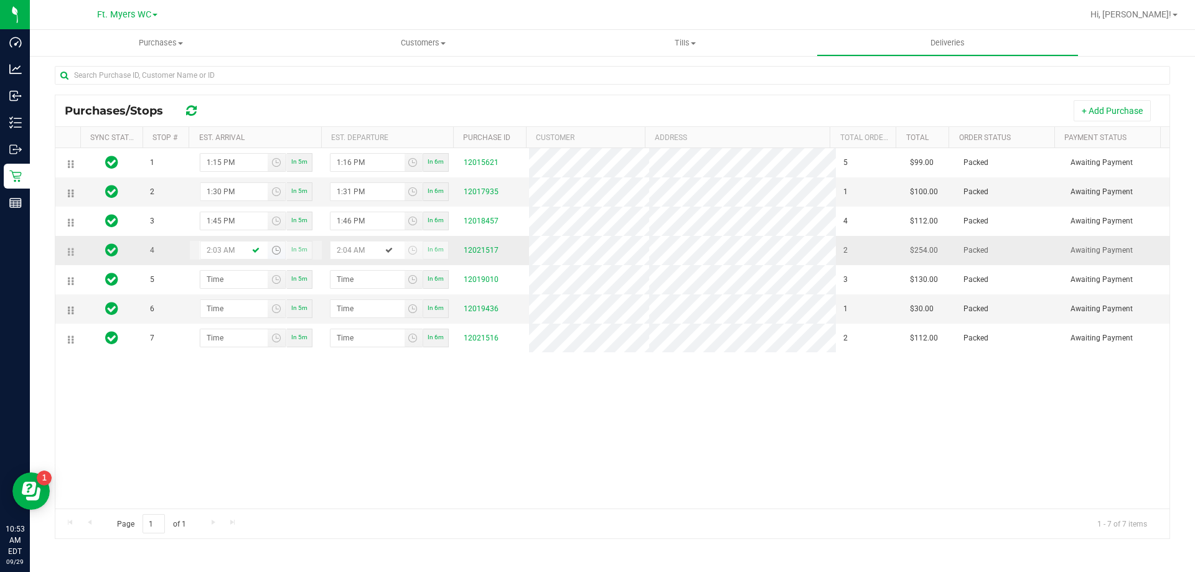
type input "2:30 AM"
type input "2:31 AM"
type input "2:30 PM"
type input "2:31 PM"
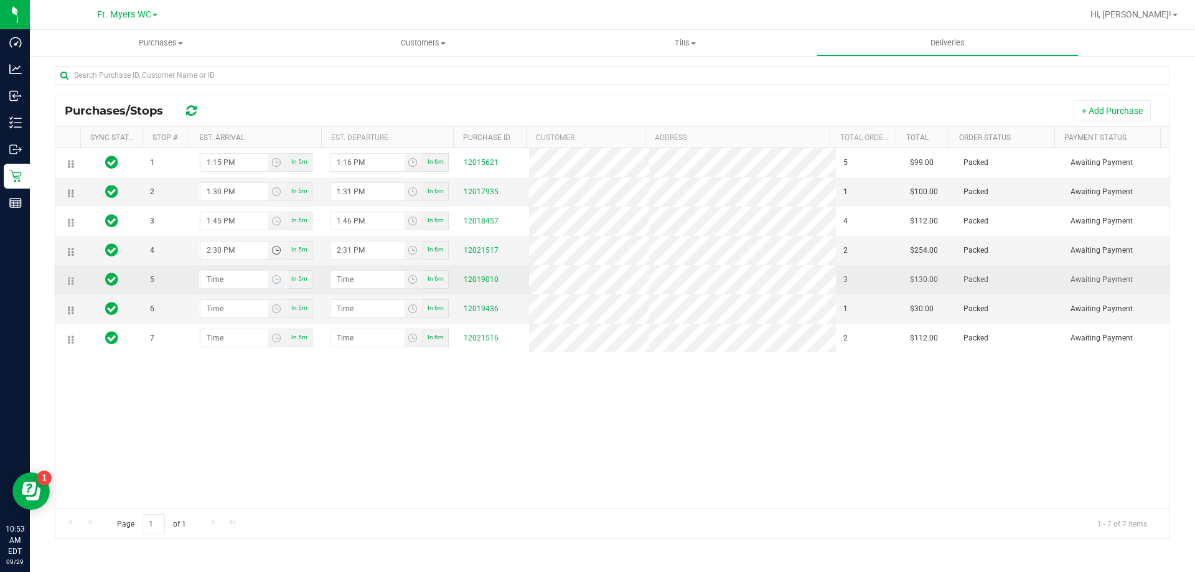
type input "2:30 PM"
click at [225, 288] on input "hour:minute AM" at bounding box center [234, 279] width 68 height 17
click at [215, 281] on input "hour:minute AM" at bounding box center [234, 279] width 68 height 17
type input "3:00 AM"
type input "3:01 AM"
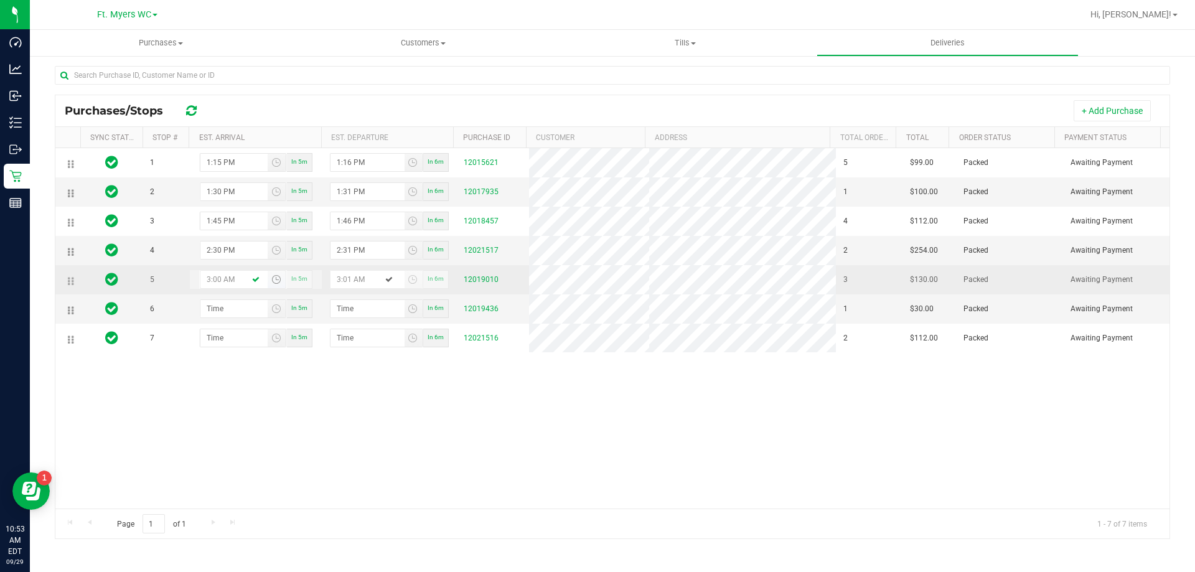
click at [223, 285] on input "3:00 AM" at bounding box center [234, 279] width 68 height 17
type input "3:00 PM"
type input "3:01 PM"
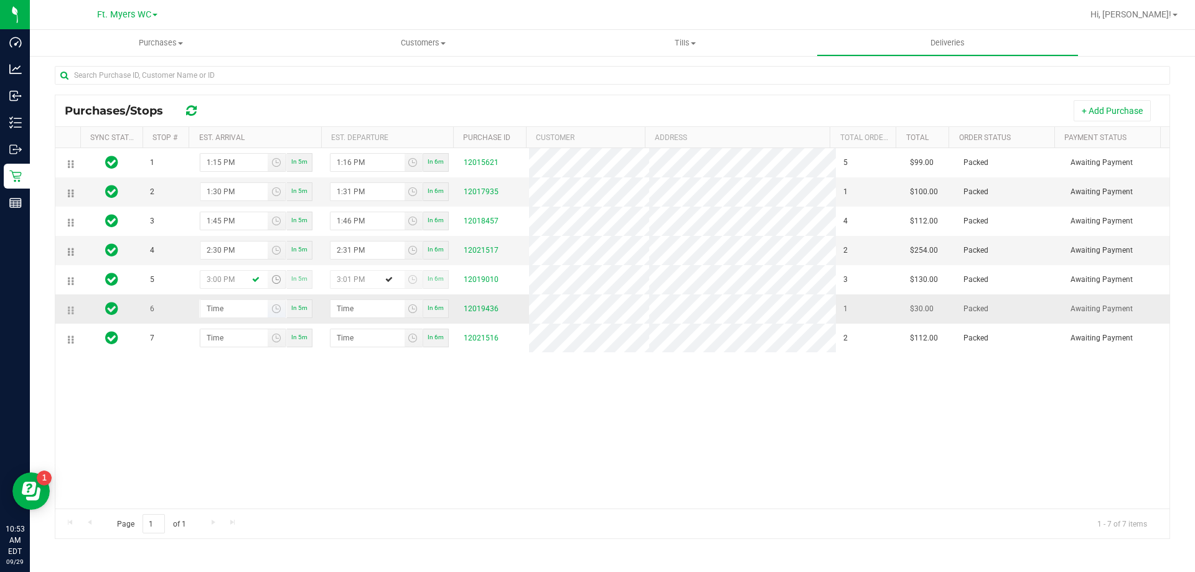
type input "3:00 PM"
click at [224, 317] on input "hour:minute AM" at bounding box center [234, 308] width 68 height 17
type input "3:03 AM"
type input "3:04 AM"
type input "3:30 AM"
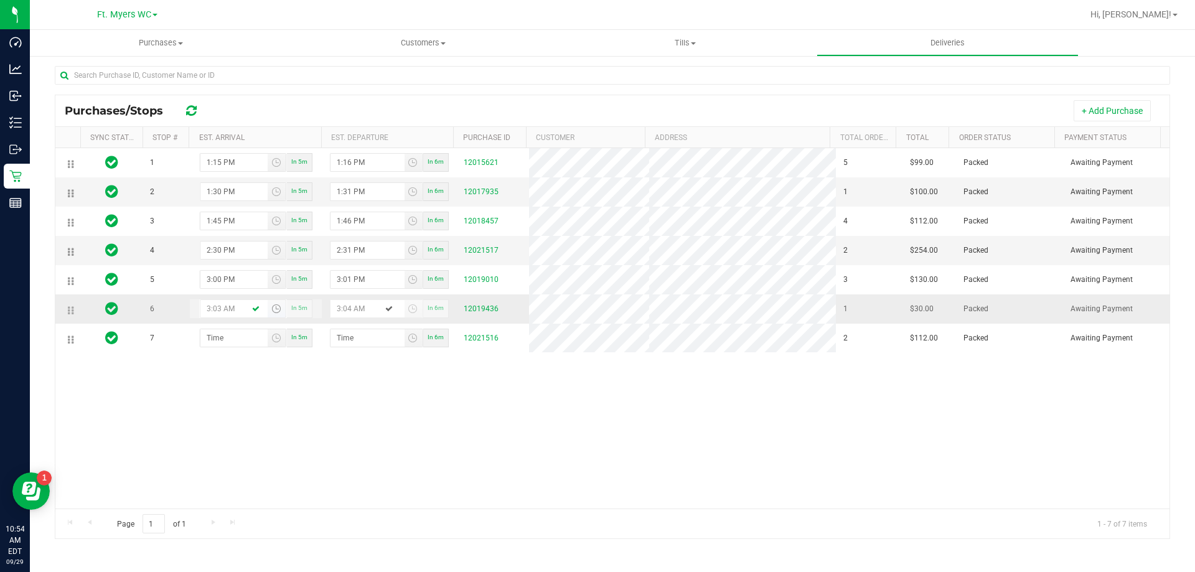
type input "3:31 AM"
click at [227, 317] on input "3:30 AM" at bounding box center [234, 308] width 68 height 17
type input "3:30 PM"
type input "3:31 PM"
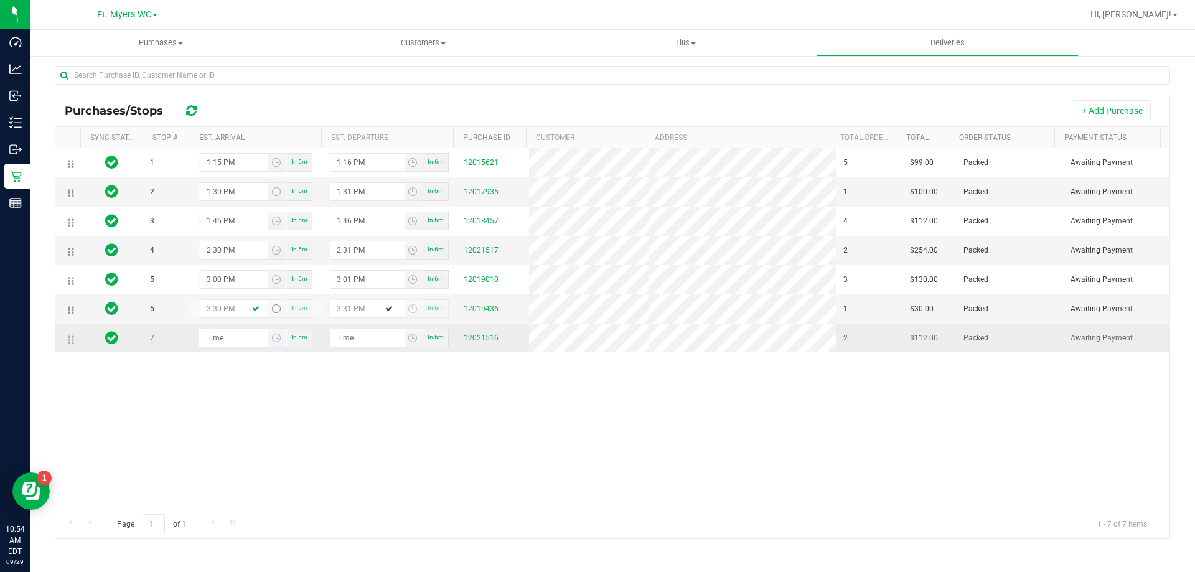
type input "3:30 PM"
click at [221, 346] on input "hour:minute AM" at bounding box center [234, 337] width 68 height 17
type input "3:04 AM"
type input "3:05 AM"
type input "3:45 AM"
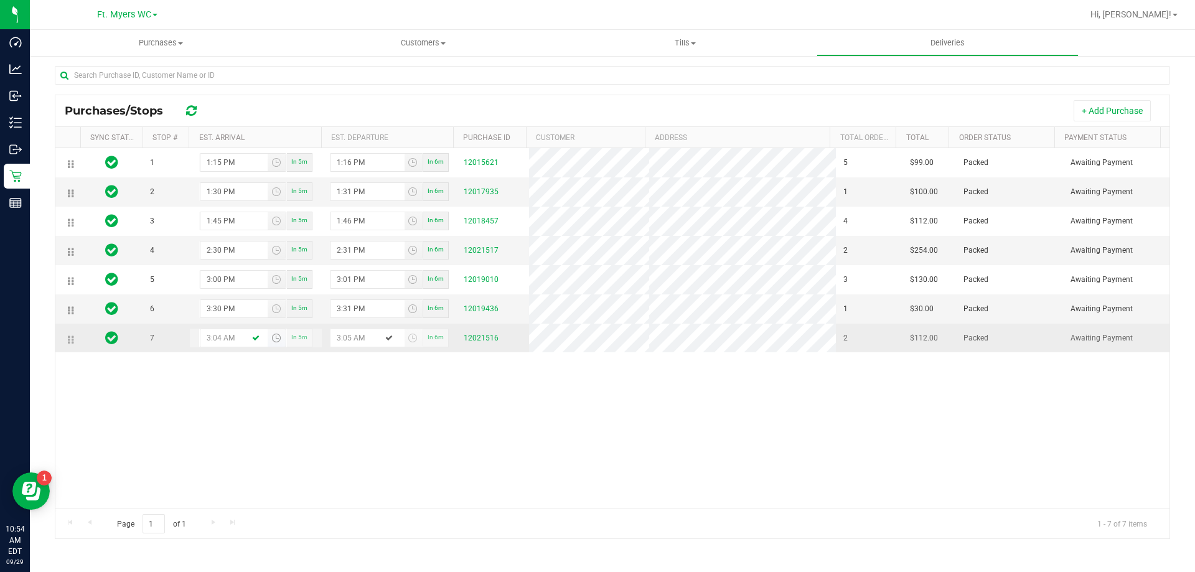
type input "3:46 AM"
type input "3:45 PM"
type input "3:46 PM"
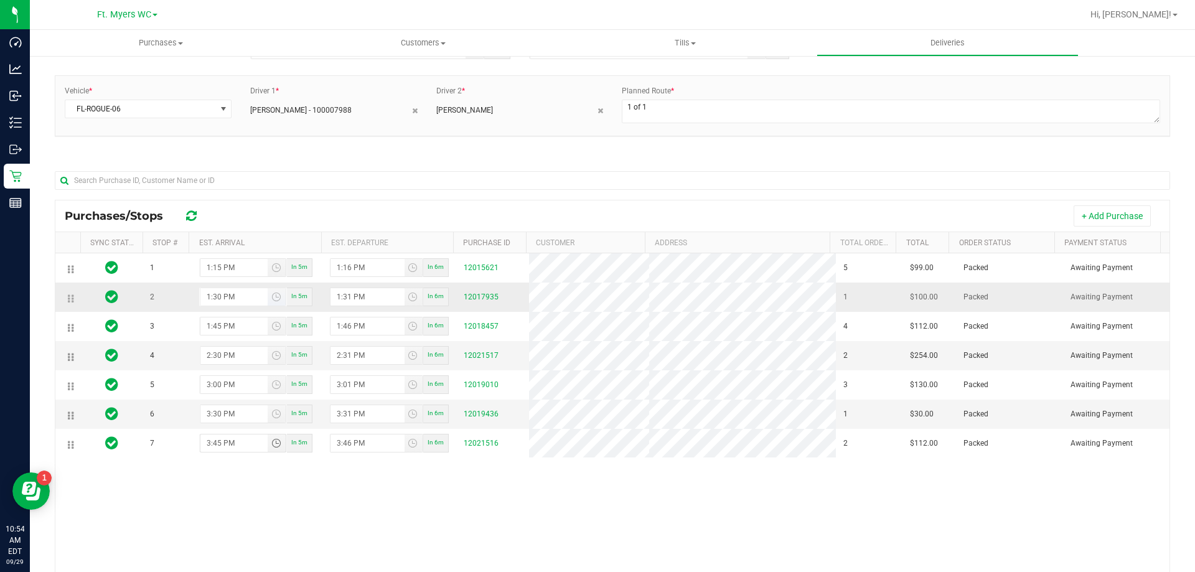
scroll to position [59, 0]
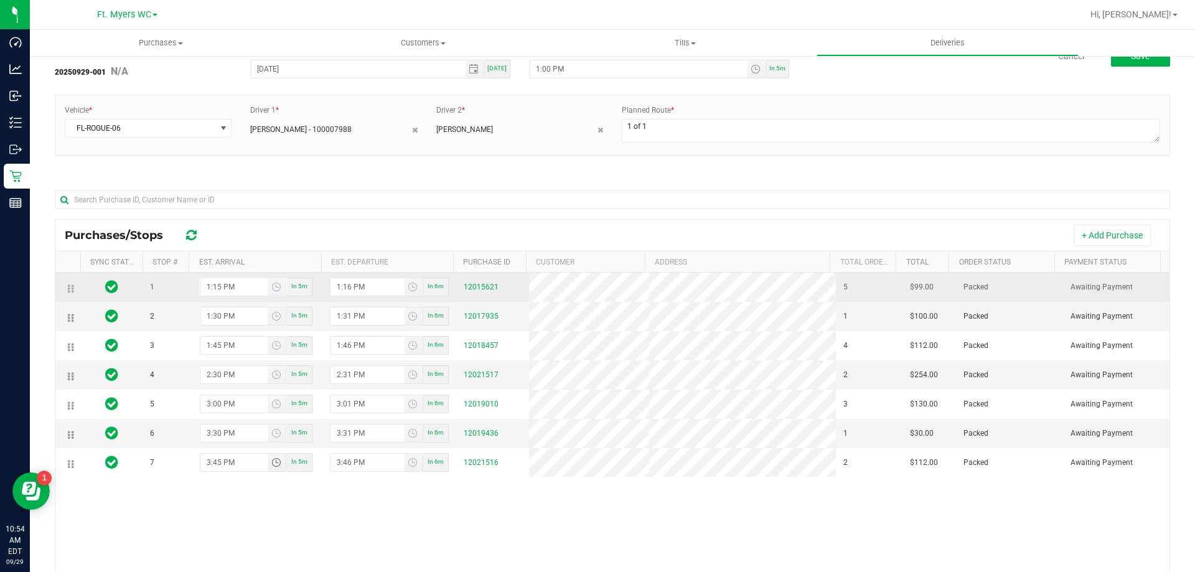
type input "3:45 PM"
click at [207, 293] on input "1:15 PM" at bounding box center [234, 286] width 68 height 17
click at [342, 287] on input "1:16 PM" at bounding box center [368, 286] width 74 height 17
click at [336, 284] on input "1:16 PM" at bounding box center [368, 286] width 74 height 17
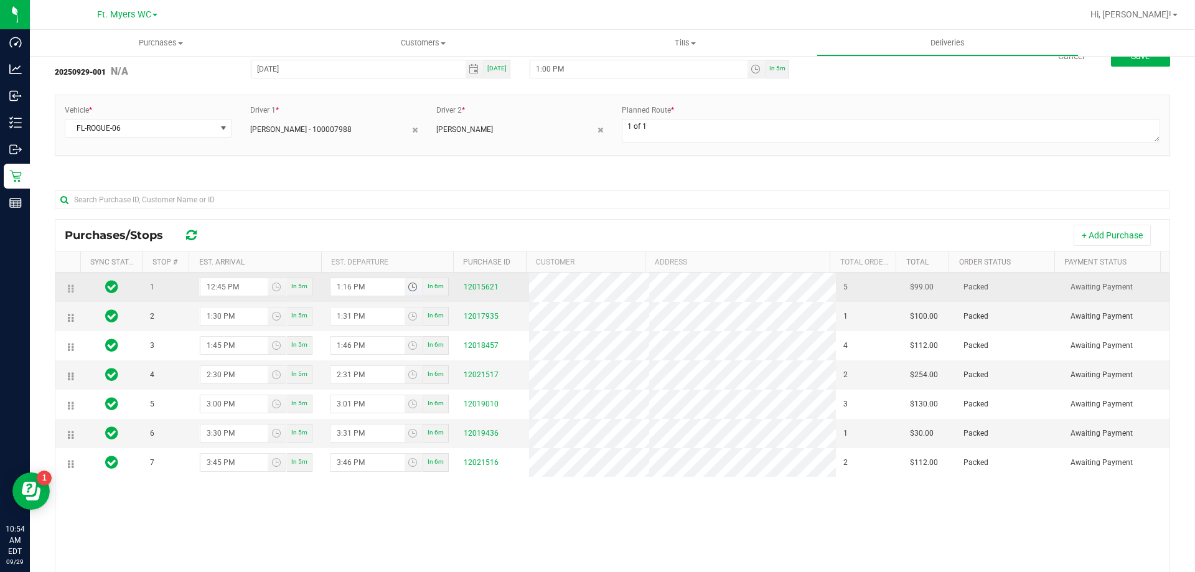
type input "12:15 PM"
type input "12:16 PM"
type input "12:03 PM"
type input "12:45 PM"
click at [220, 282] on input "12:03 PM" at bounding box center [234, 286] width 68 height 17
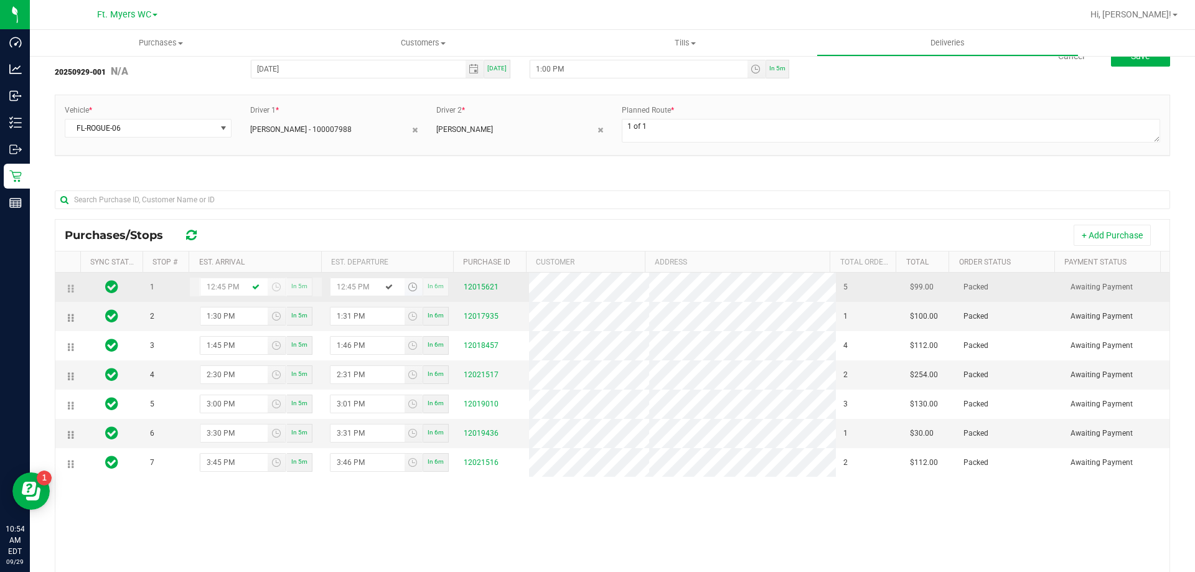
click at [349, 286] on input "12:45 PM" at bounding box center [368, 286] width 74 height 17
type input "12:03 PM"
type input "12:48 PM"
click at [209, 279] on input "12:03 PM" at bounding box center [234, 286] width 68 height 17
type input "1:03 PM"
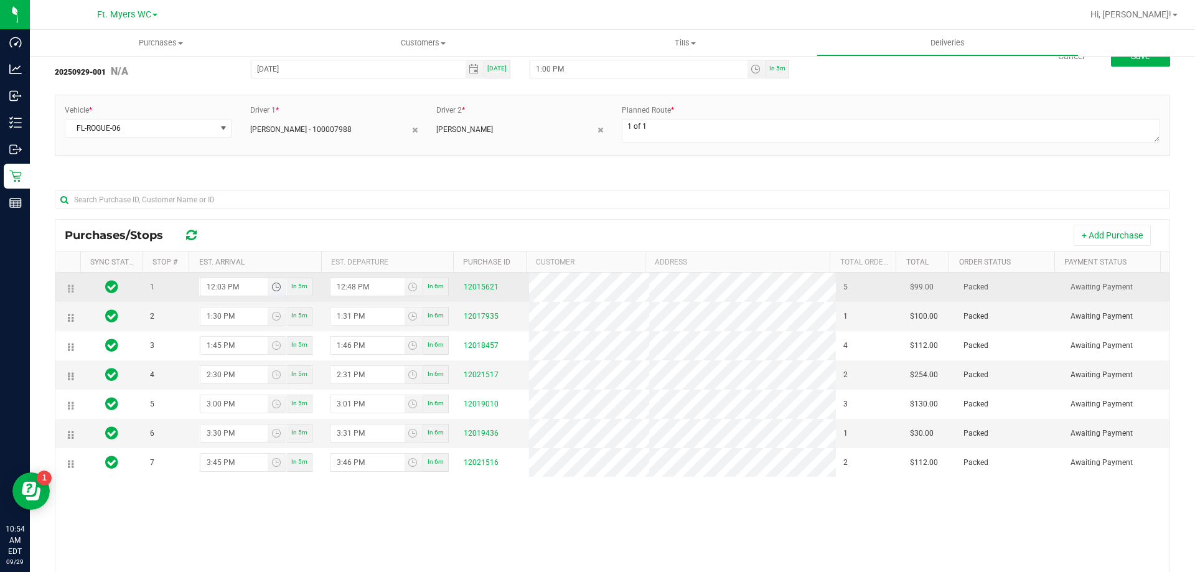
type input "1:04 PM"
click at [342, 280] on input "1:04 PM" at bounding box center [368, 286] width 74 height 17
click at [339, 283] on input "1:04 PM" at bounding box center [368, 286] width 74 height 17
click at [337, 283] on input "1:04 PM" at bounding box center [368, 286] width 74 height 17
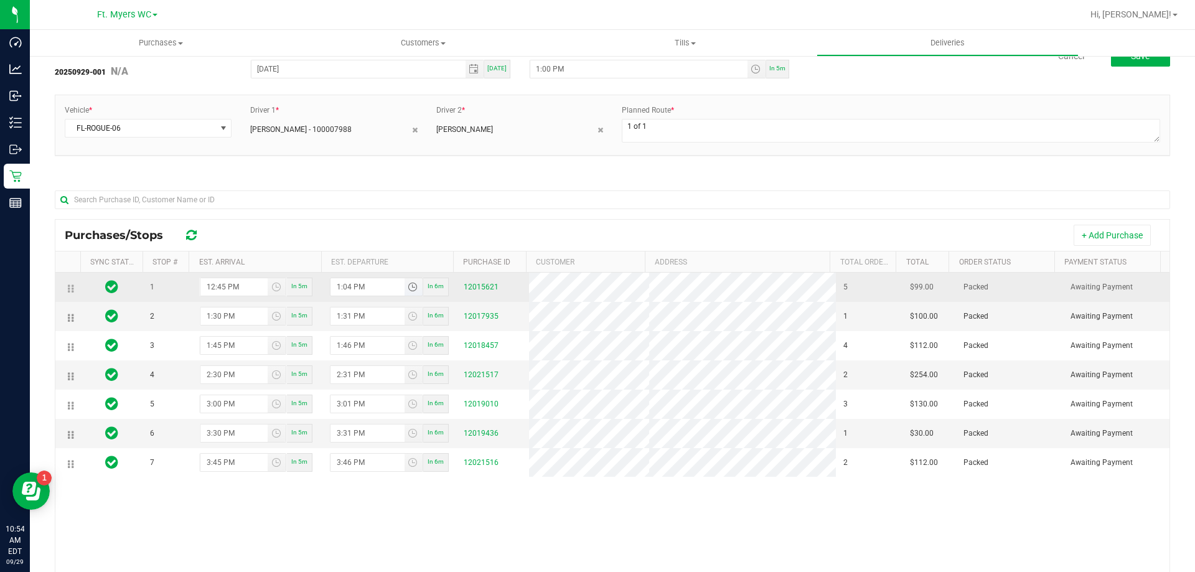
click at [337, 283] on input "1:04 PM" at bounding box center [368, 286] width 74 height 17
type input "12:03 PM"
type input "12:45 PM"
click at [217, 281] on input "12:03 PM" at bounding box center [234, 286] width 68 height 17
click at [350, 283] on input "12:45 PM" at bounding box center [368, 286] width 74 height 17
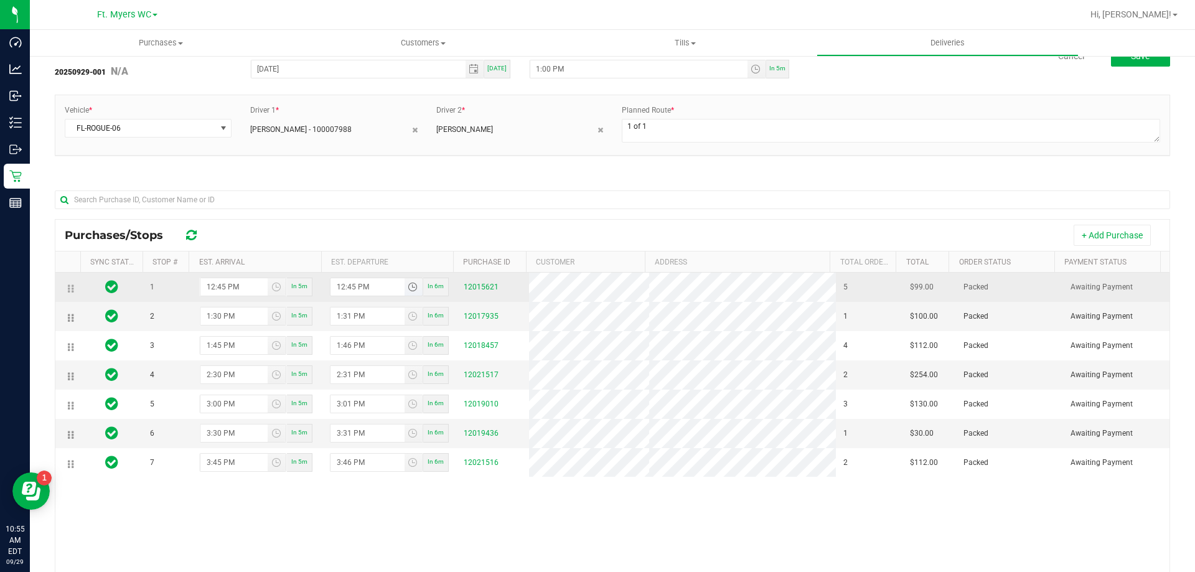
type input "12:03 PM"
type input "12:48 PM"
click at [204, 281] on input "12:03 PM" at bounding box center [234, 286] width 68 height 17
type input "1:03 PM"
type input "1:04 PM"
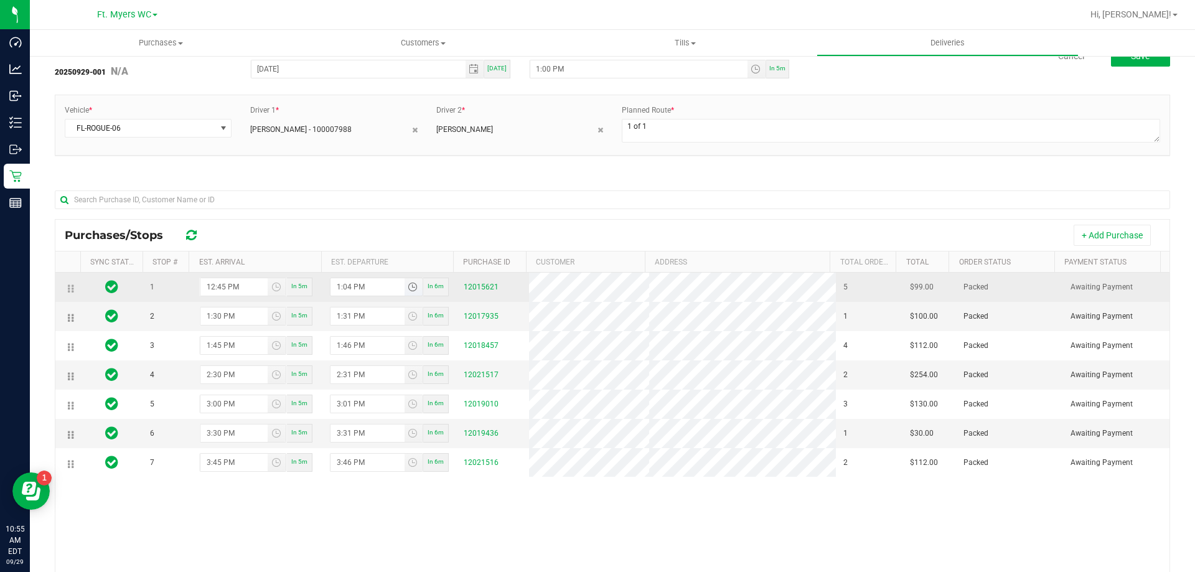
click at [346, 284] on input "1:04 PM" at bounding box center [368, 286] width 74 height 17
drag, startPoint x: 333, startPoint y: 284, endPoint x: 380, endPoint y: 294, distance: 48.3
click at [380, 294] on input "1:04 PM" at bounding box center [368, 286] width 74 height 17
type input "12:03 PM"
type input "12:04 PM"
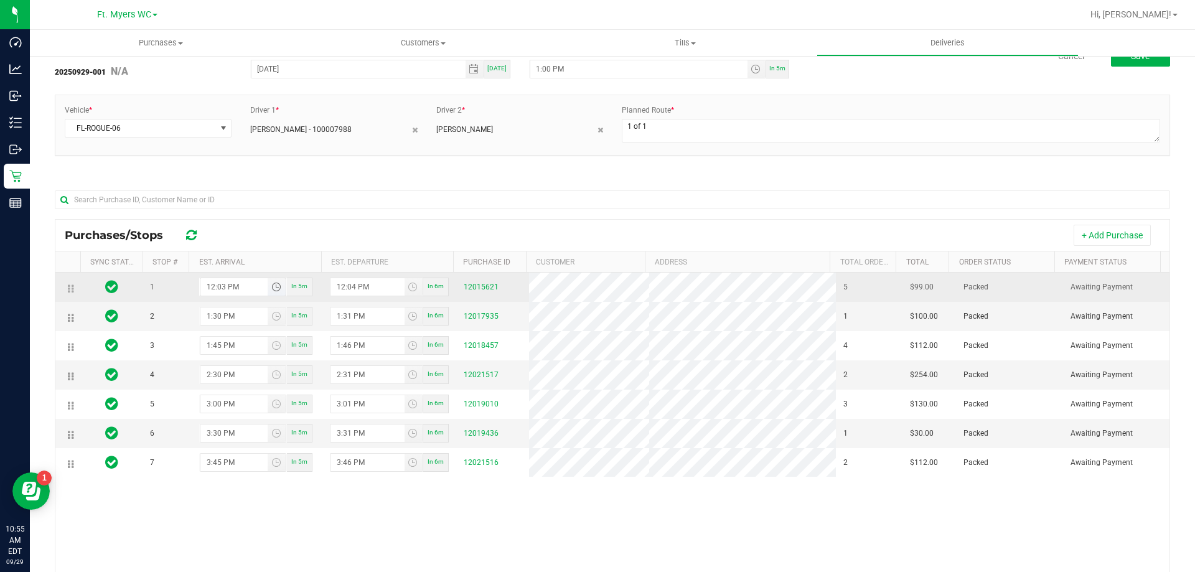
click at [217, 289] on input "12:03 PM" at bounding box center [234, 286] width 68 height 17
click at [209, 285] on input "12:03 PM" at bounding box center [234, 286] width 68 height 17
type input "1:03 PM"
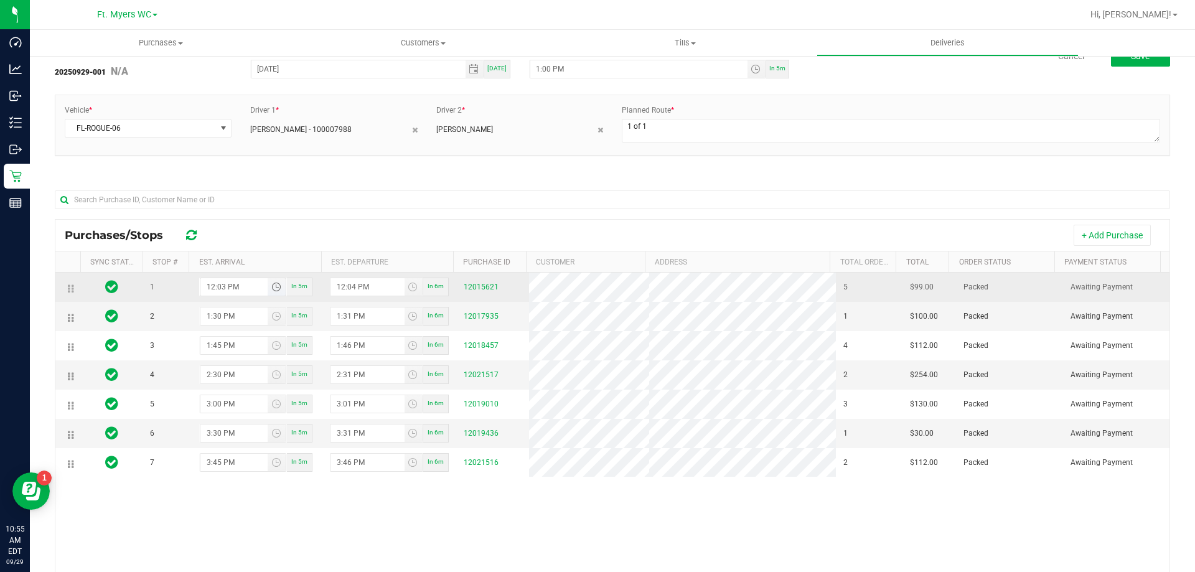
type input "1:04 PM"
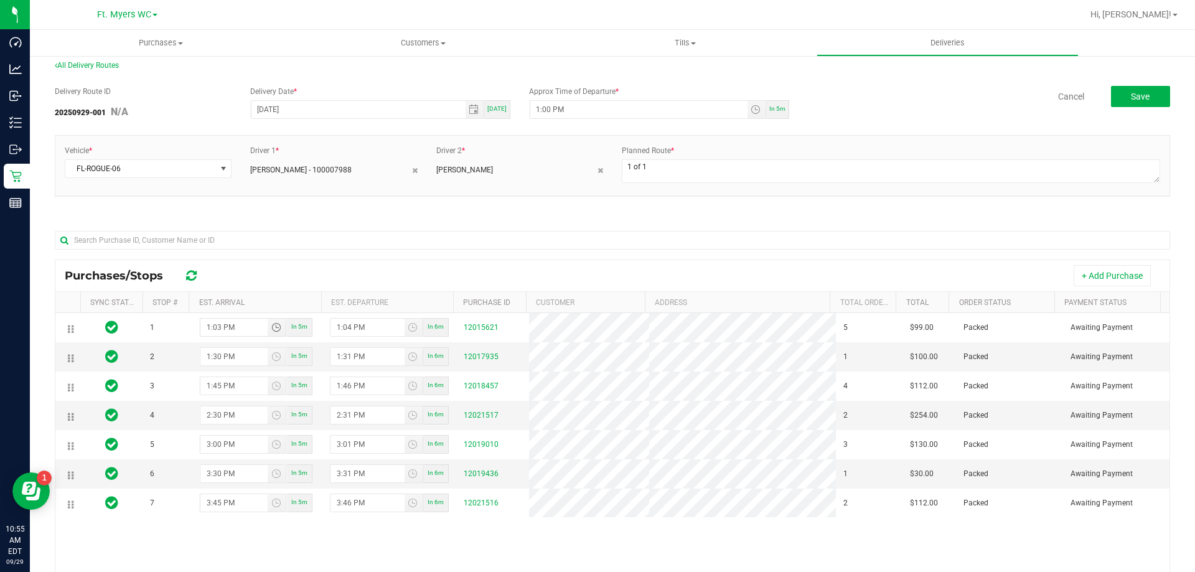
scroll to position [0, 0]
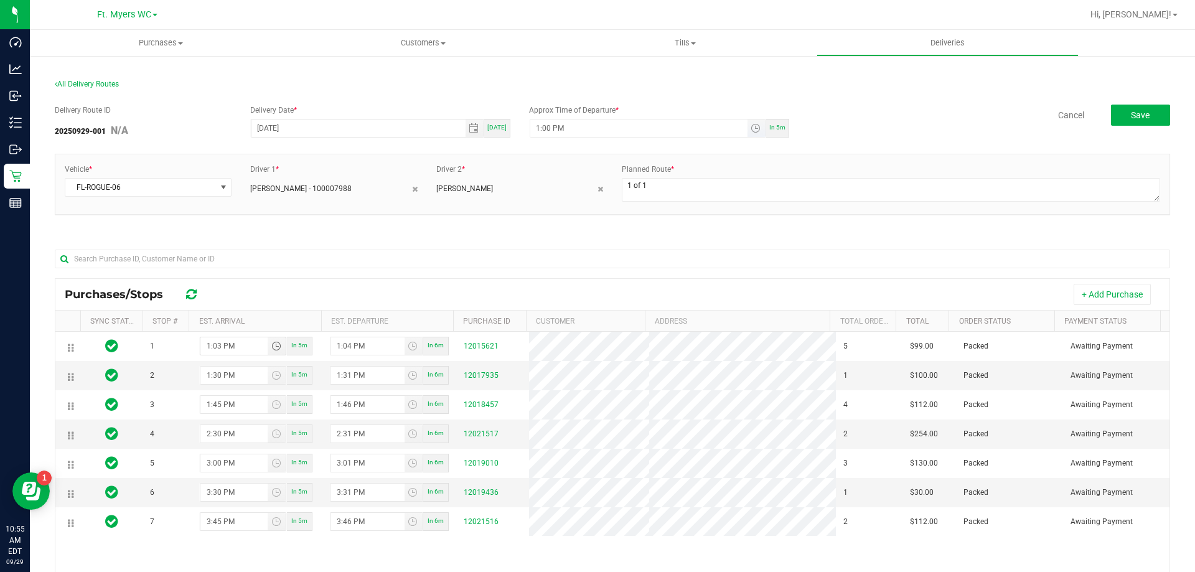
type input "1:03 PM"
click at [547, 125] on input "1:00 PM" at bounding box center [638, 128] width 217 height 17
click at [546, 125] on input "1:00 PM" at bounding box center [638, 128] width 217 height 17
click at [536, 132] on input "1:00 PM" at bounding box center [638, 128] width 217 height 17
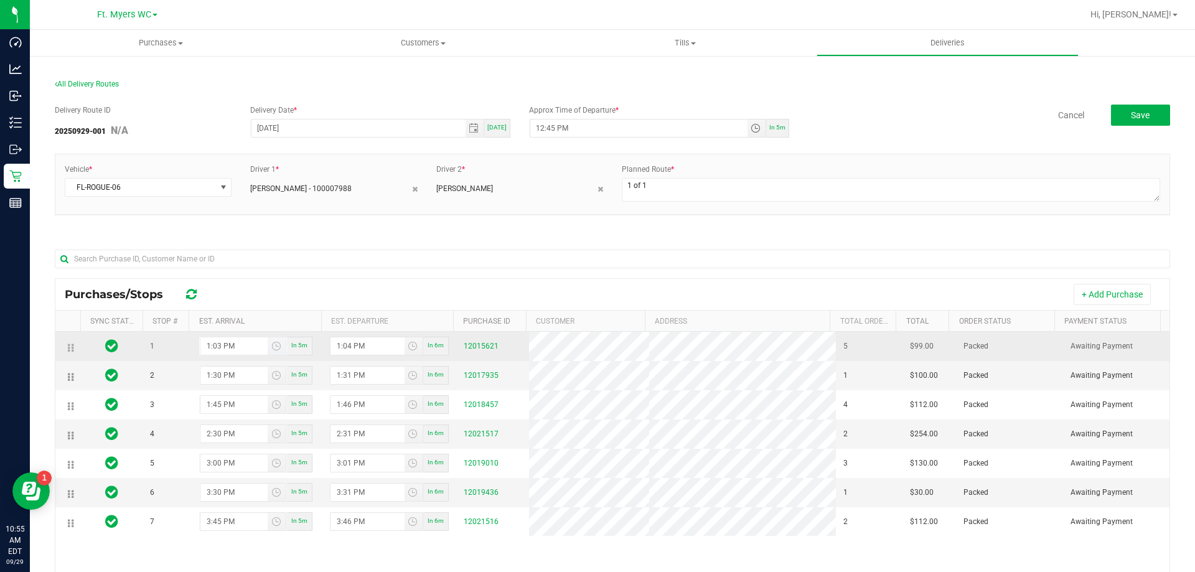
type input "12:45 PM"
click at [214, 349] on input "1:03 PM" at bounding box center [234, 345] width 68 height 17
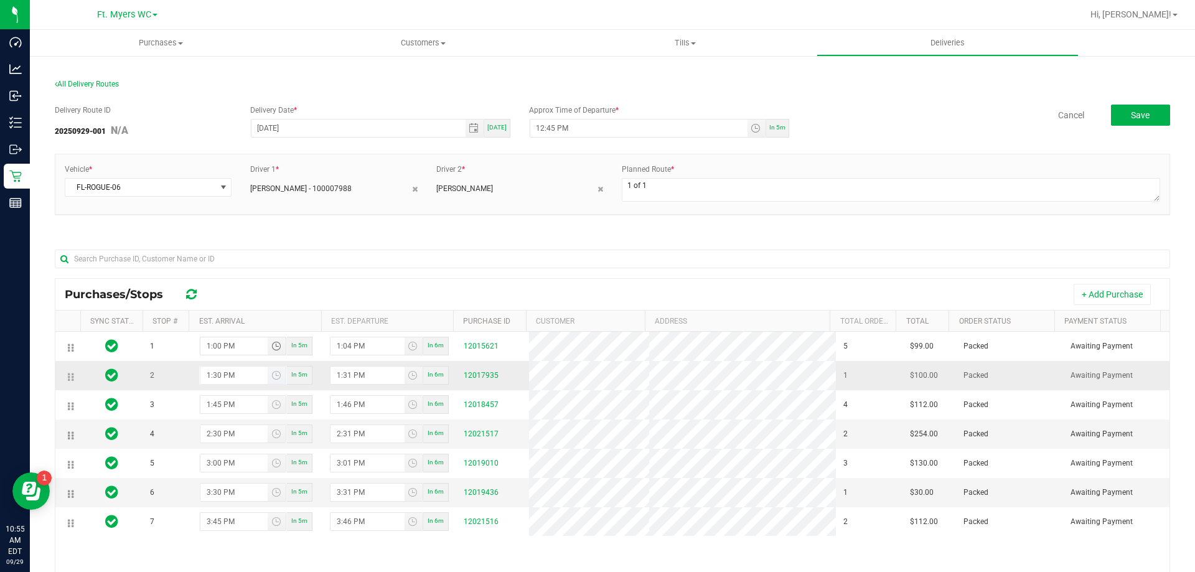
type input "1:00 PM"
click at [220, 377] on input "1:30 PM" at bounding box center [234, 375] width 68 height 17
click at [345, 382] on input "1:31 PM" at bounding box center [368, 375] width 74 height 17
type input "1:00 PM"
type input "1:16 PM"
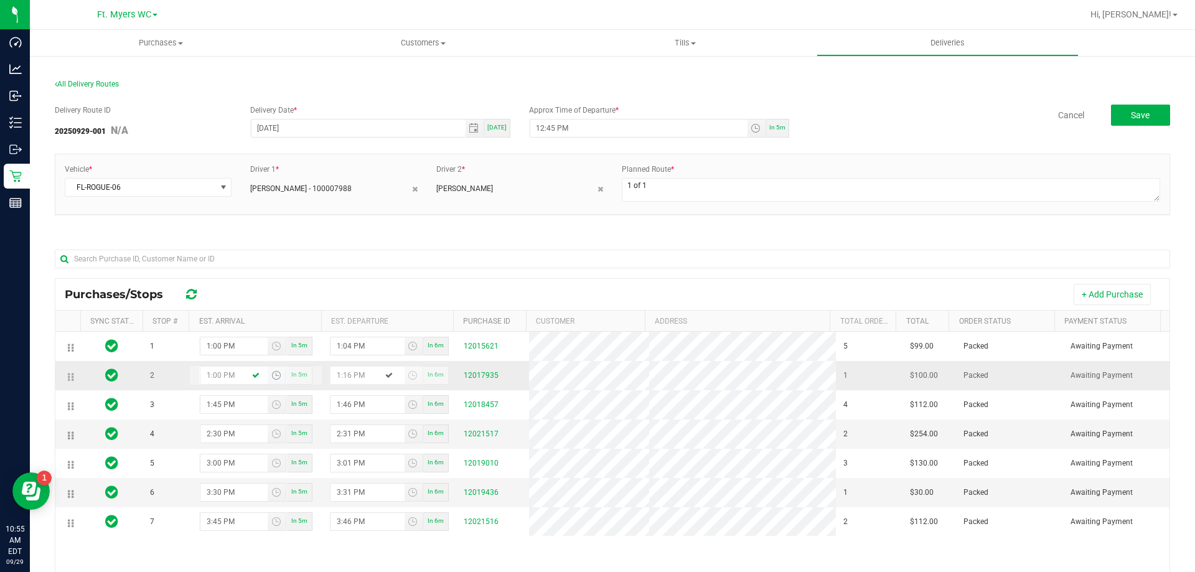
click at [214, 380] on input "1:00 PM" at bounding box center [234, 375] width 68 height 17
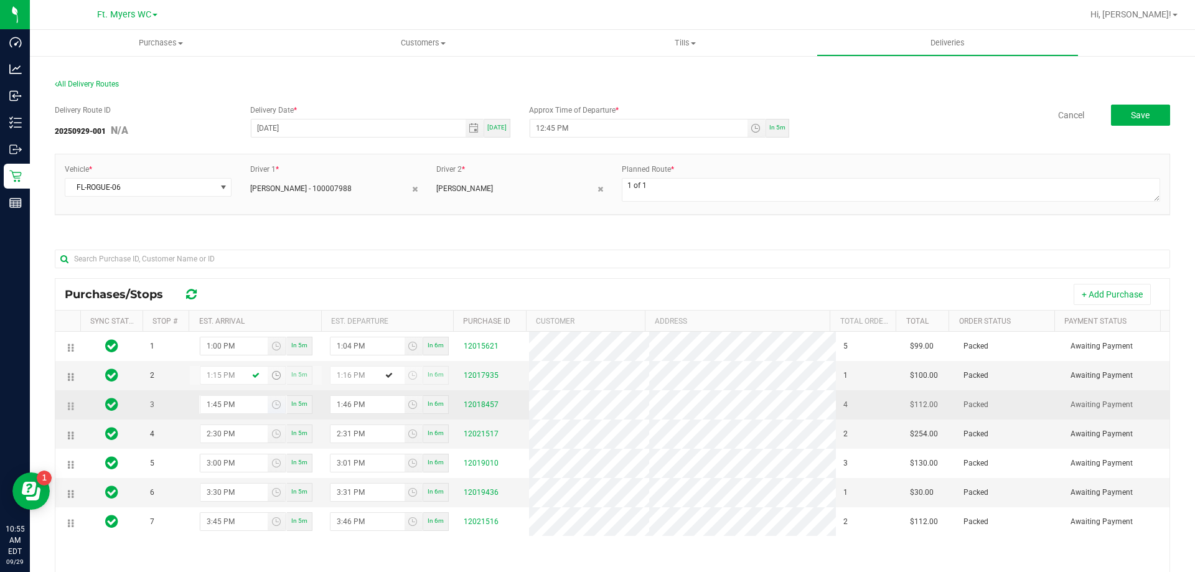
type input "1:15 PM"
click at [212, 411] on input "1:45 PM" at bounding box center [234, 404] width 68 height 17
click at [352, 403] on input "1:46 PM" at bounding box center [368, 404] width 74 height 17
click at [346, 398] on input "1:46 PM" at bounding box center [368, 404] width 74 height 17
type input "1:02 PM"
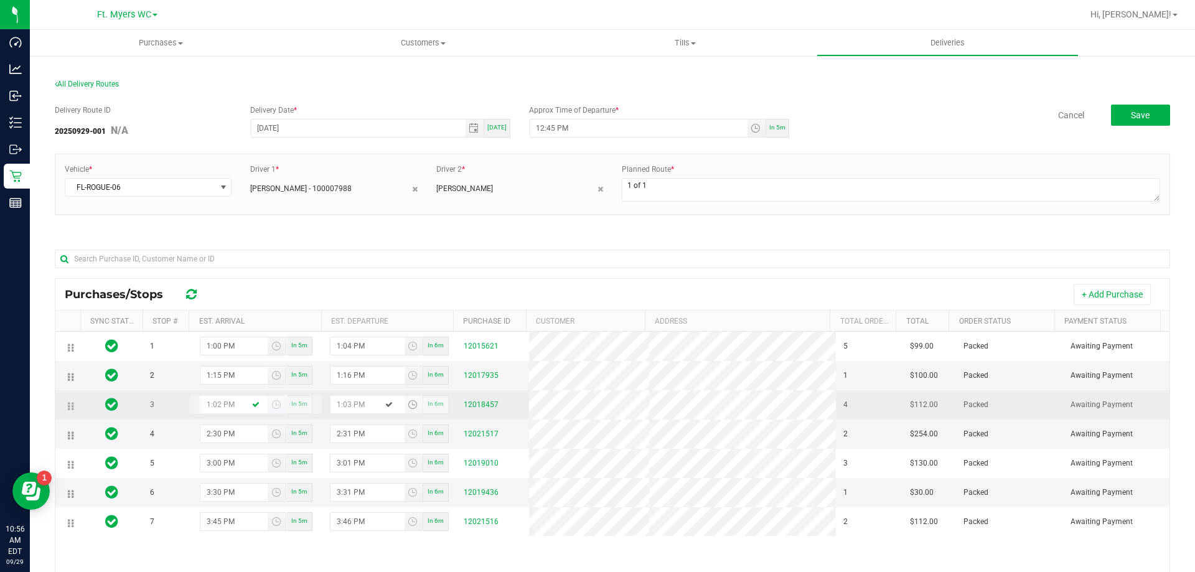
type input "1:03 PM"
click at [209, 401] on input "1:02 PM" at bounding box center [234, 404] width 68 height 17
type input "1:30 PM"
type input "1:31 PM"
click at [335, 400] on input "1:31 PM" at bounding box center [368, 404] width 74 height 17
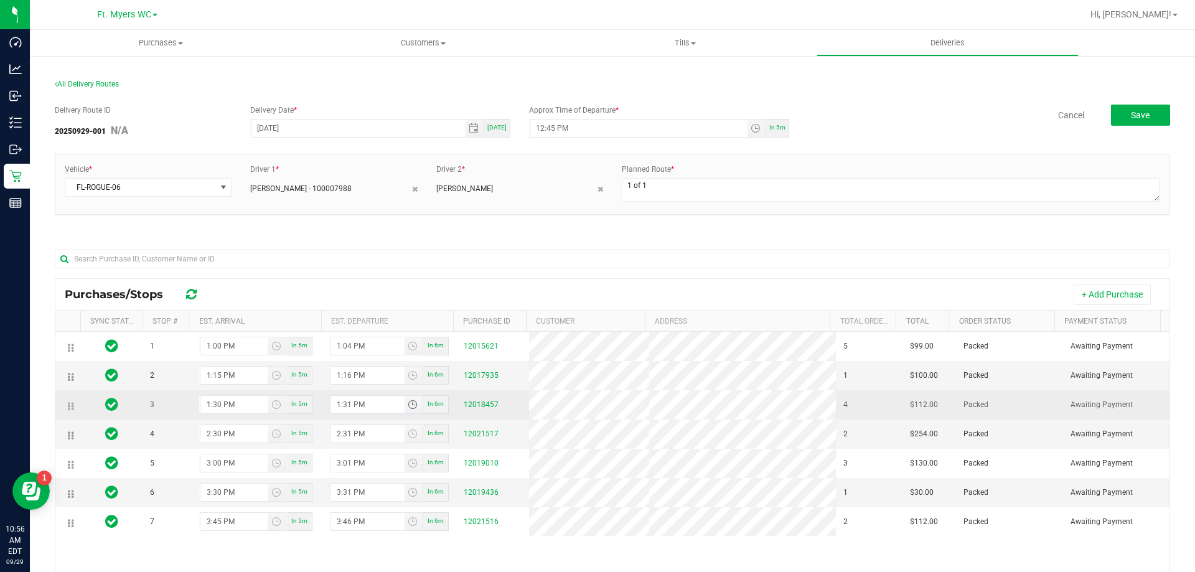
type input "12:30 PM"
type input "1:23 PM"
click at [205, 405] on input "12:30 PM" at bounding box center [234, 404] width 68 height 17
type input "1:30 PM"
type input "1:31 PM"
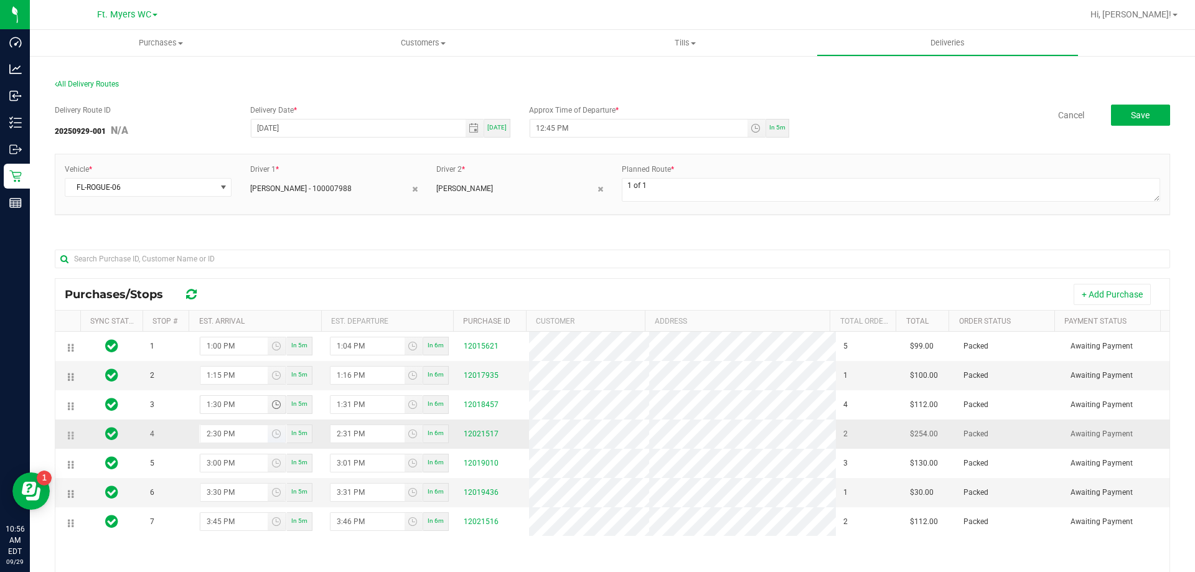
type input "1:30 PM"
click at [205, 436] on input "2:30 PM" at bounding box center [234, 433] width 68 height 17
type input "2:00 PM"
click at [345, 430] on input "2:31 PM" at bounding box center [368, 433] width 74 height 17
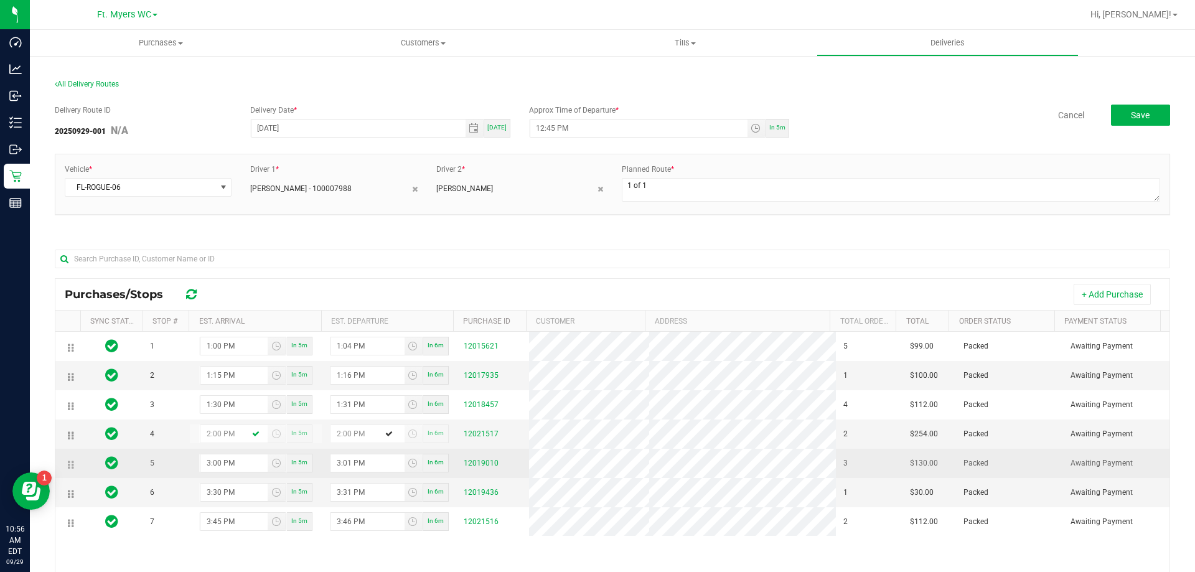
click at [346, 451] on td "3:01 PM In 6m" at bounding box center [388, 463] width 133 height 29
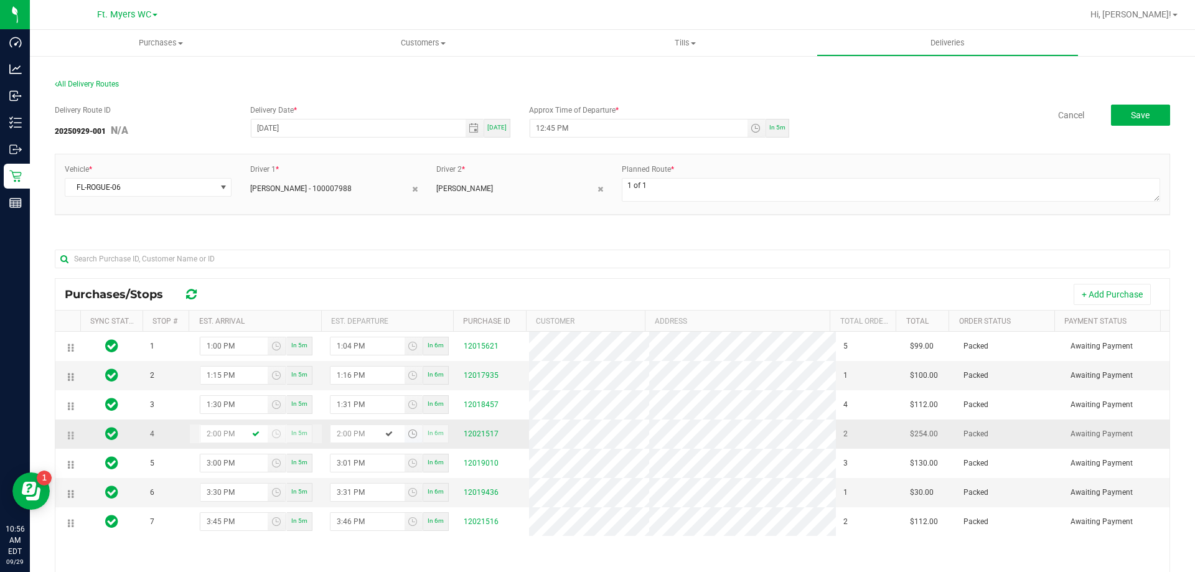
click at [344, 433] on input "2:00 PM" at bounding box center [368, 433] width 74 height 17
click at [344, 432] on input "2:00 PM" at bounding box center [368, 433] width 74 height 17
click at [348, 432] on input "2:00 PM" at bounding box center [368, 433] width 74 height 17
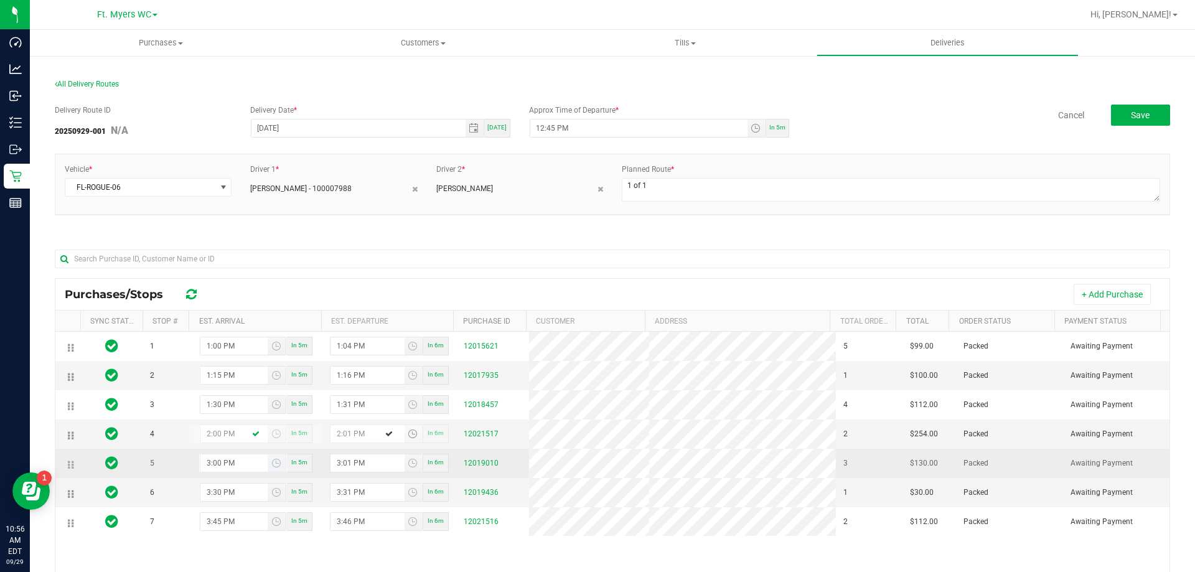
type input "2:01 PM"
click at [217, 468] on input "3:00 PM" at bounding box center [234, 462] width 68 height 17
click at [208, 466] on input "3:00 PM" at bounding box center [234, 462] width 68 height 17
click at [332, 469] on input "3:01 PM" at bounding box center [368, 462] width 74 height 17
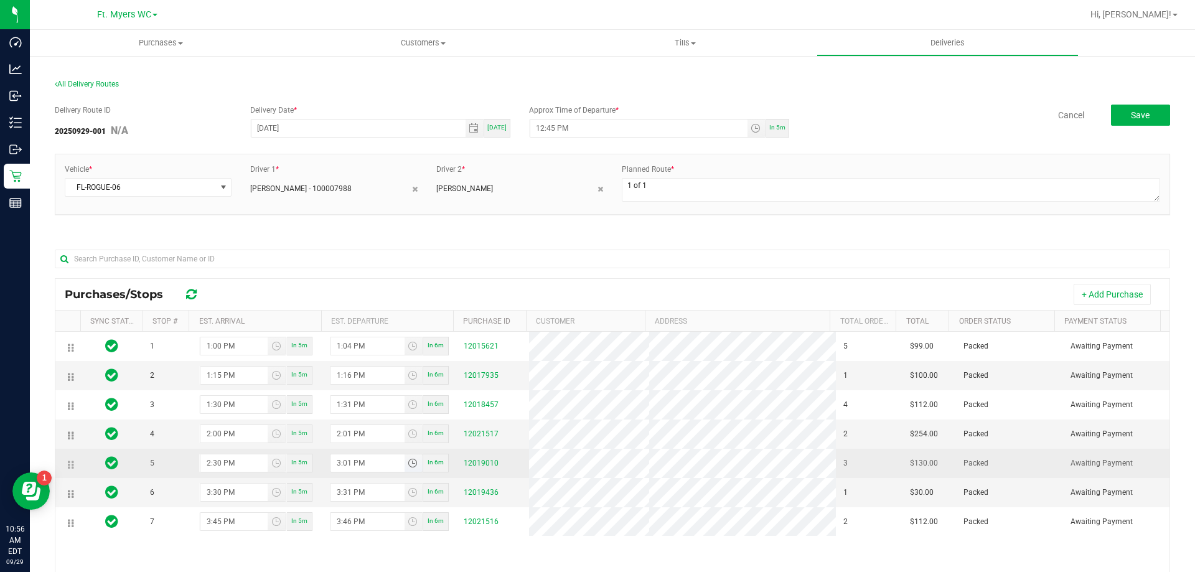
type input "2:00 PM"
type input "2:31 PM"
click at [211, 464] on input "2:00 PM" at bounding box center [234, 462] width 68 height 17
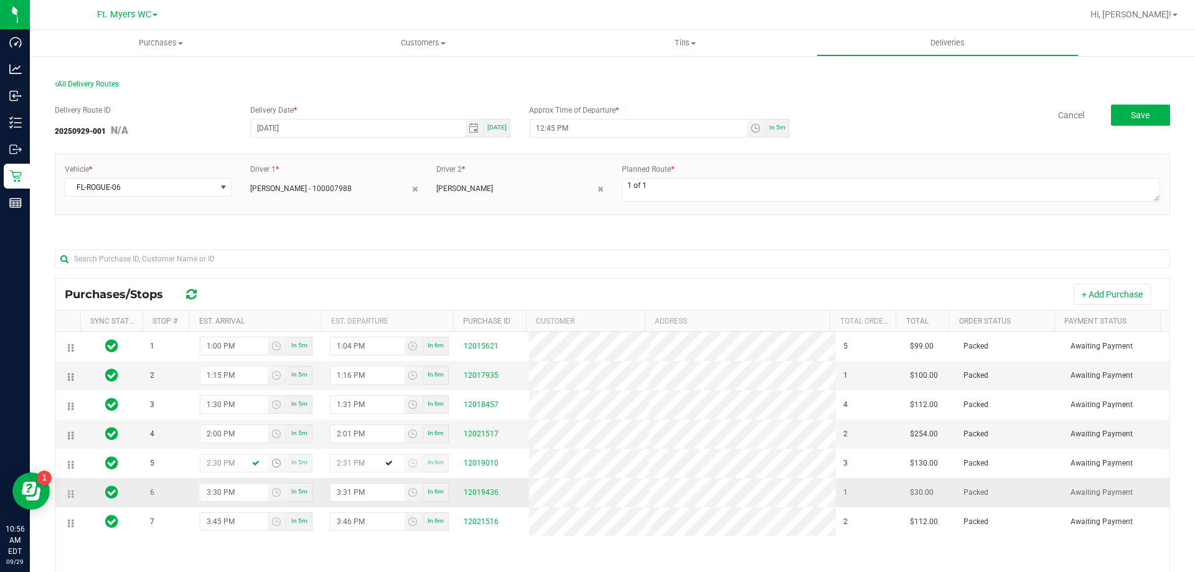
type input "2:30 PM"
click at [209, 501] on input "3:30 PM" at bounding box center [234, 492] width 68 height 17
type input "3:00 PM"
click at [341, 498] on input "3:31 PM" at bounding box center [368, 492] width 74 height 17
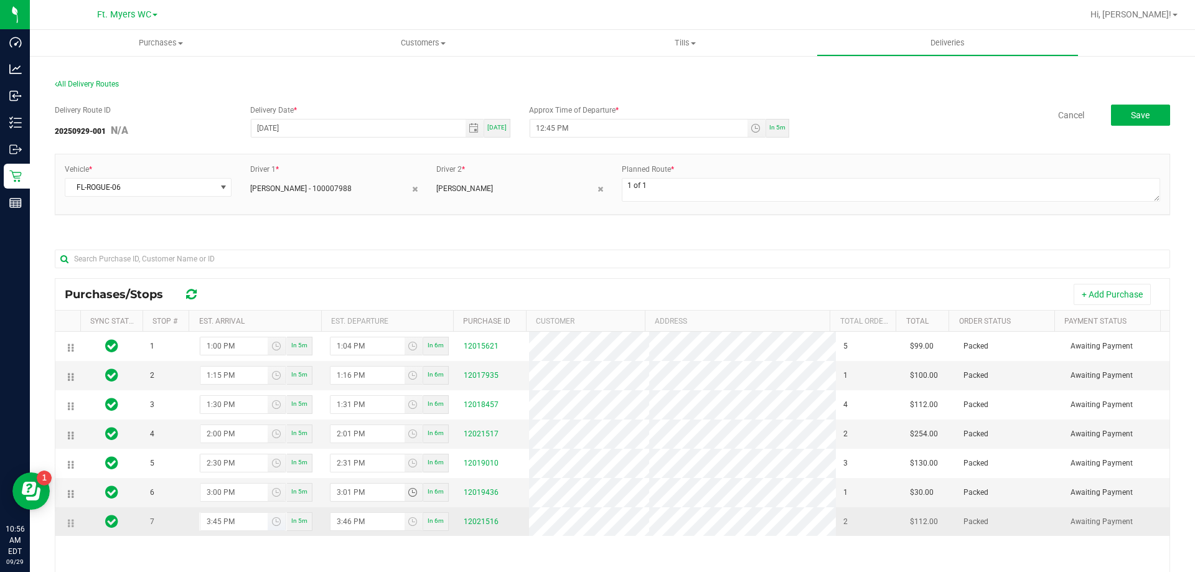
type input "3:01 PM"
click at [220, 526] on input "3:45 PM" at bounding box center [234, 521] width 68 height 17
click at [347, 522] on input "3:46 PM" at bounding box center [368, 521] width 74 height 17
type input "3:00 PM"
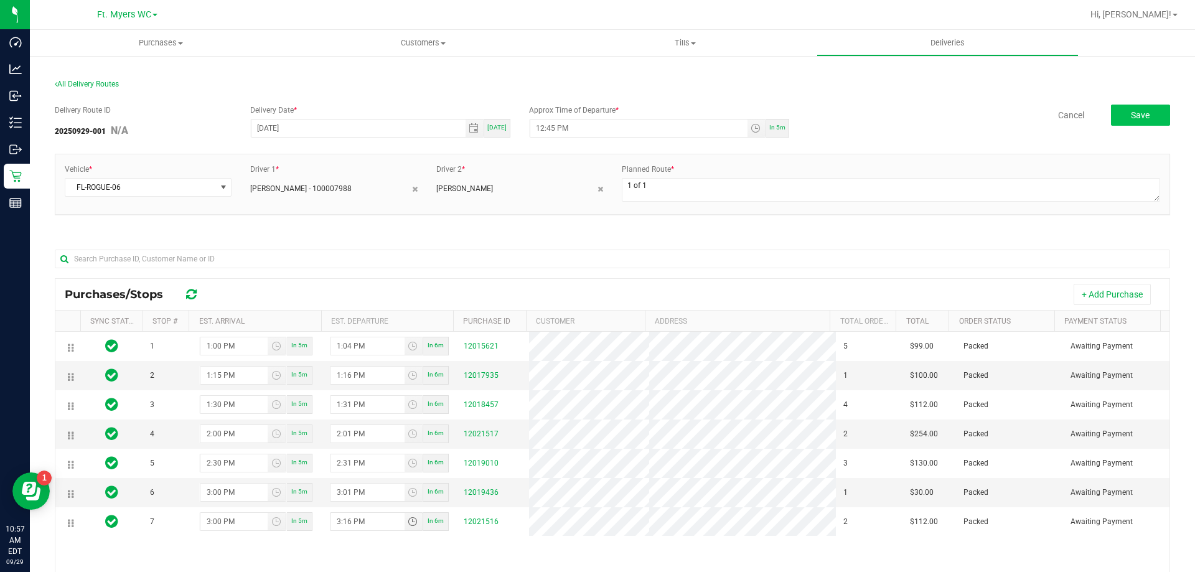
type input "3:16 PM"
click at [1111, 111] on button "Save" at bounding box center [1140, 115] width 59 height 21
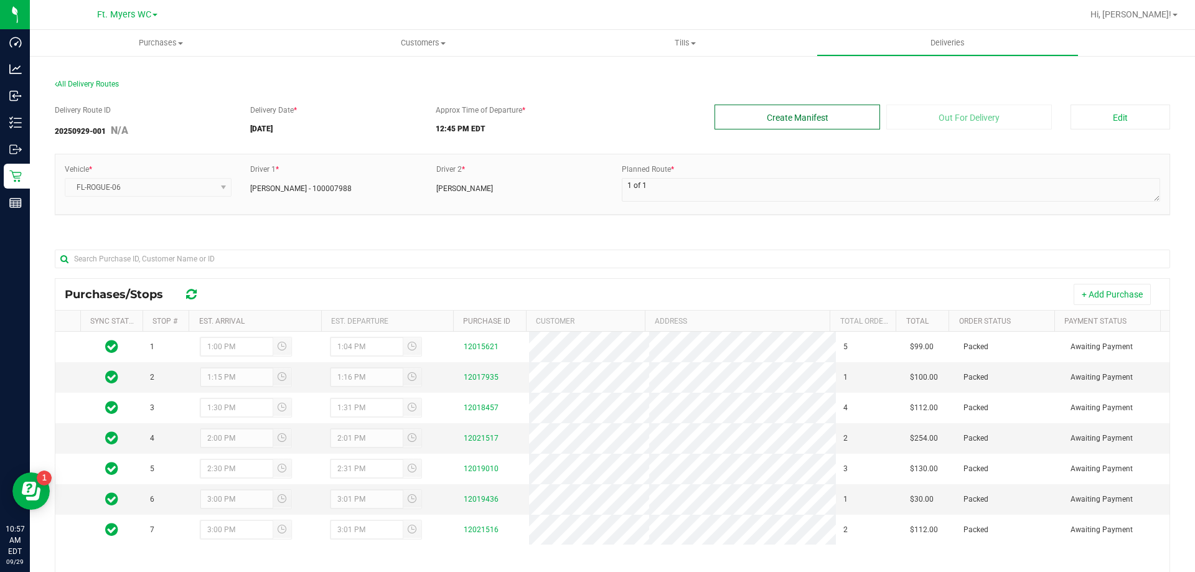
click at [776, 122] on button "Create Manifest" at bounding box center [798, 117] width 166 height 25
click at [749, 113] on button "Create Manifest" at bounding box center [798, 117] width 166 height 25
click at [778, 158] on div "Vehicle * FL-ROGUE-06 Driver 1 * [PERSON_NAME] - 100007988 Driver 2 * [PERSON_N…" at bounding box center [612, 184] width 1114 height 60
click at [771, 117] on button "Create Manifest" at bounding box center [798, 117] width 166 height 25
click at [1084, 113] on button "Edit" at bounding box center [1121, 117] width 100 height 25
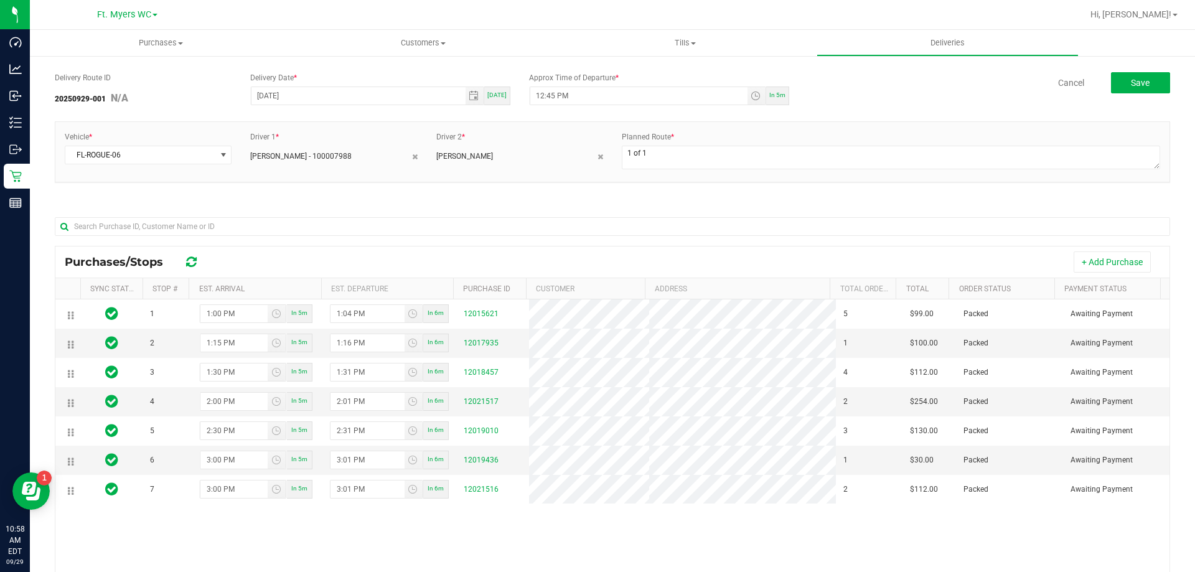
scroll to position [62, 0]
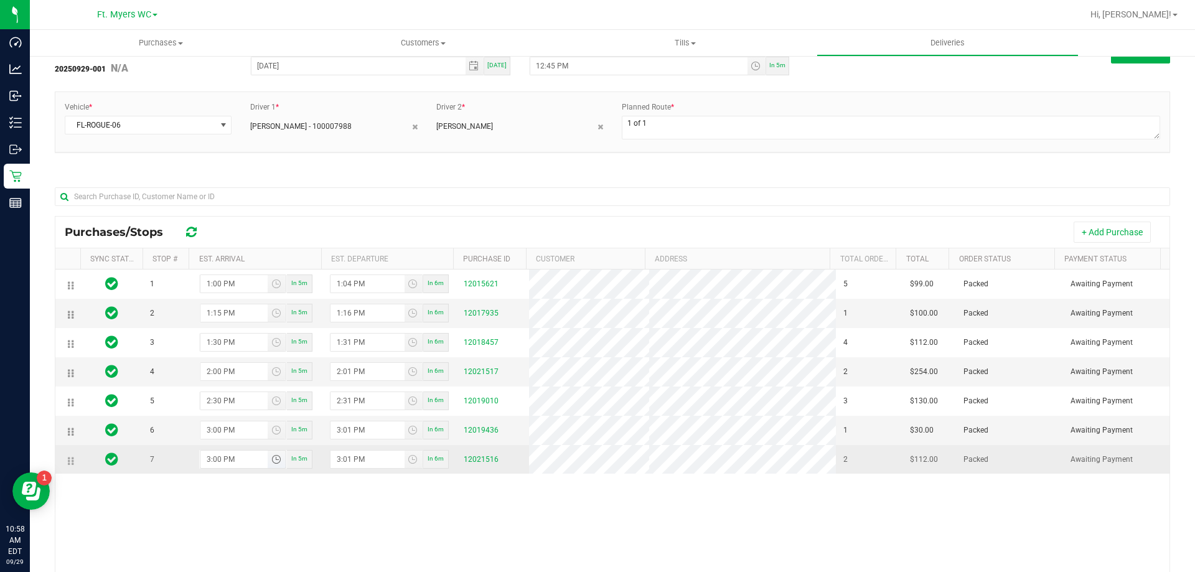
click at [212, 467] on input "3:00 PM" at bounding box center [234, 459] width 68 height 17
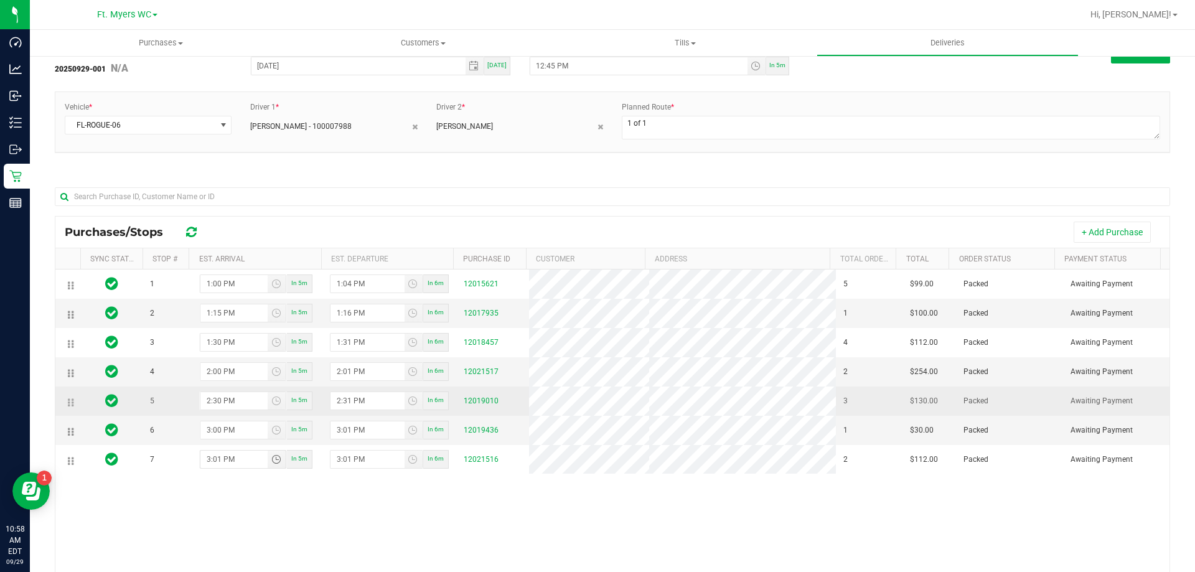
type input "3:15 PM"
type input "3:16 PM"
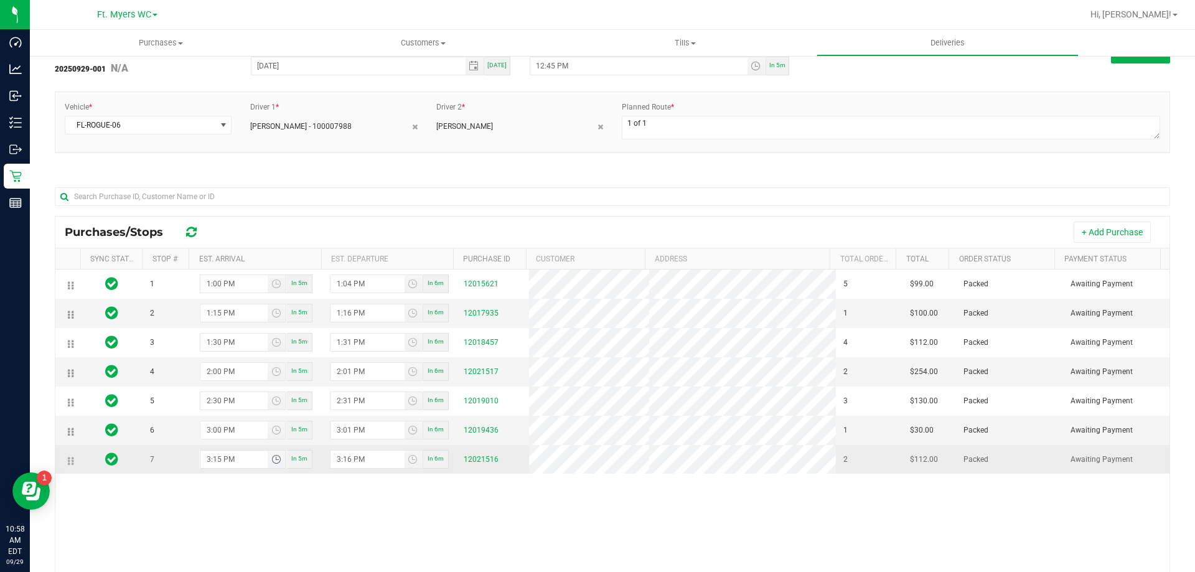
click at [211, 465] on input "3:15 PM" at bounding box center [234, 459] width 68 height 17
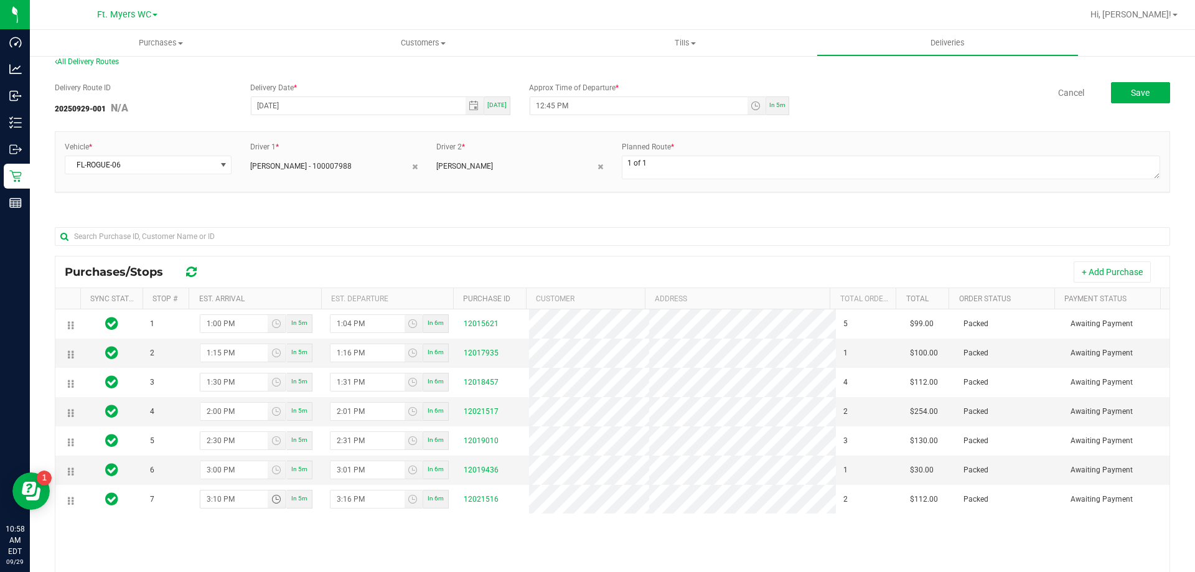
scroll to position [0, 0]
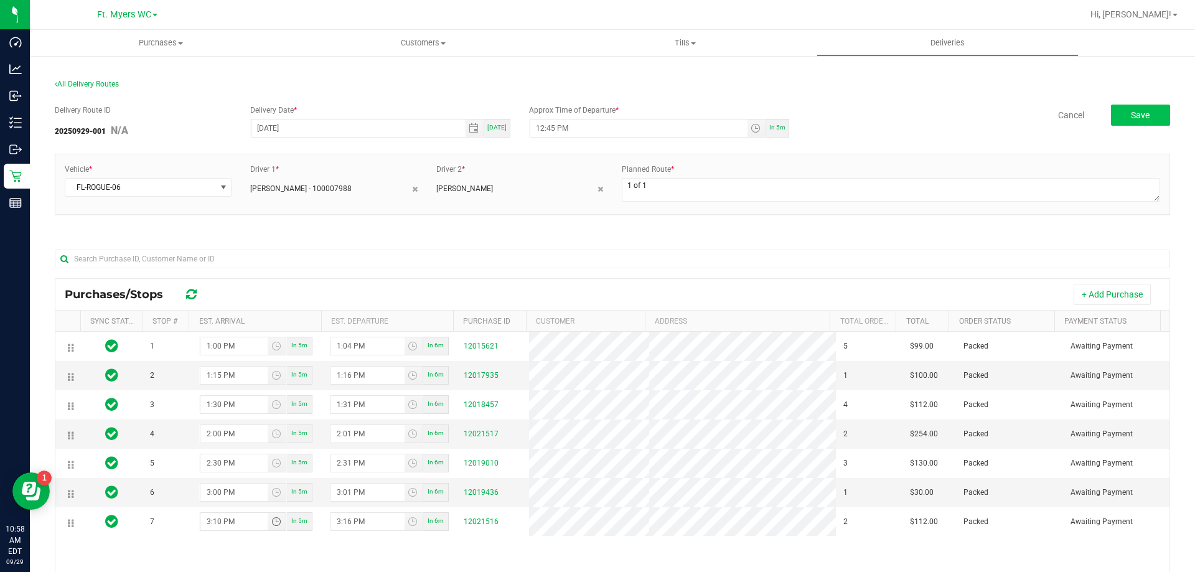
type input "3:10 PM"
click at [1127, 120] on button "Save" at bounding box center [1140, 115] width 59 height 21
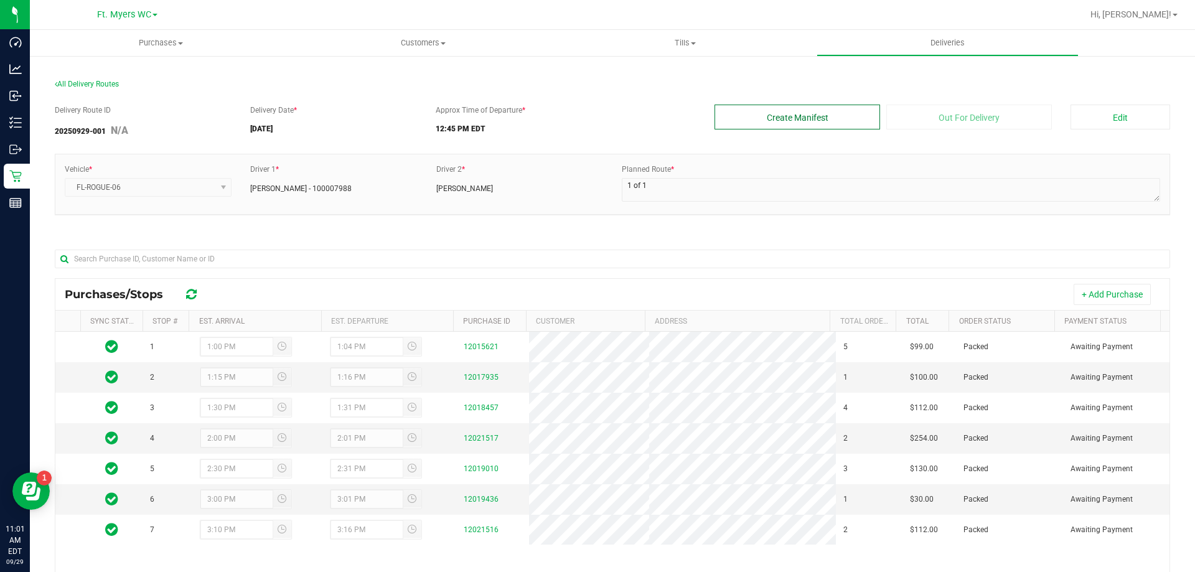
click at [787, 116] on button "Create Manifest" at bounding box center [798, 117] width 166 height 25
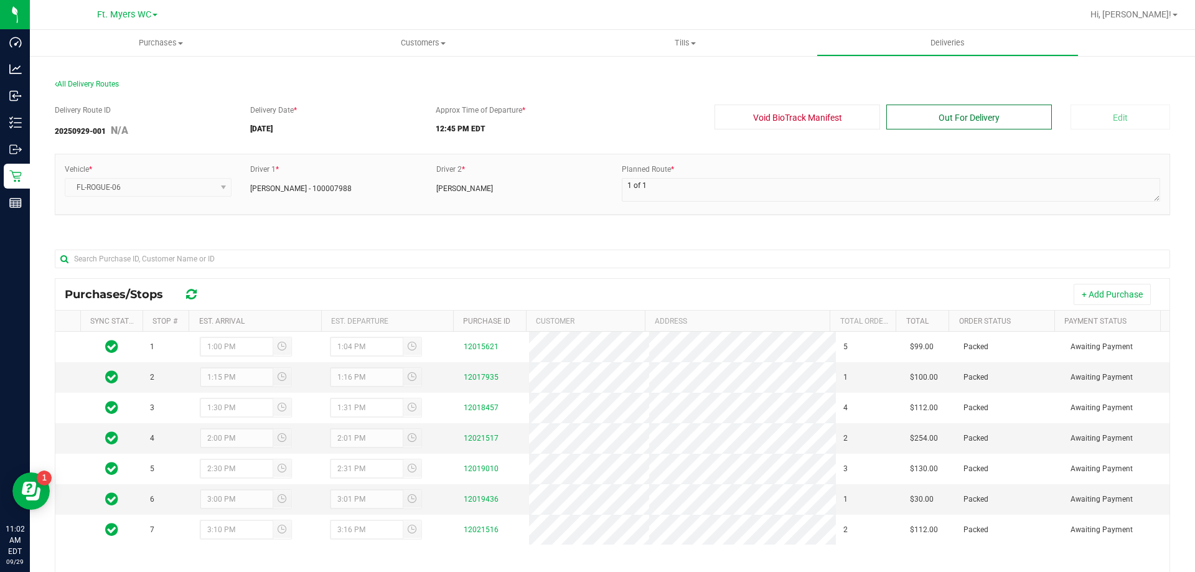
click at [916, 110] on button "Out For Delivery" at bounding box center [969, 117] width 166 height 25
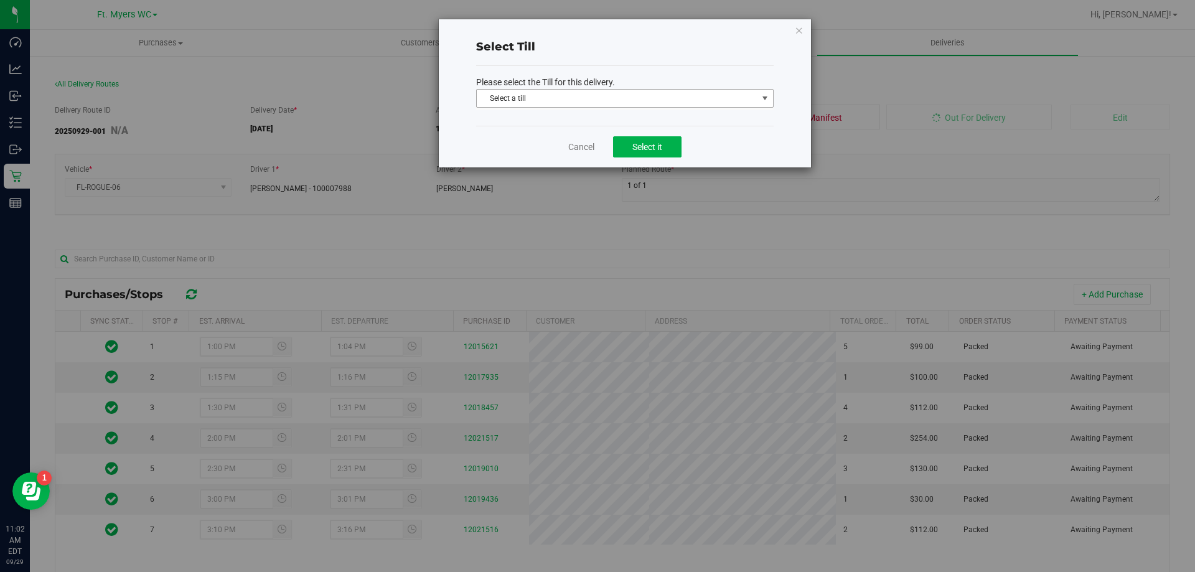
click at [757, 93] on span "select" at bounding box center [765, 98] width 16 height 17
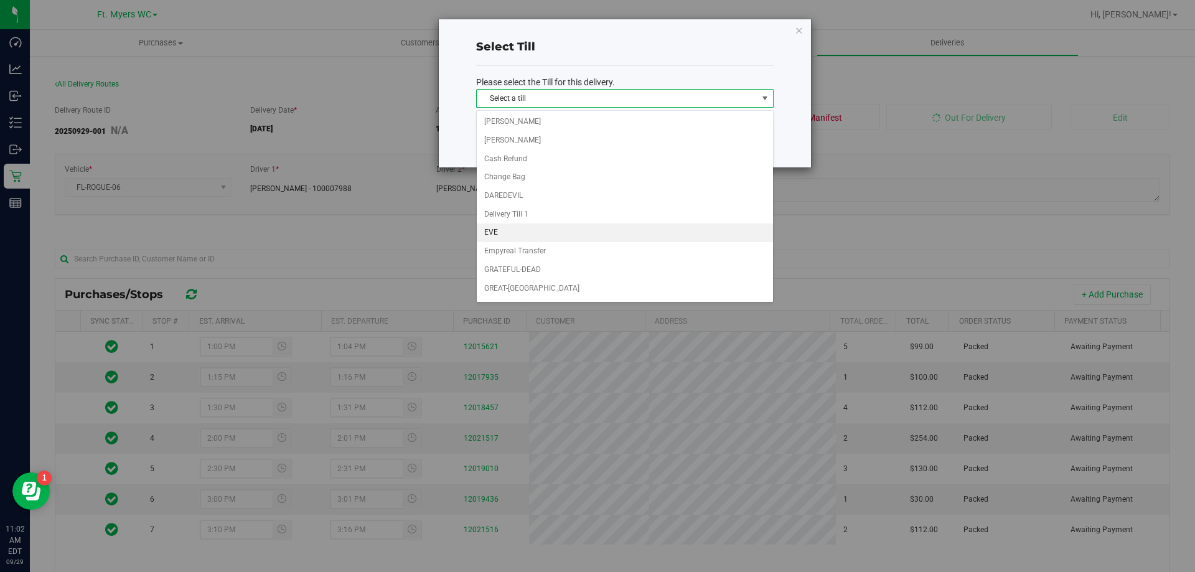
click at [679, 223] on li "EVE" at bounding box center [625, 232] width 296 height 19
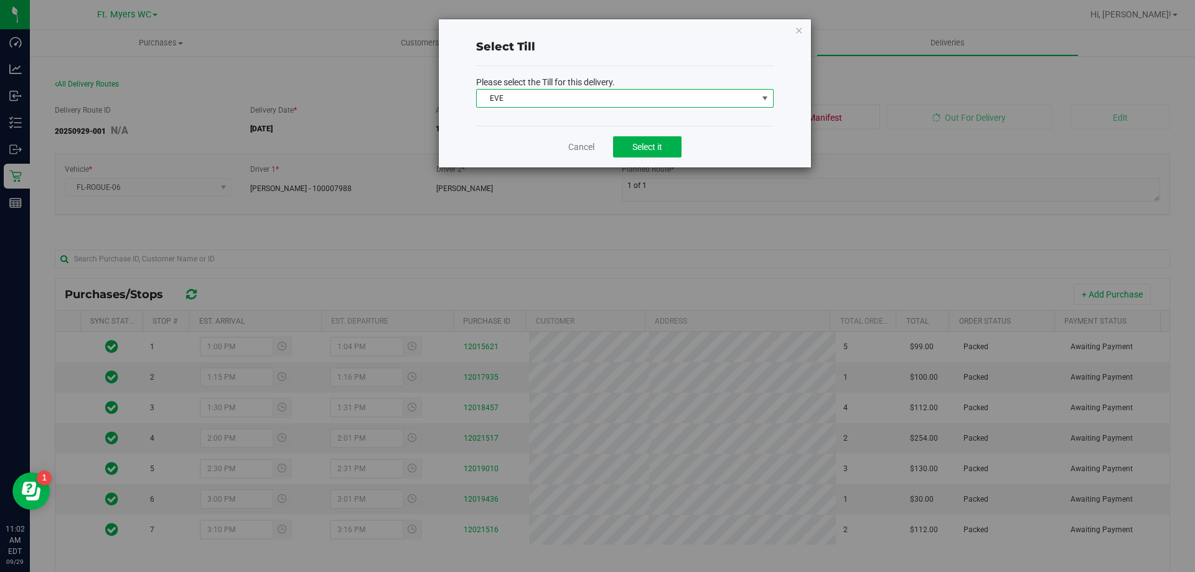
click at [661, 100] on span "EVE" at bounding box center [617, 98] width 281 height 17
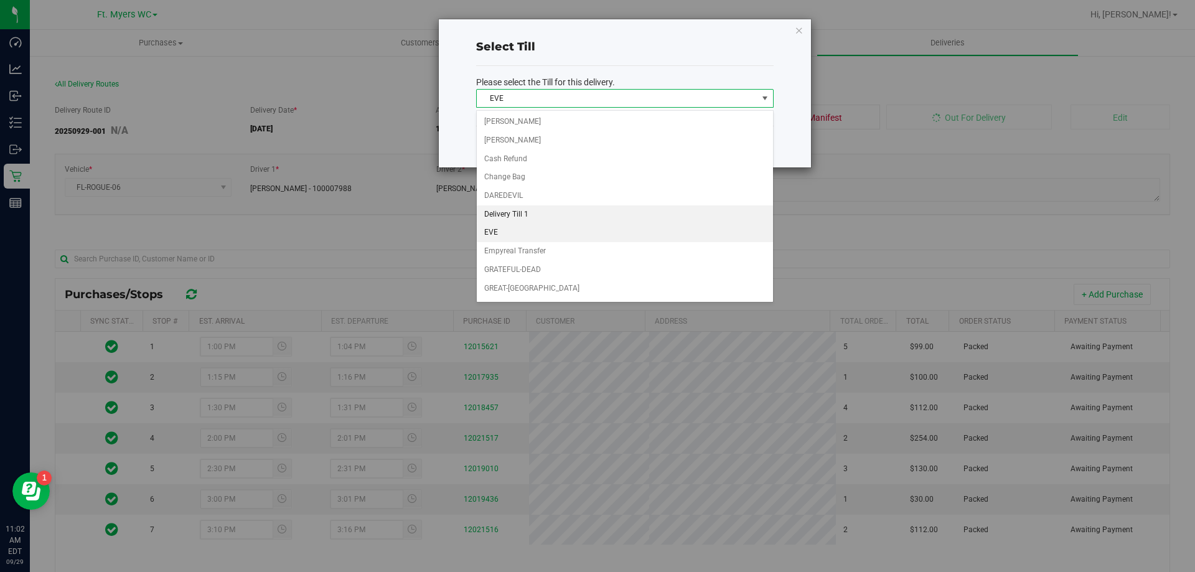
click at [604, 213] on li "Delivery Till 1" at bounding box center [625, 214] width 296 height 19
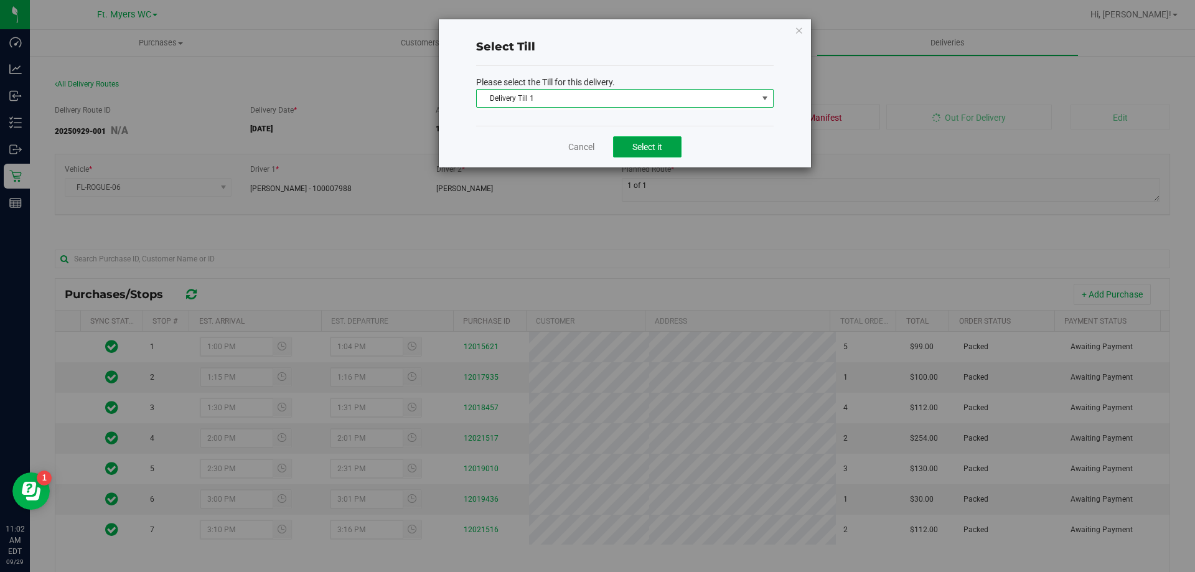
click at [626, 154] on button "Select it" at bounding box center [647, 146] width 68 height 21
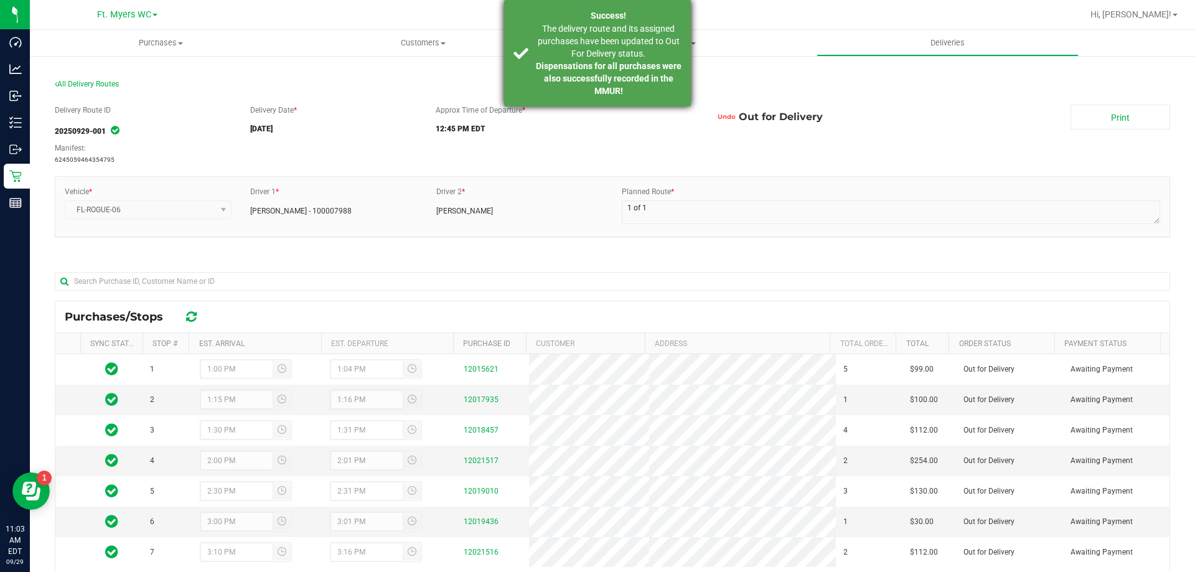
click at [644, 83] on div "The delivery route and its assigned purchases have been updated to Out For Deli…" at bounding box center [608, 59] width 146 height 75
